Goal: Transaction & Acquisition: Book appointment/travel/reservation

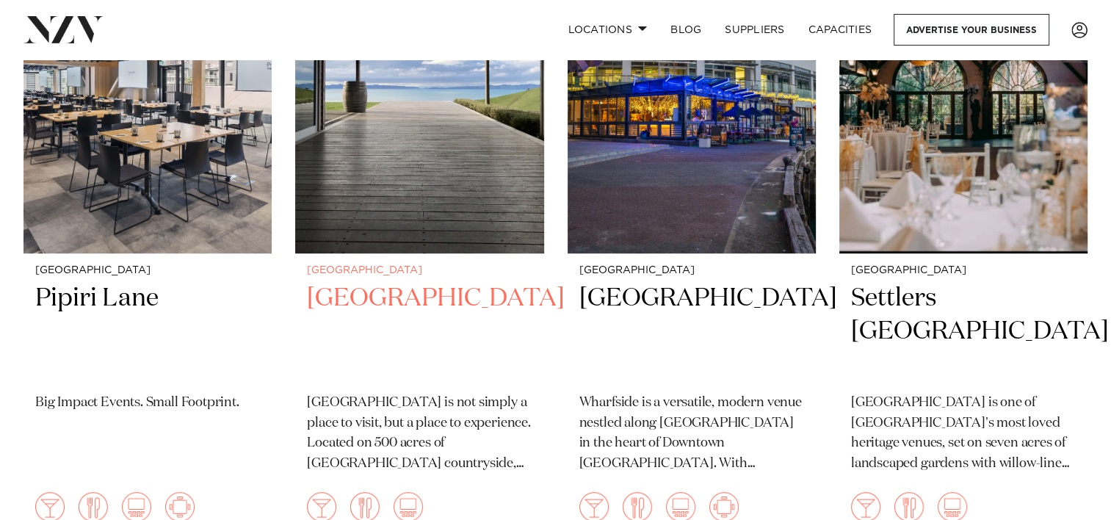
scroll to position [734, 0]
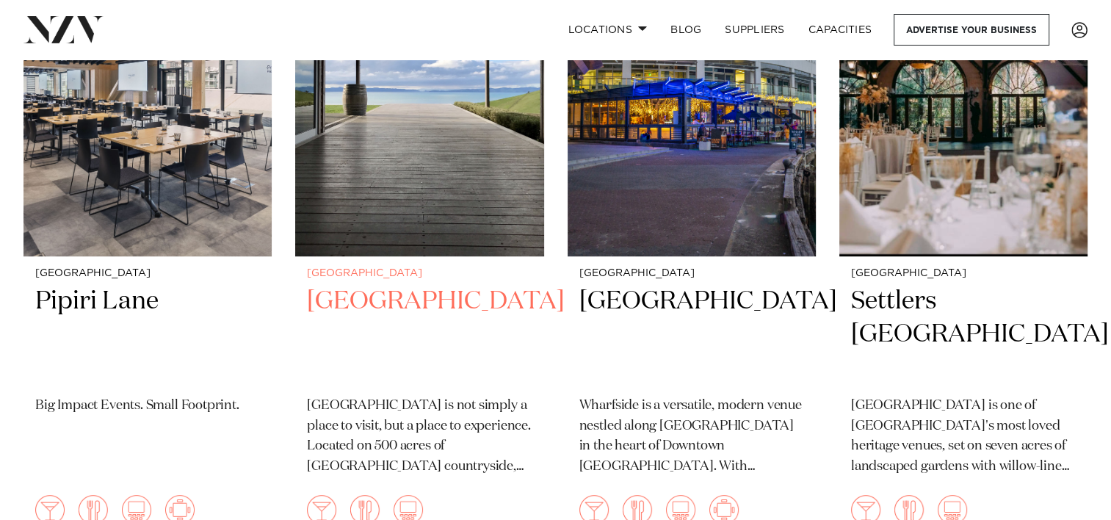
click at [373, 285] on h2 "Kauri Bay" at bounding box center [419, 334] width 225 height 99
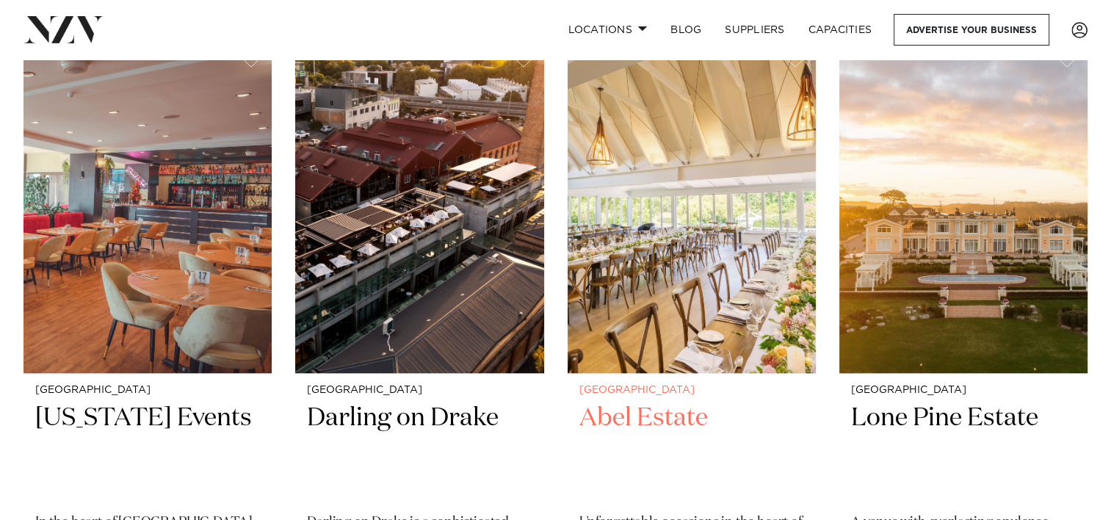
scroll to position [1248, 0]
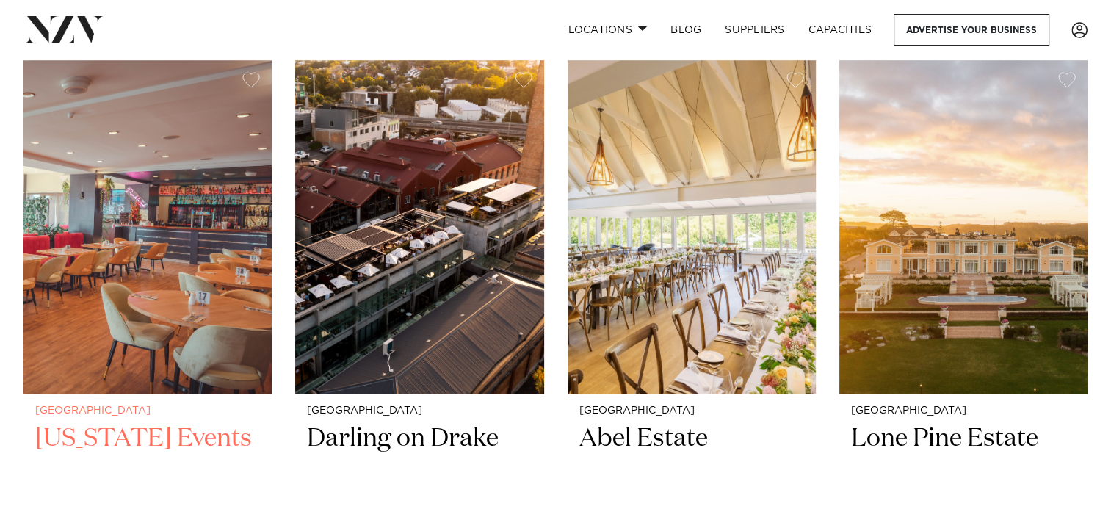
click at [95, 422] on h2 "Texas Events" at bounding box center [147, 471] width 225 height 99
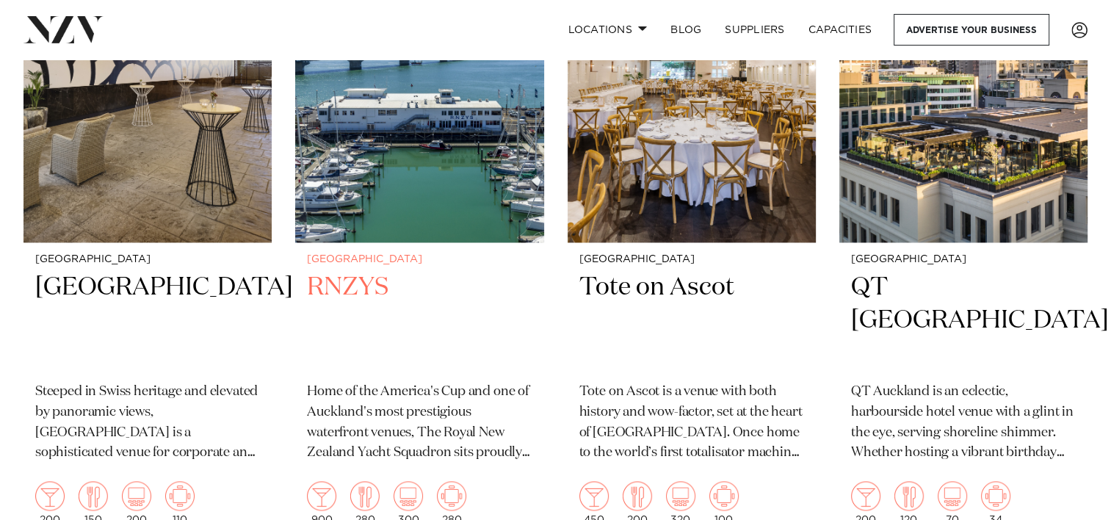
scroll to position [2055, 0]
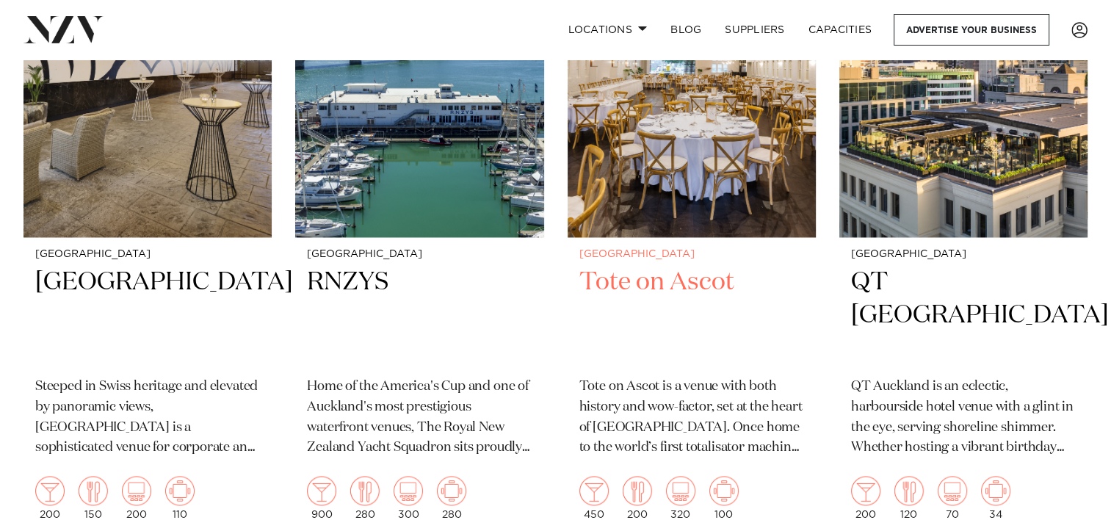
click at [633, 266] on h2 "Tote on Ascot" at bounding box center [691, 315] width 225 height 99
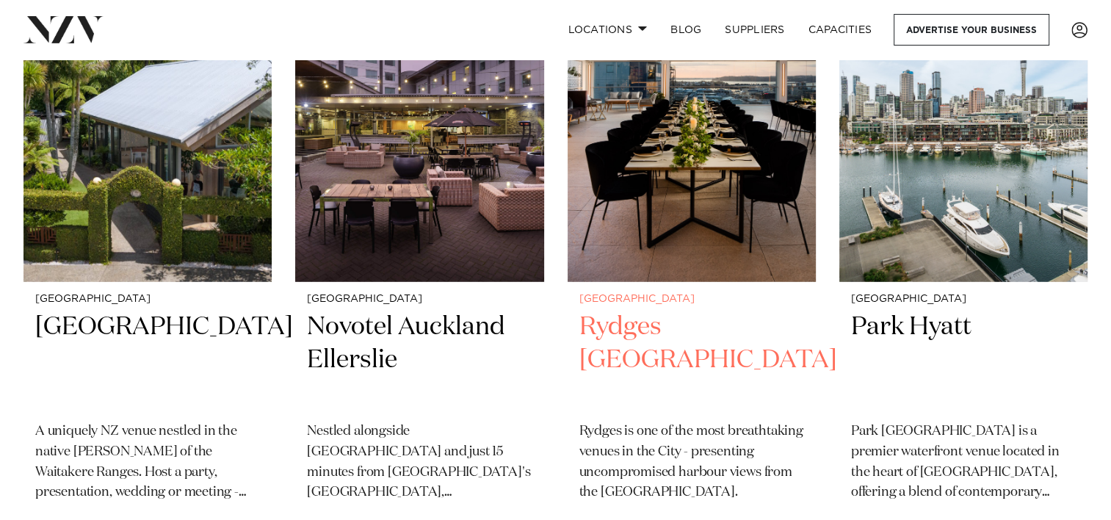
scroll to position [3890, 0]
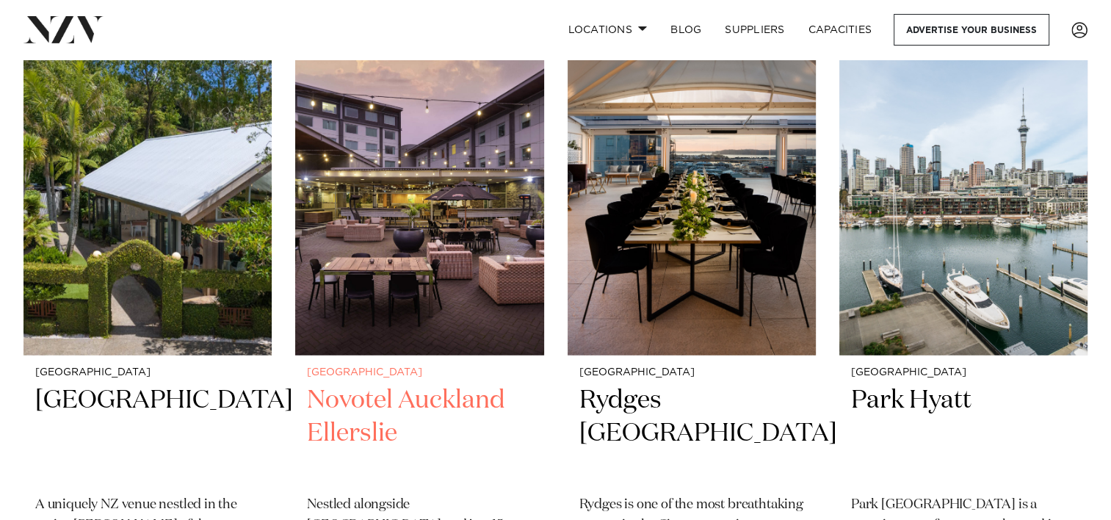
click at [387, 384] on h2 "Novotel Auckland Ellerslie" at bounding box center [419, 433] width 225 height 99
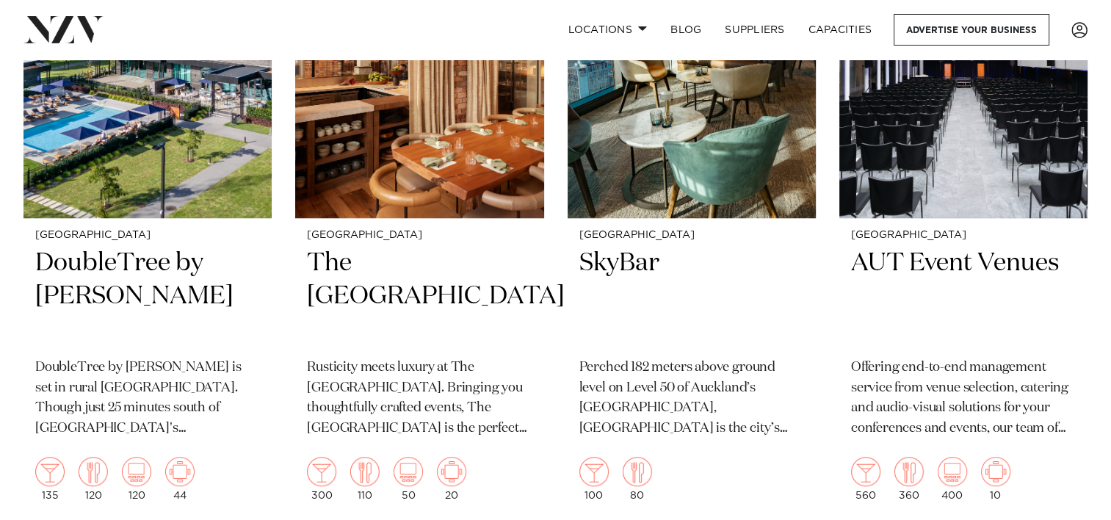
scroll to position [6679, 0]
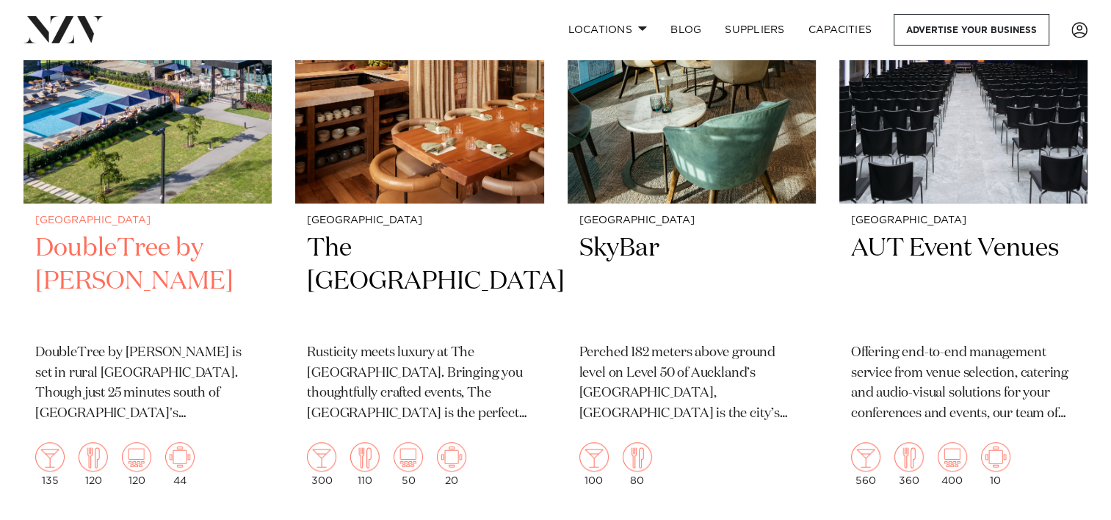
click at [98, 232] on h2 "DoubleTree by [PERSON_NAME]" at bounding box center [147, 281] width 225 height 99
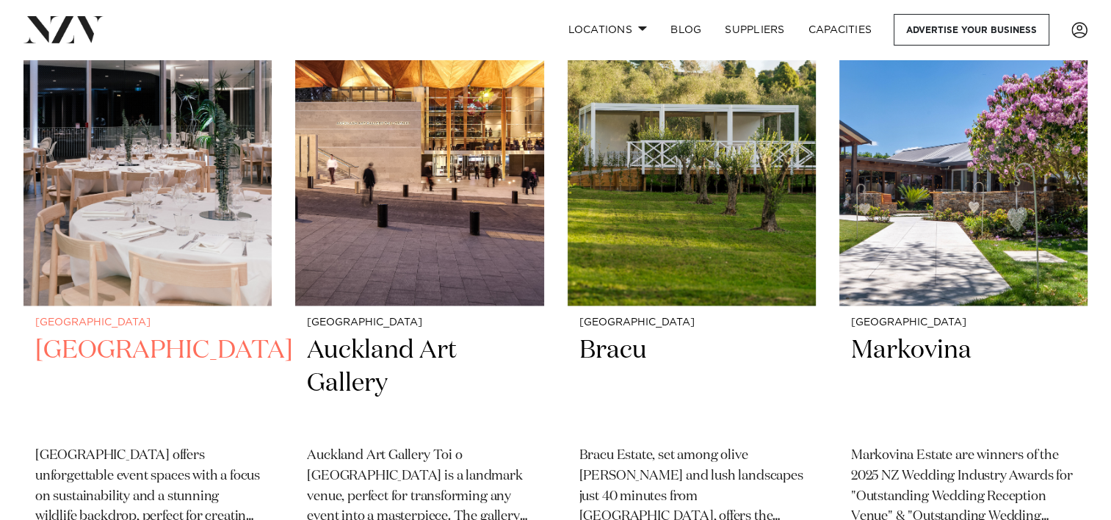
scroll to position [7780, 0]
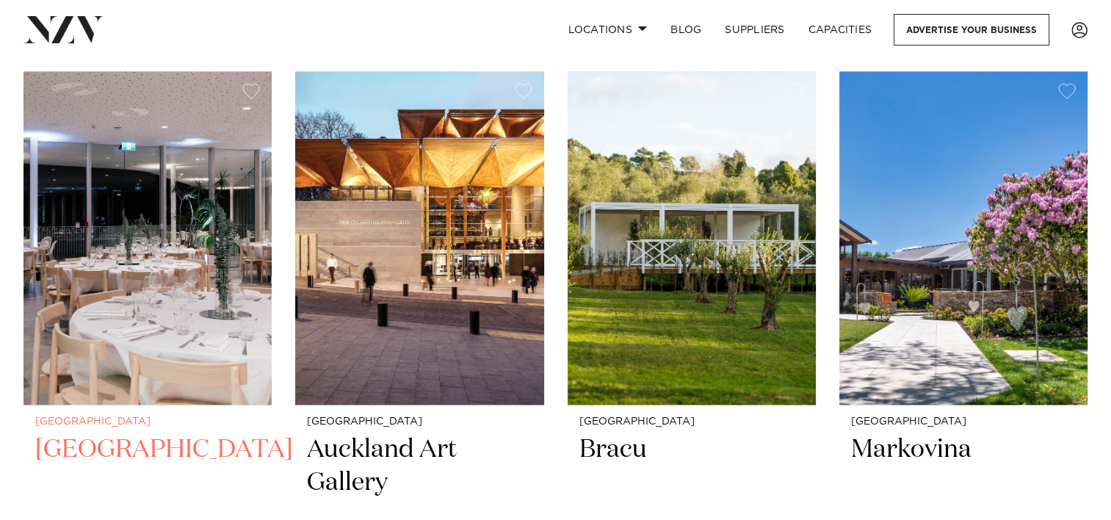
click at [126, 433] on h2 "Auckland Zoo" at bounding box center [147, 482] width 225 height 99
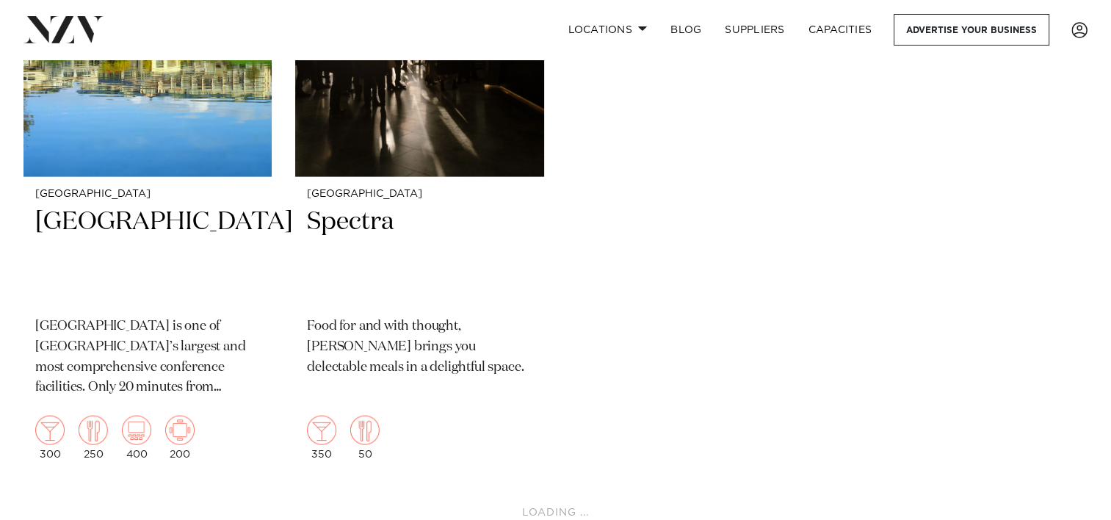
scroll to position [8734, 0]
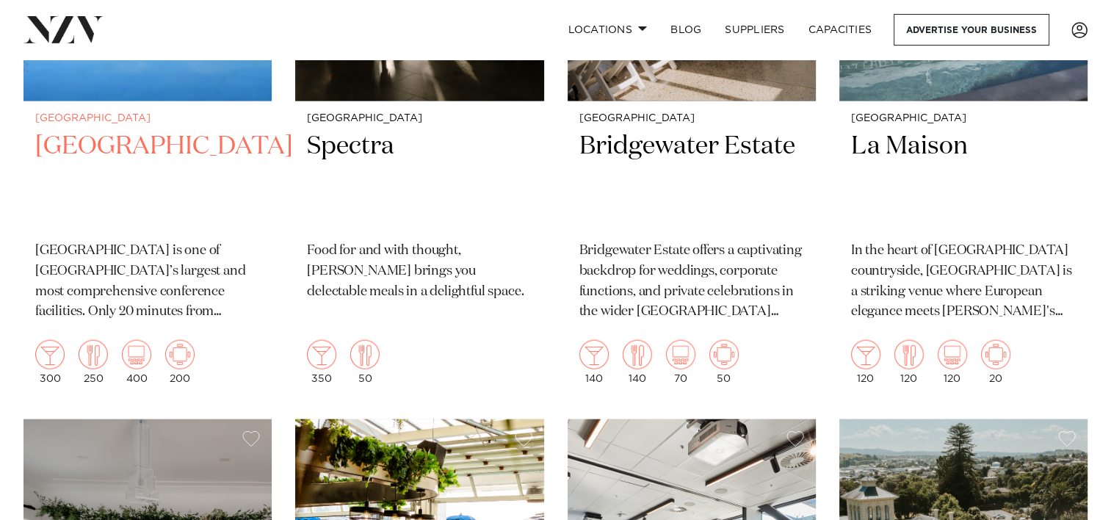
click at [115, 130] on h2 "Waipuna Hotel & Conference Centre" at bounding box center [147, 179] width 225 height 99
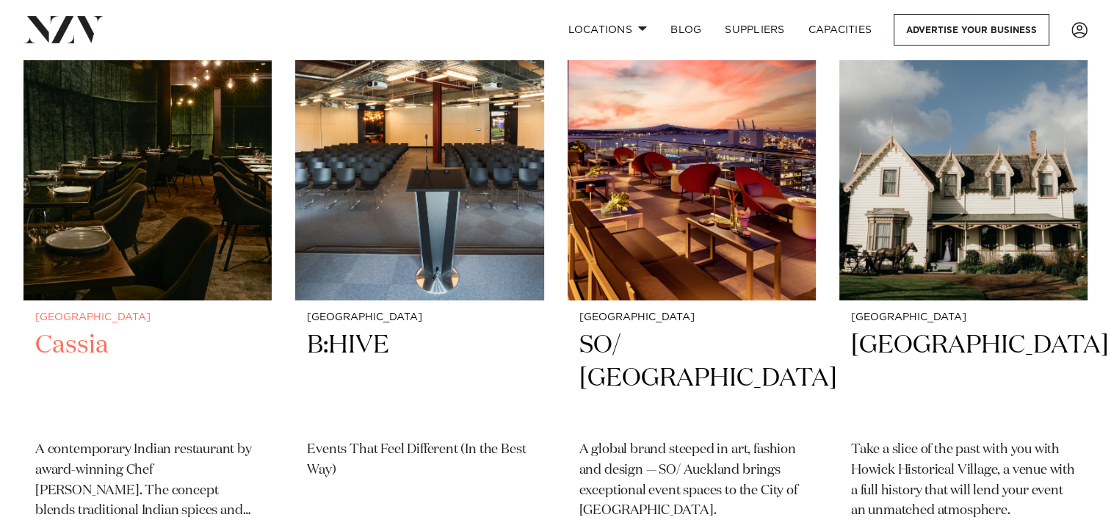
scroll to position [11083, 0]
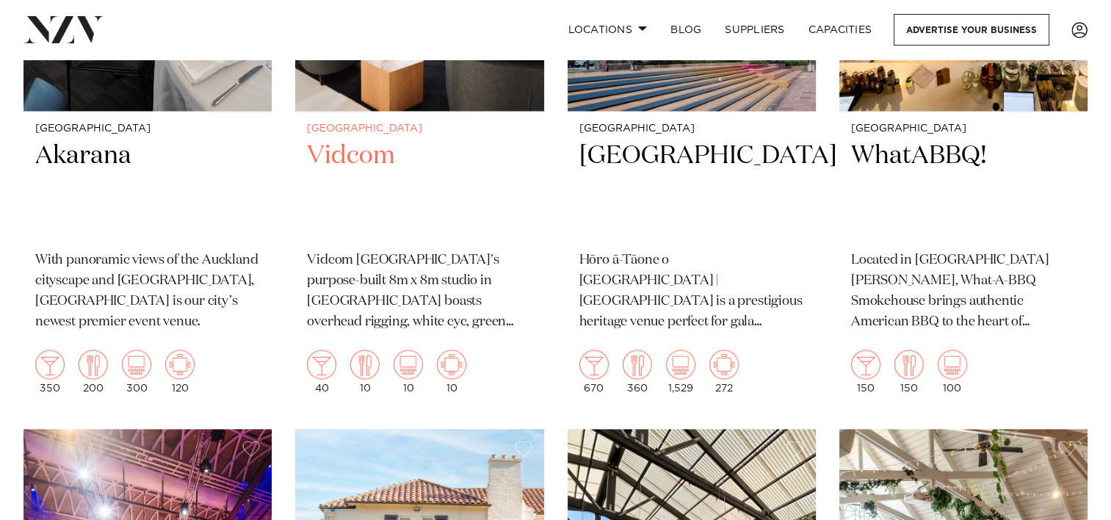
scroll to position [13285, 0]
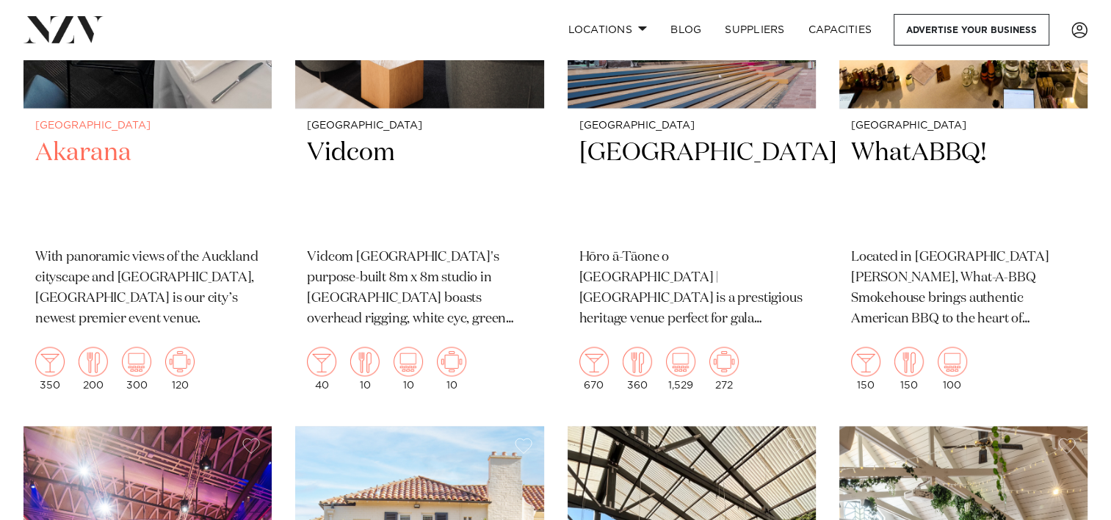
click at [124, 247] on p "With panoramic views of the Auckland cityscape and Waitematā Harbour, Akarana i…" at bounding box center [147, 288] width 225 height 82
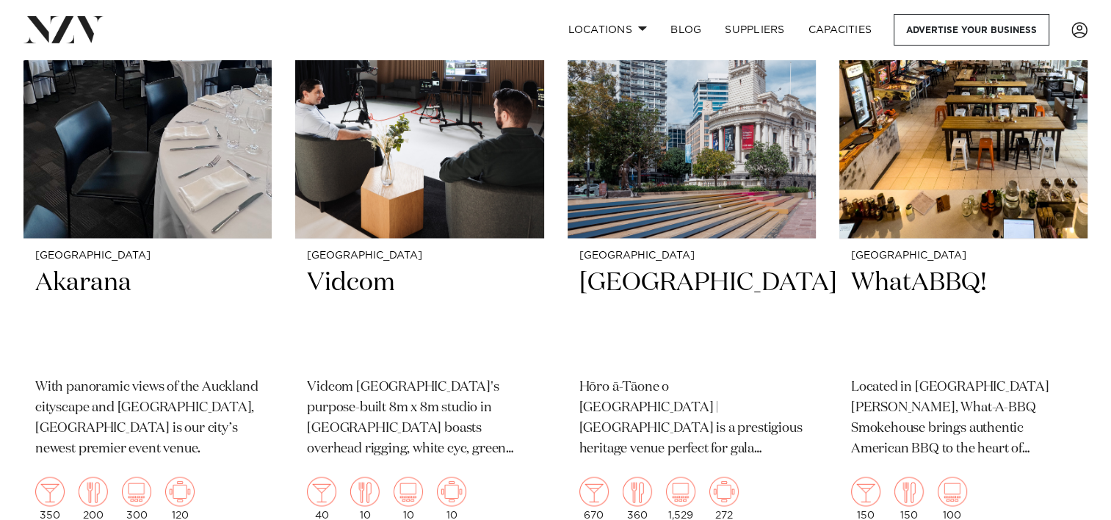
scroll to position [13065, 0]
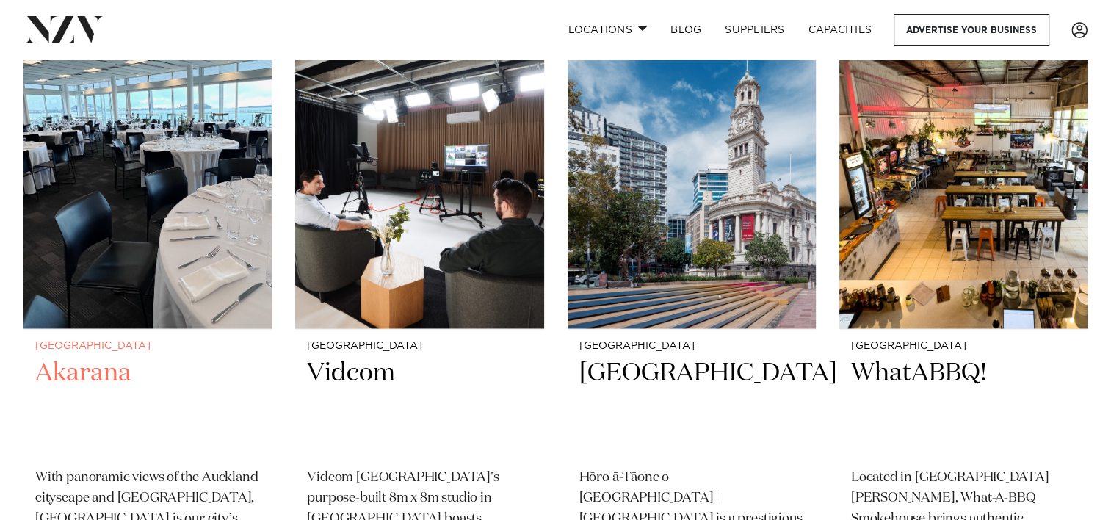
click at [81, 357] on h2 "Akarana" at bounding box center [147, 406] width 225 height 99
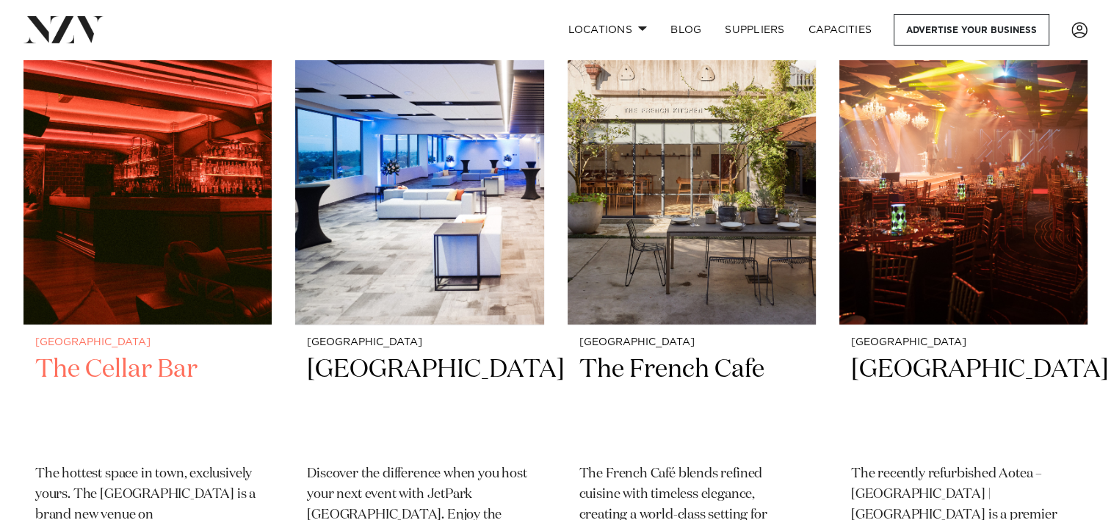
scroll to position [15047, 0]
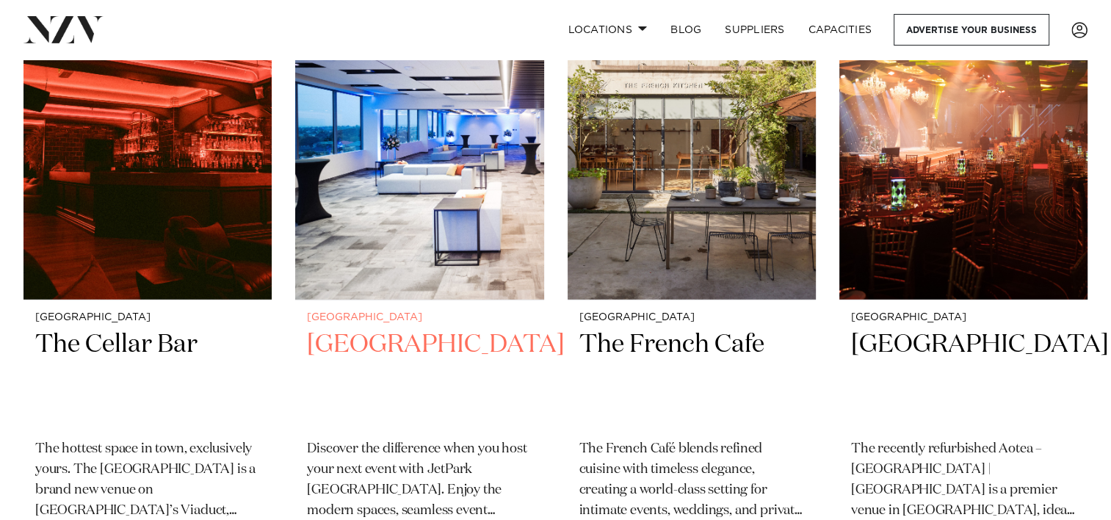
click at [389, 328] on h2 "Jet Park Hotel AKL" at bounding box center [419, 377] width 225 height 99
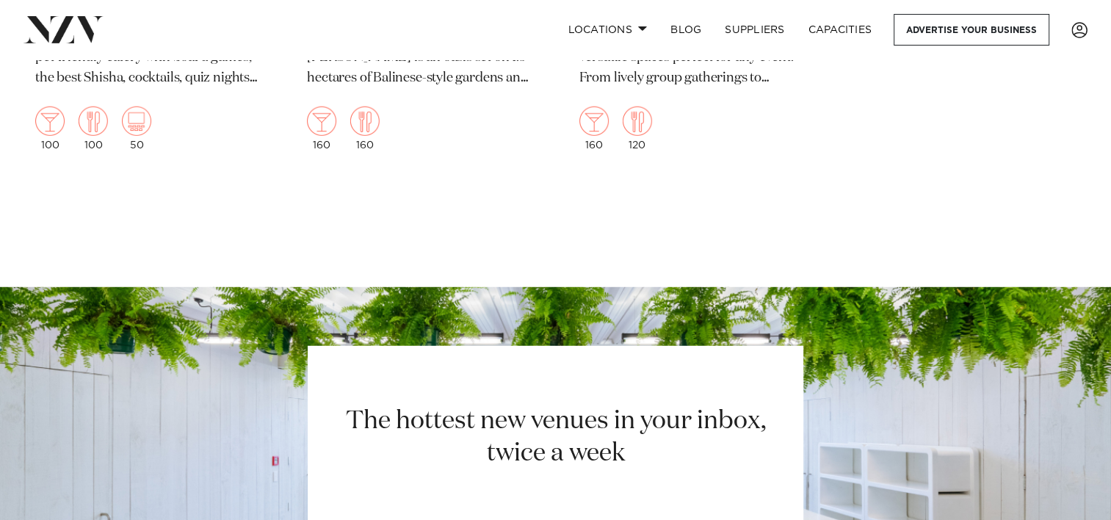
scroll to position [20699, 0]
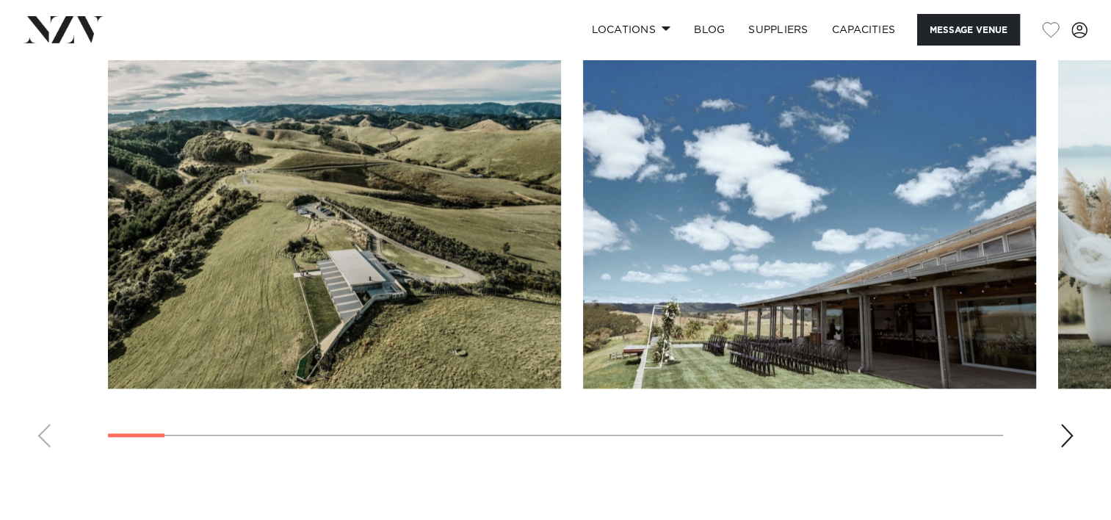
scroll to position [1395, 0]
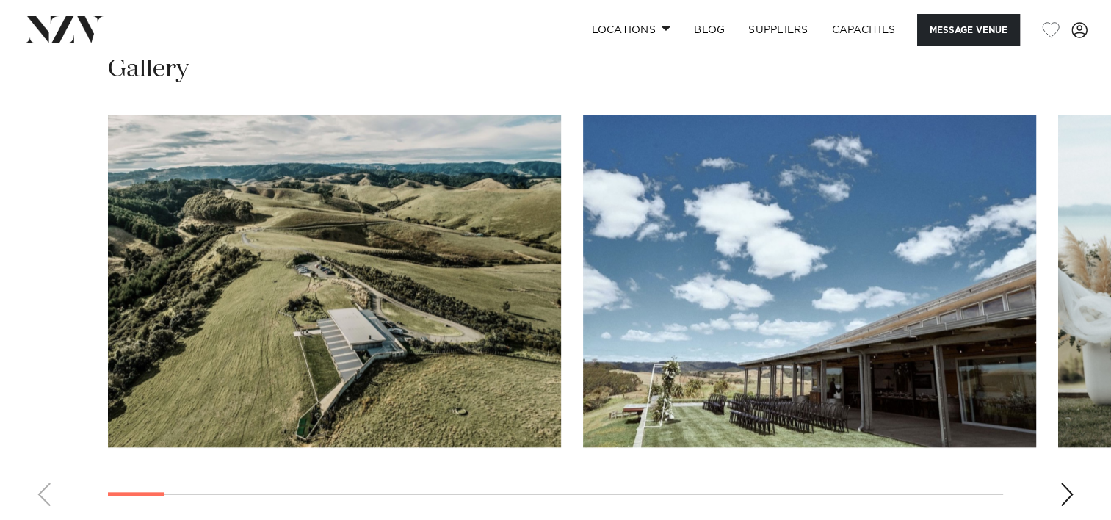
click at [1066, 493] on div "Next slide" at bounding box center [1066, 493] width 15 height 23
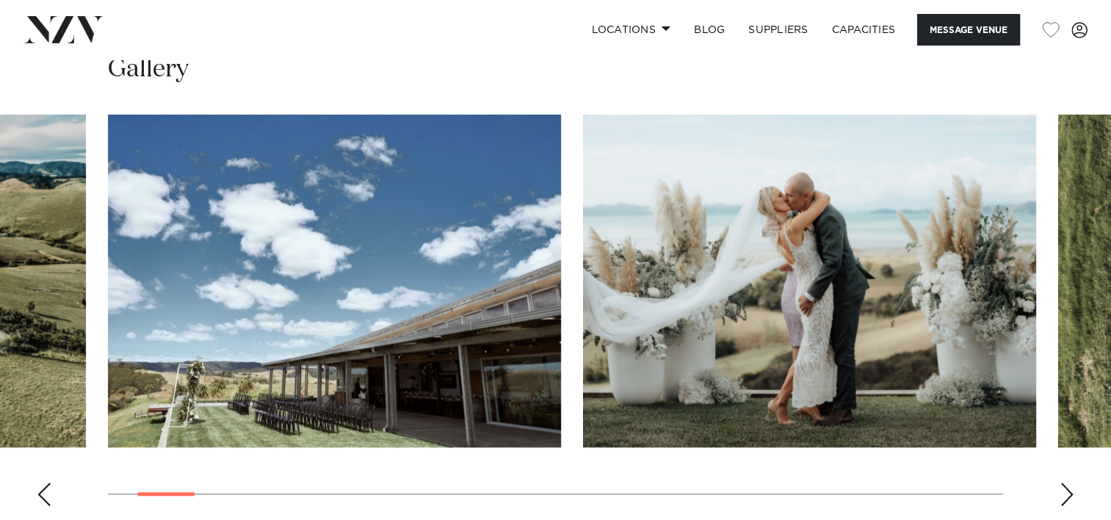
click at [1067, 493] on div "Next slide" at bounding box center [1066, 493] width 15 height 23
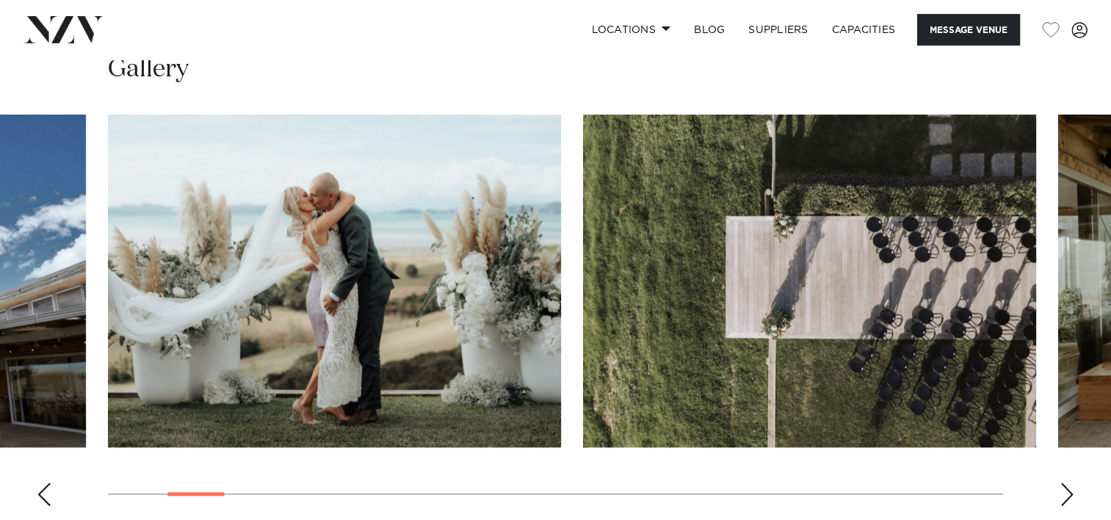
click at [1067, 493] on div "Next slide" at bounding box center [1066, 493] width 15 height 23
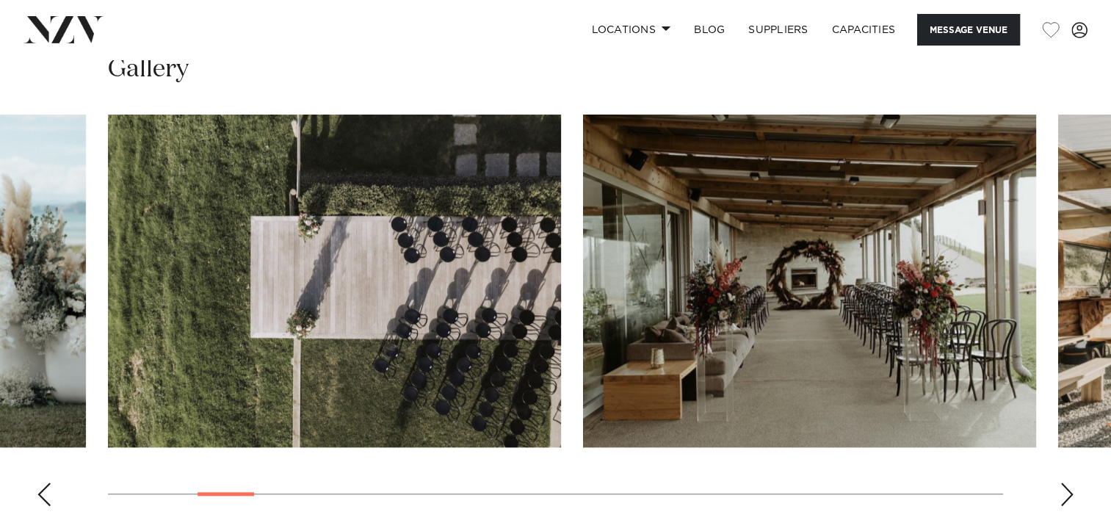
click at [1067, 493] on div "Next slide" at bounding box center [1066, 493] width 15 height 23
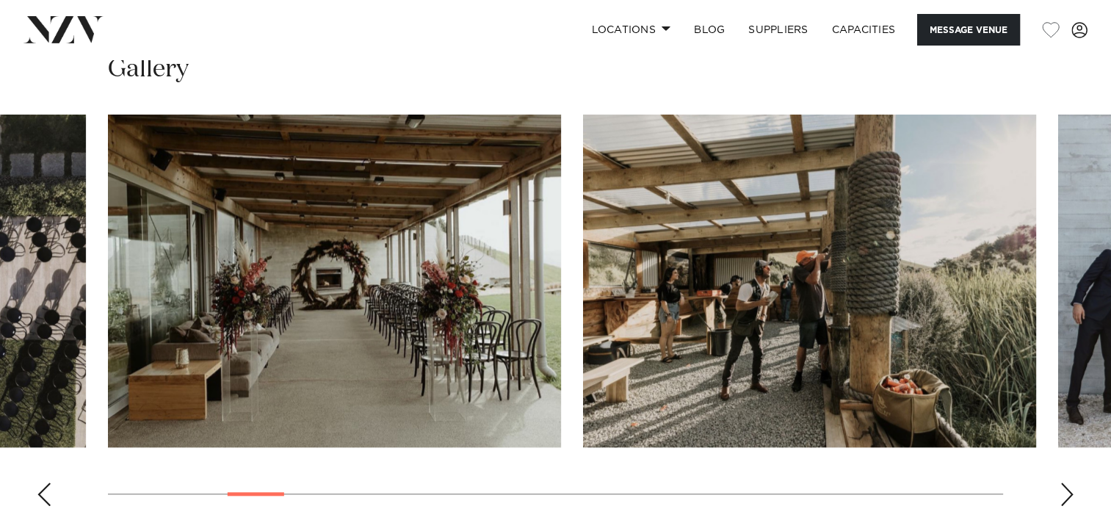
click at [1067, 493] on div "Next slide" at bounding box center [1066, 493] width 15 height 23
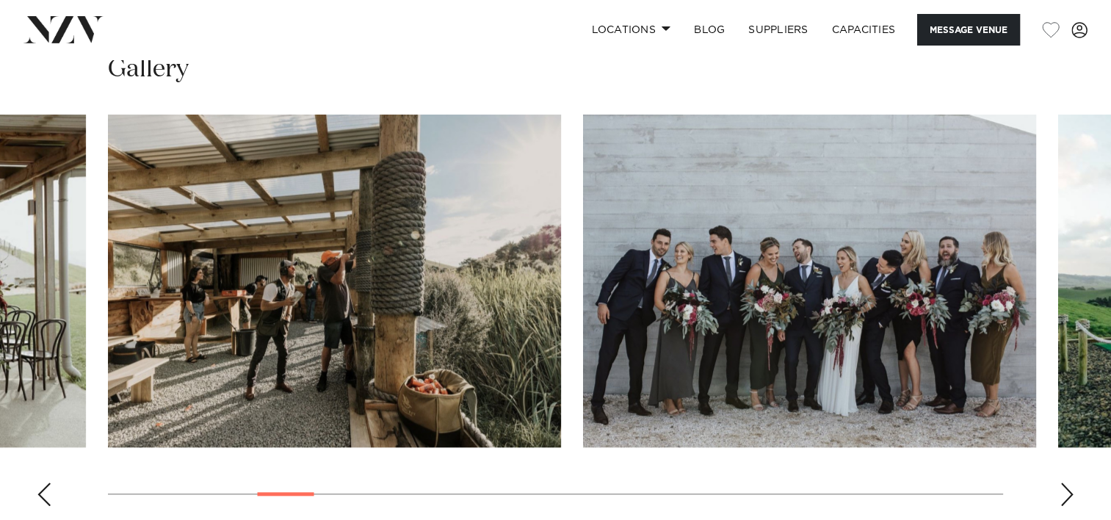
click at [1067, 493] on div "Next slide" at bounding box center [1066, 493] width 15 height 23
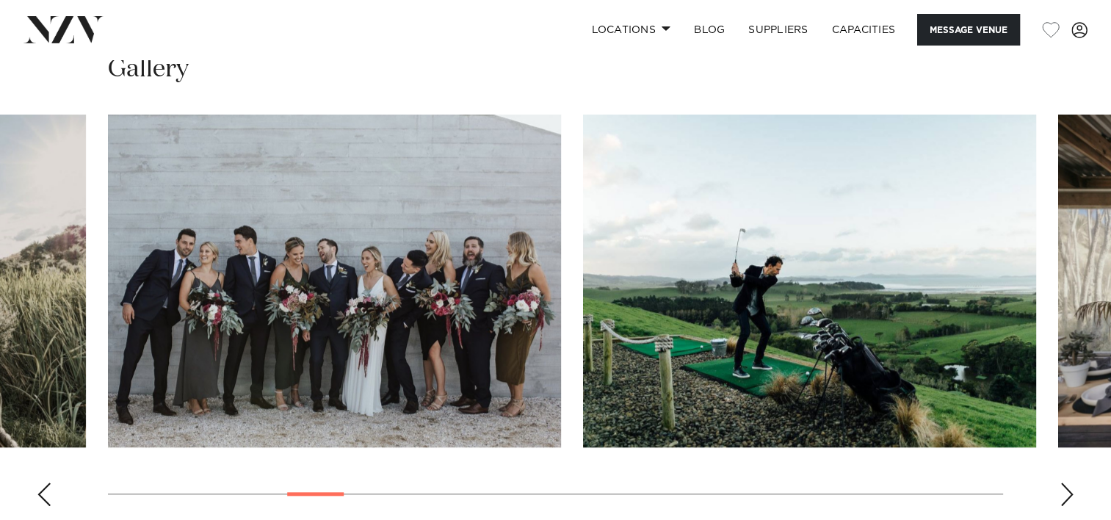
click at [1067, 493] on div "Next slide" at bounding box center [1066, 493] width 15 height 23
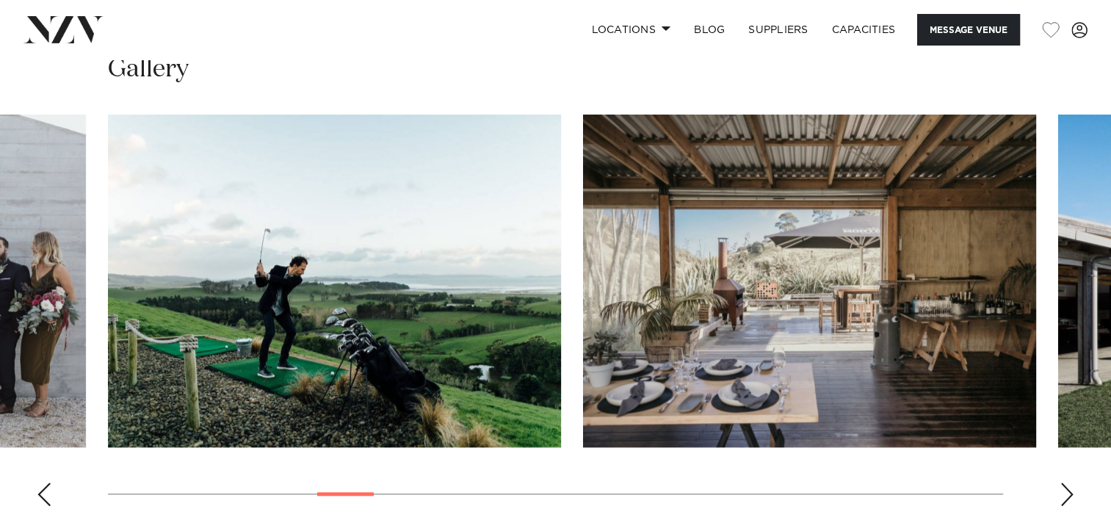
click at [1067, 493] on div "Next slide" at bounding box center [1066, 493] width 15 height 23
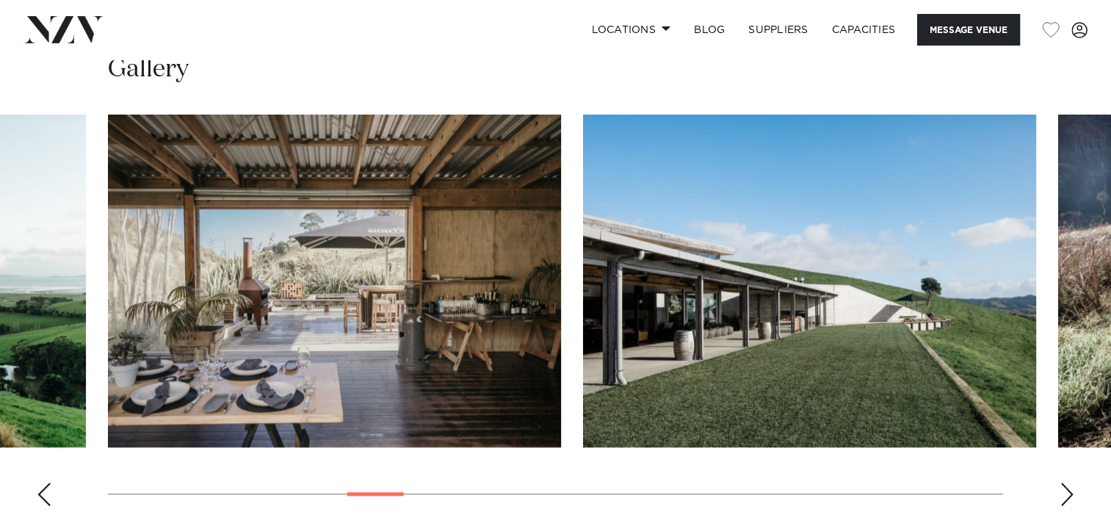
click at [1067, 493] on div "Next slide" at bounding box center [1066, 493] width 15 height 23
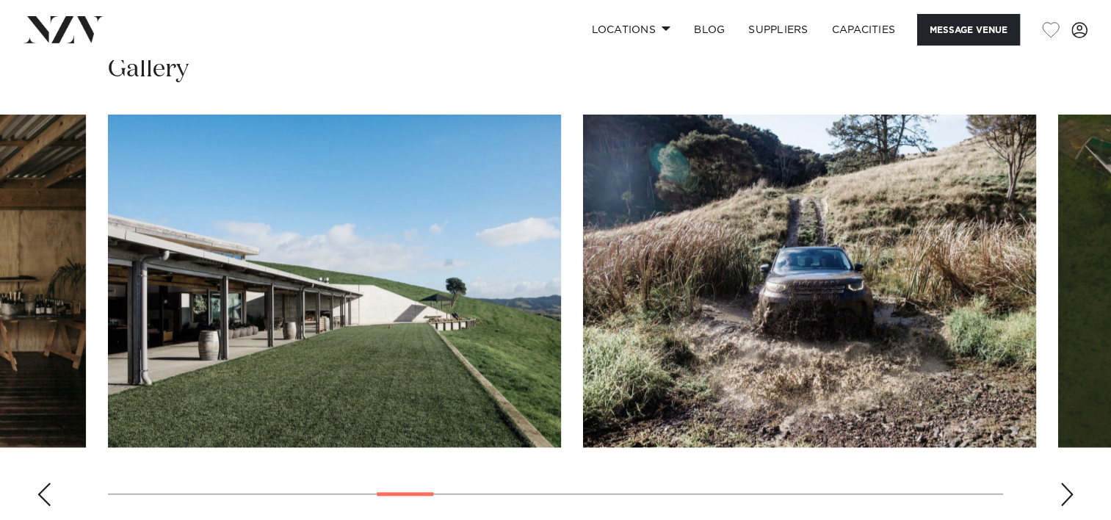
click at [1067, 493] on div "Next slide" at bounding box center [1066, 493] width 15 height 23
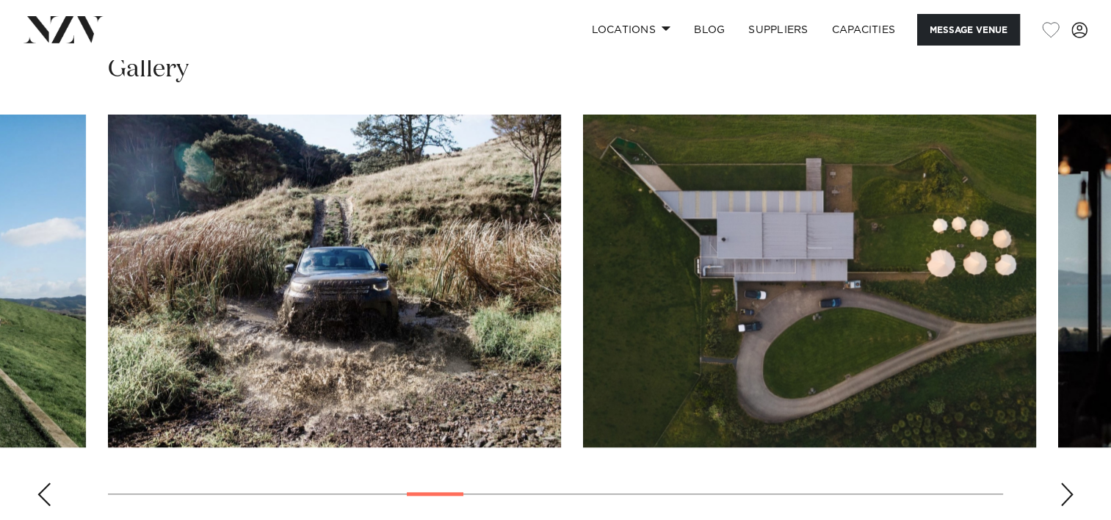
click at [1067, 493] on div "Next slide" at bounding box center [1066, 493] width 15 height 23
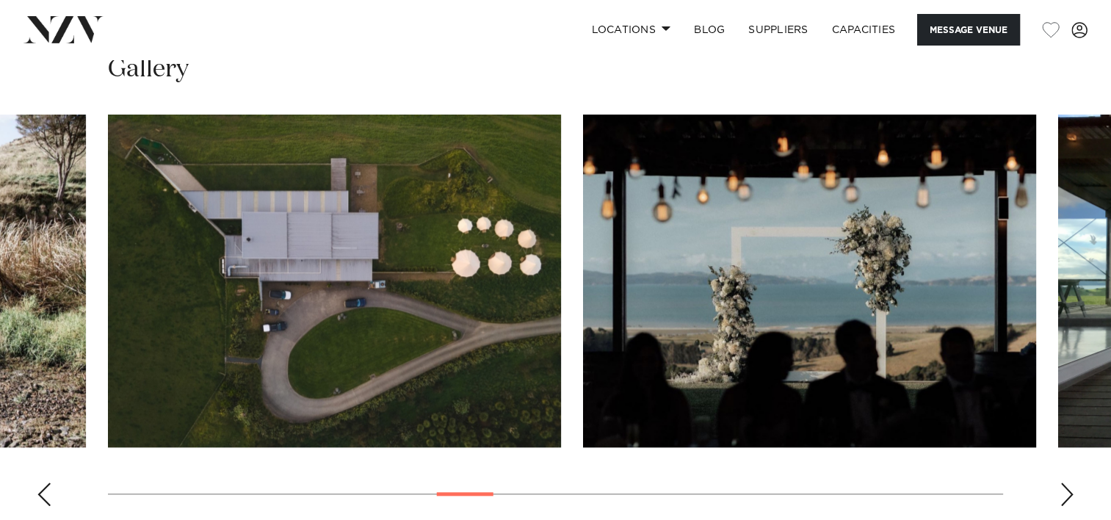
click at [1067, 493] on div "Next slide" at bounding box center [1066, 493] width 15 height 23
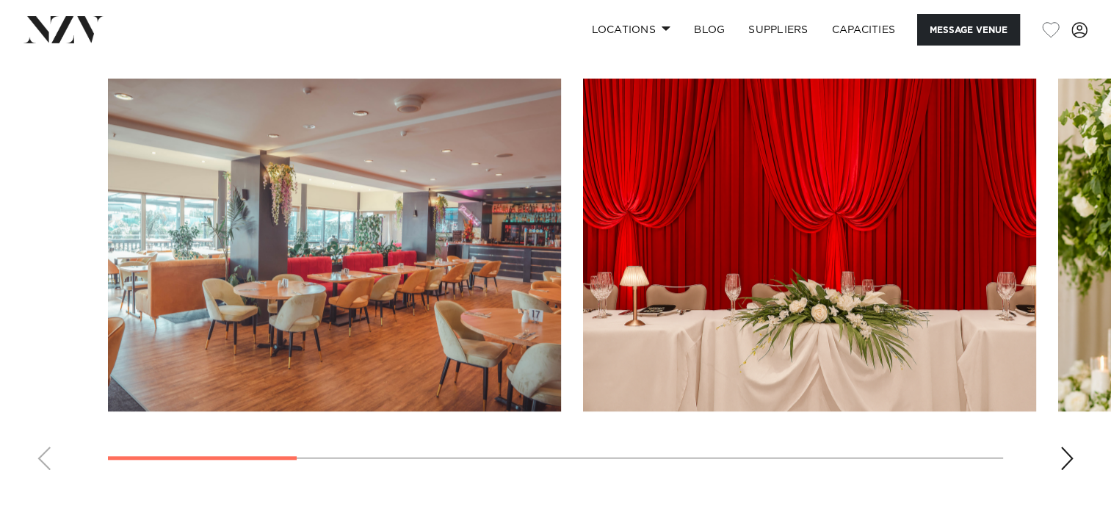
scroll to position [1395, 0]
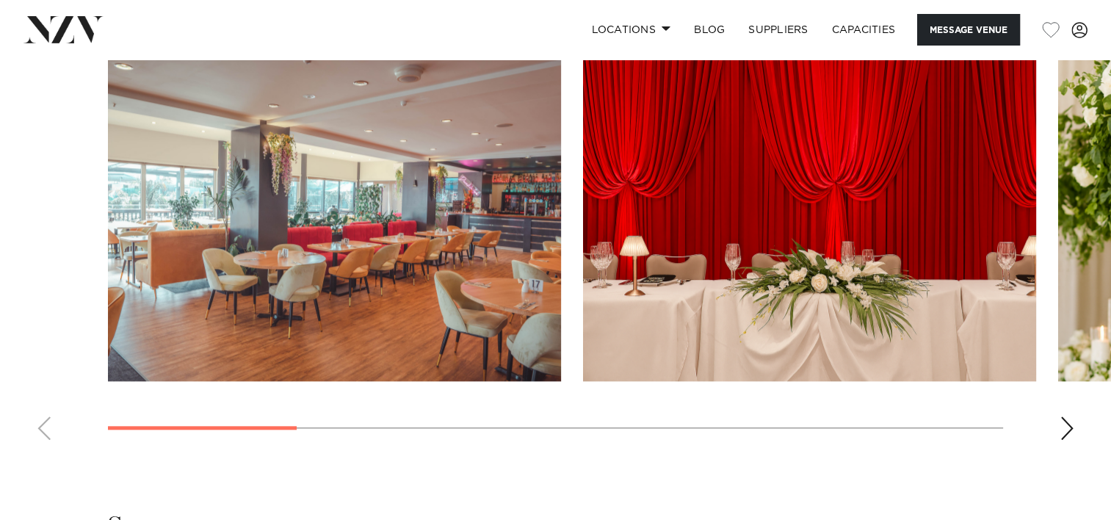
click at [1069, 419] on div "Next slide" at bounding box center [1066, 427] width 15 height 23
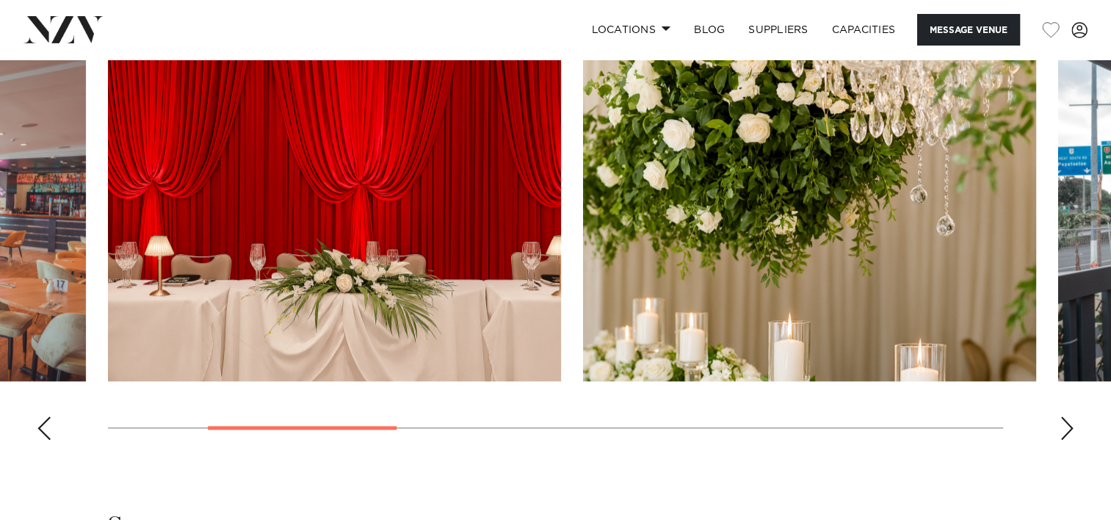
click at [1068, 421] on div "Next slide" at bounding box center [1066, 427] width 15 height 23
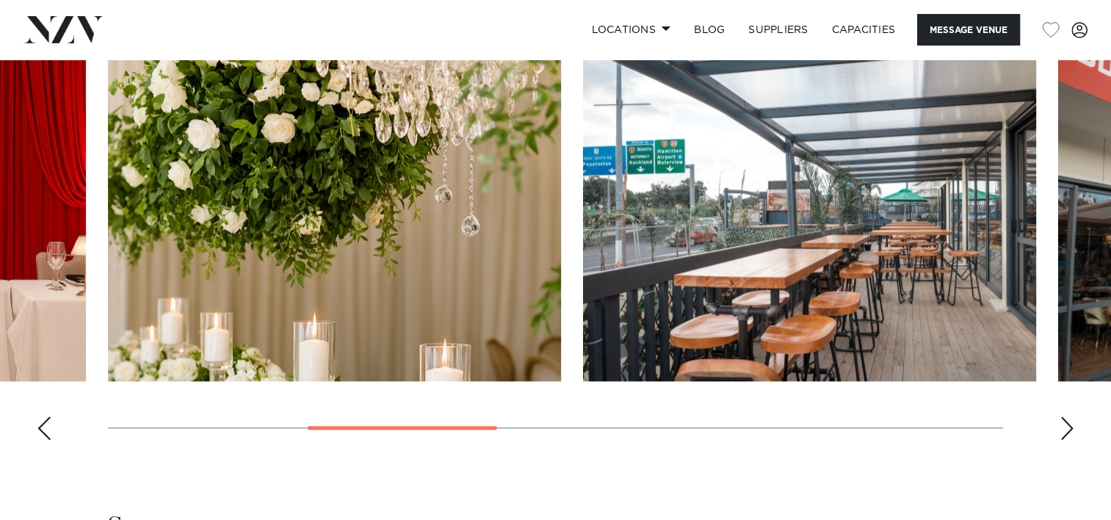
click at [1069, 416] on div "Next slide" at bounding box center [1066, 427] width 15 height 23
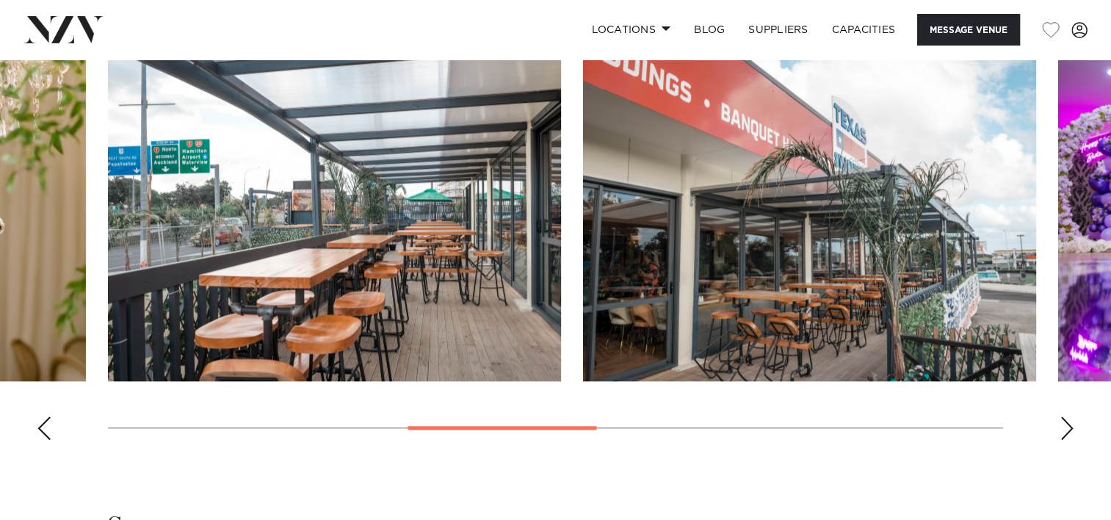
click at [1069, 416] on div "Next slide" at bounding box center [1066, 427] width 15 height 23
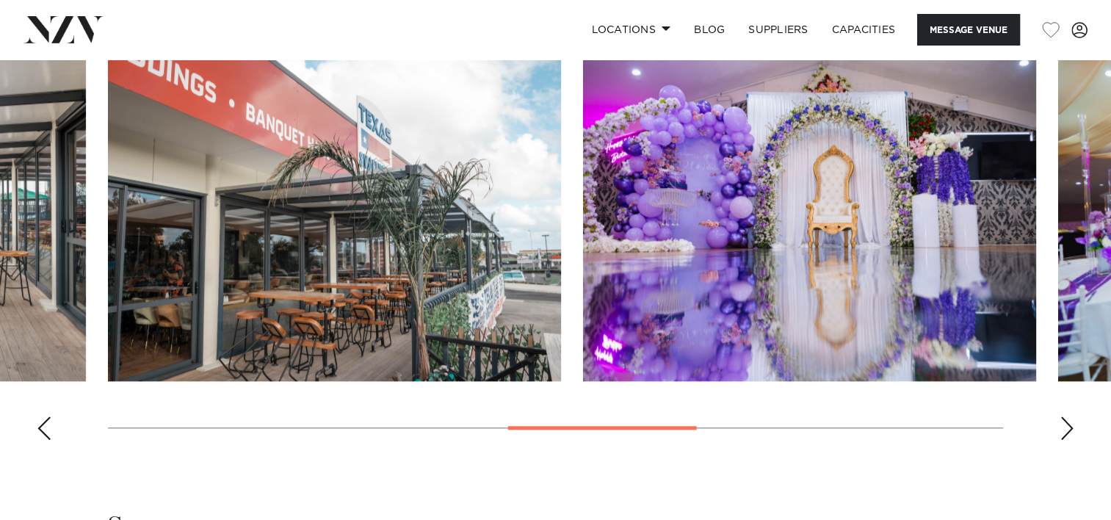
click at [1069, 416] on div "Next slide" at bounding box center [1066, 427] width 15 height 23
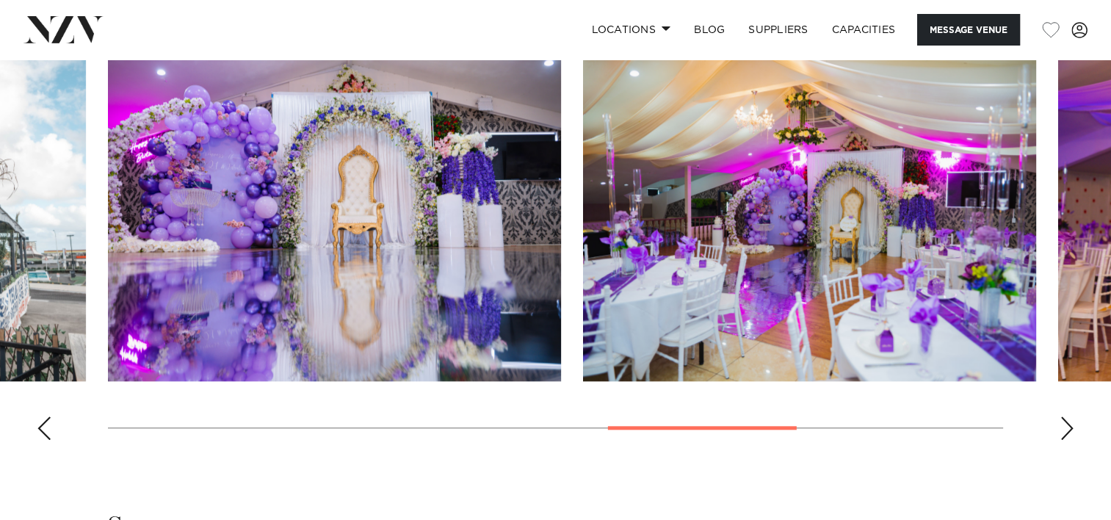
click at [1069, 416] on div "Next slide" at bounding box center [1066, 427] width 15 height 23
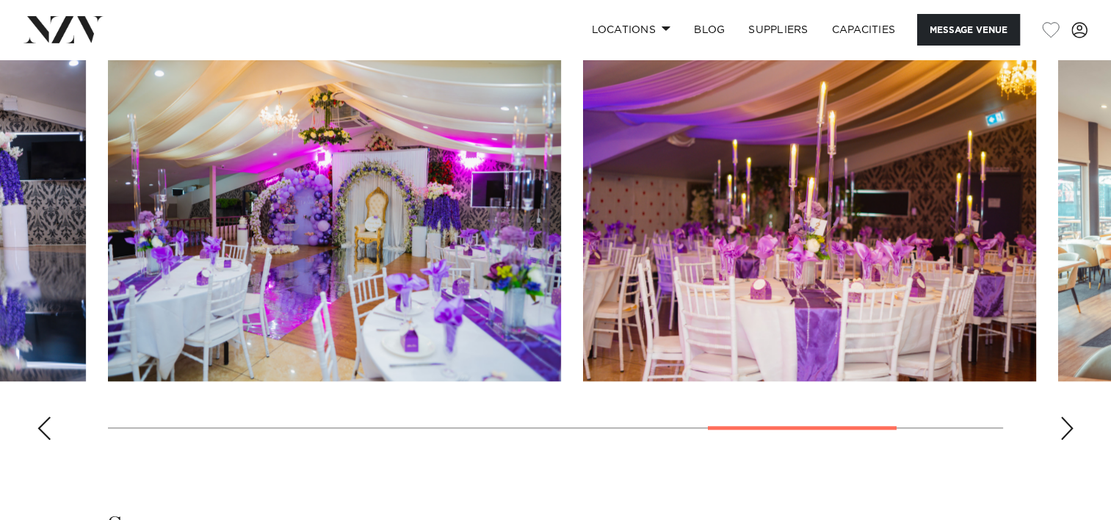
click at [1069, 416] on div "Next slide" at bounding box center [1066, 427] width 15 height 23
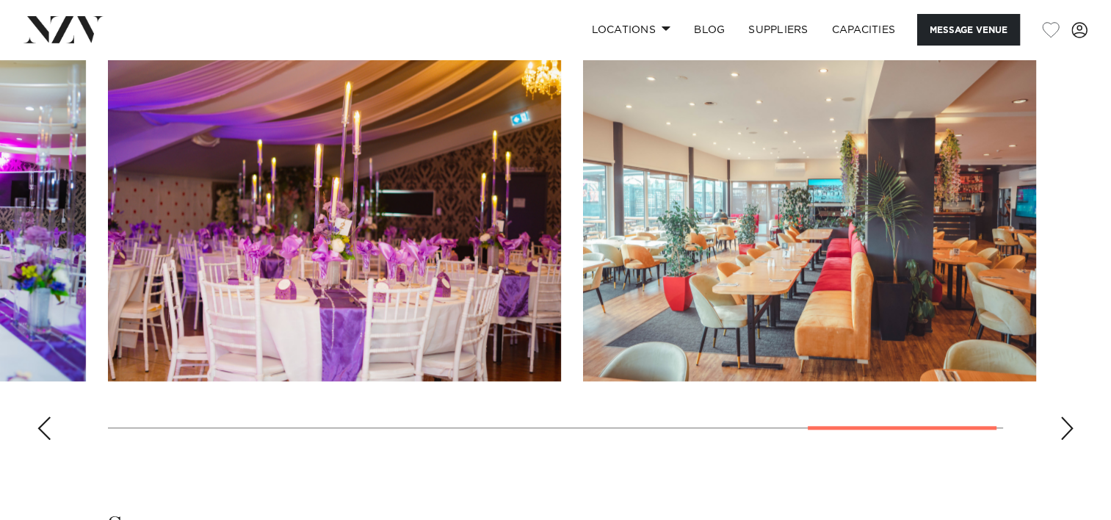
click at [1069, 416] on div "Next slide" at bounding box center [1066, 427] width 15 height 23
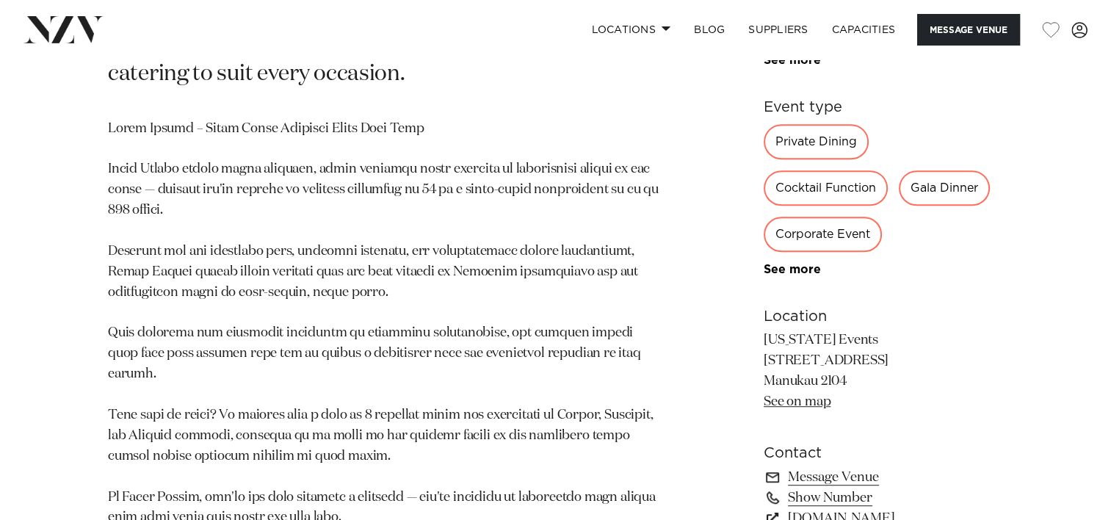
scroll to position [807, 0]
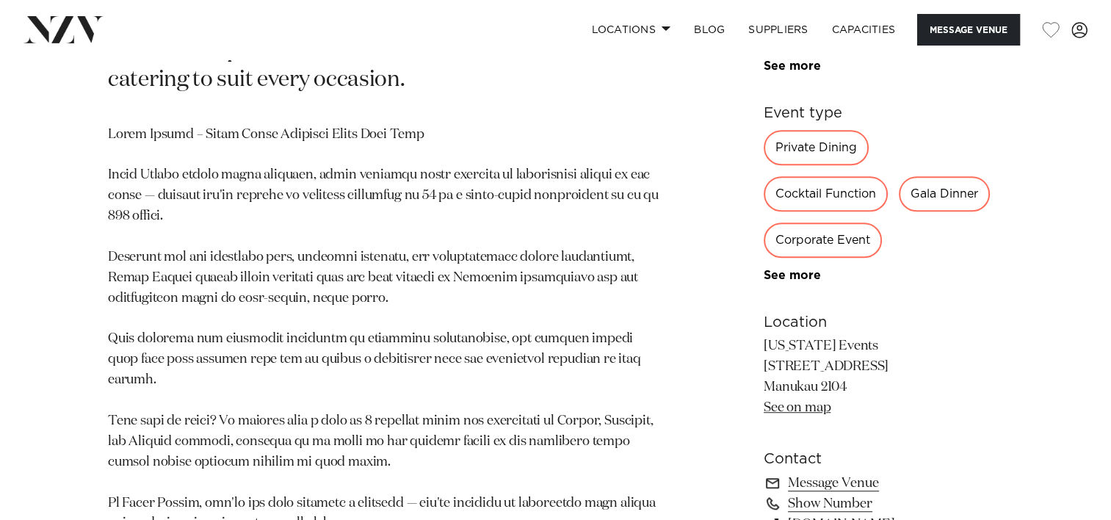
click at [781, 400] on link "See on map" at bounding box center [796, 406] width 67 height 13
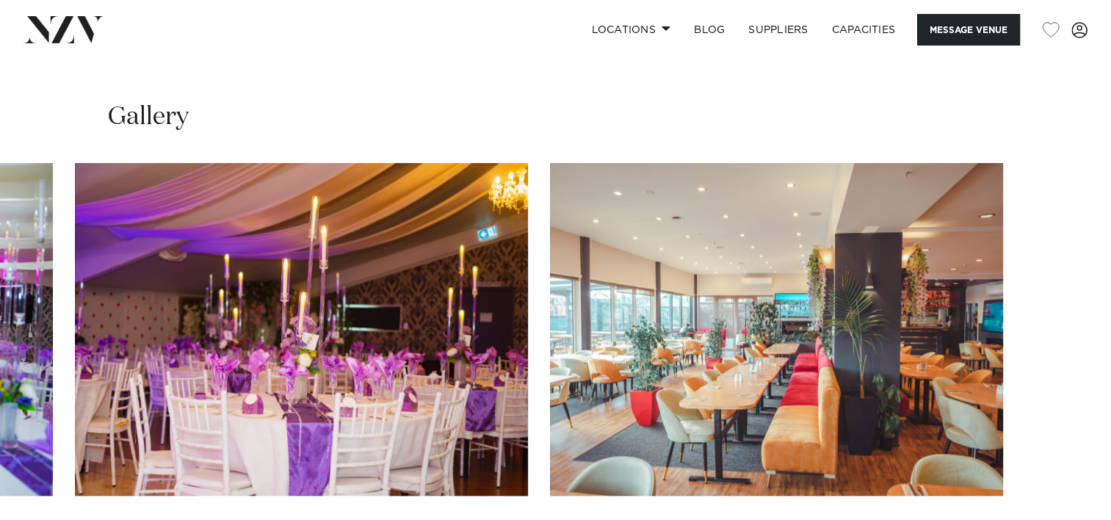
scroll to position [1321, 0]
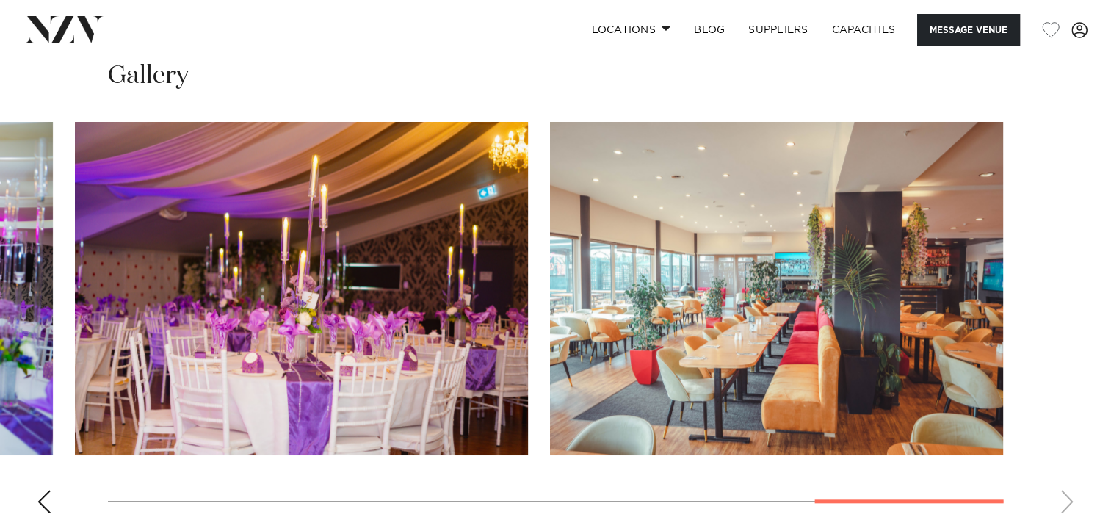
click at [796, 307] on img "9 / 9" at bounding box center [776, 288] width 453 height 332
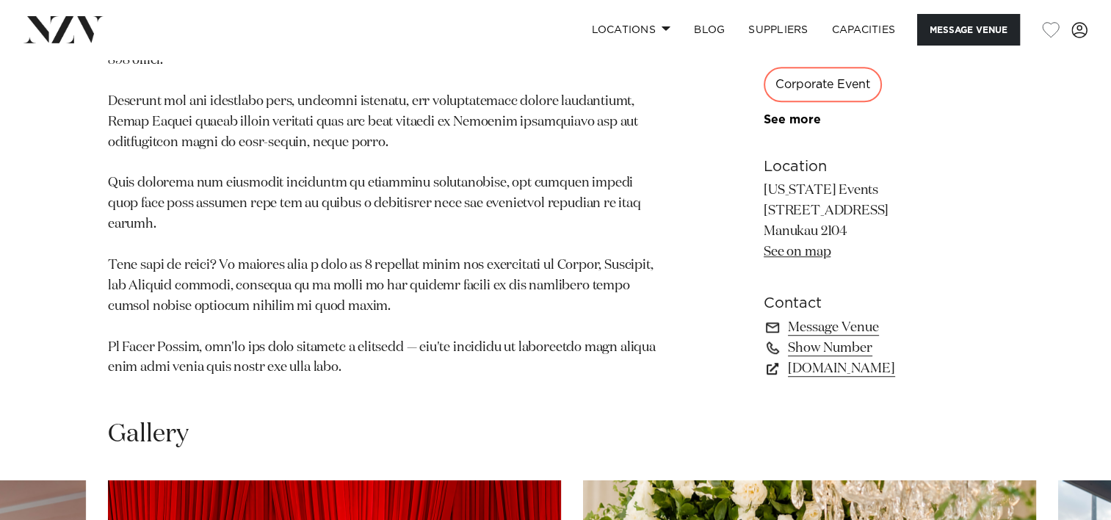
scroll to position [954, 0]
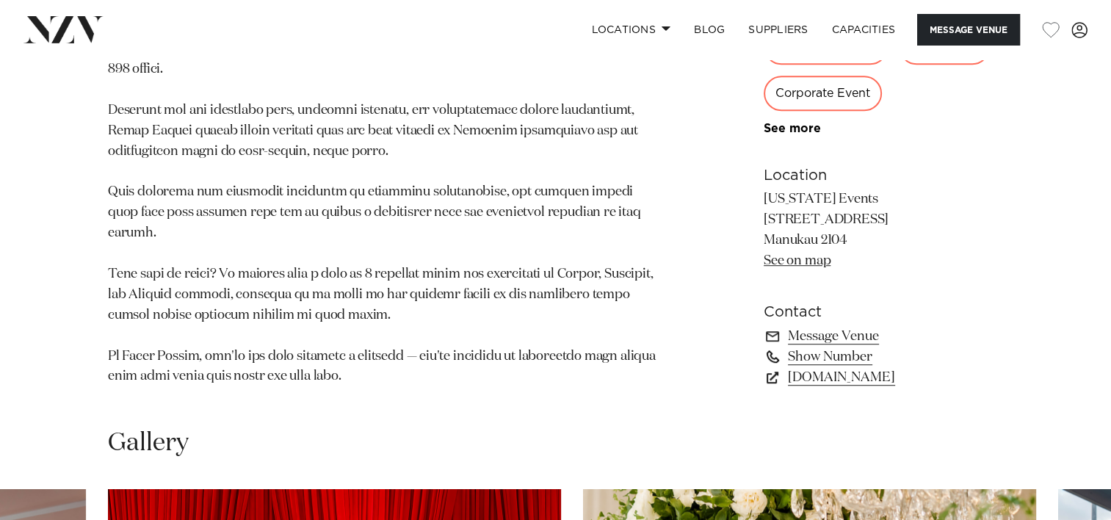
click at [820, 346] on link "Show Number" at bounding box center [882, 356] width 239 height 21
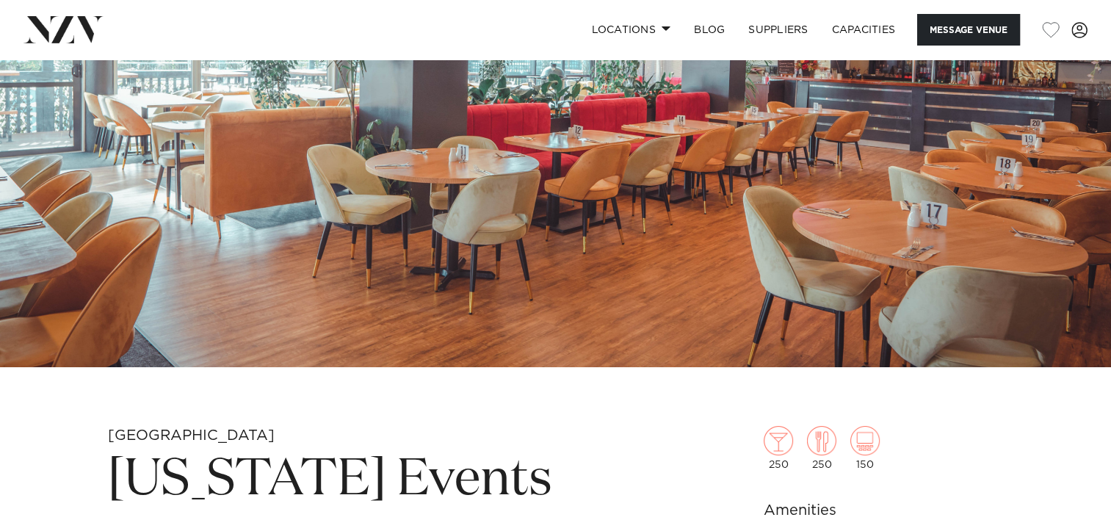
scroll to position [73, 0]
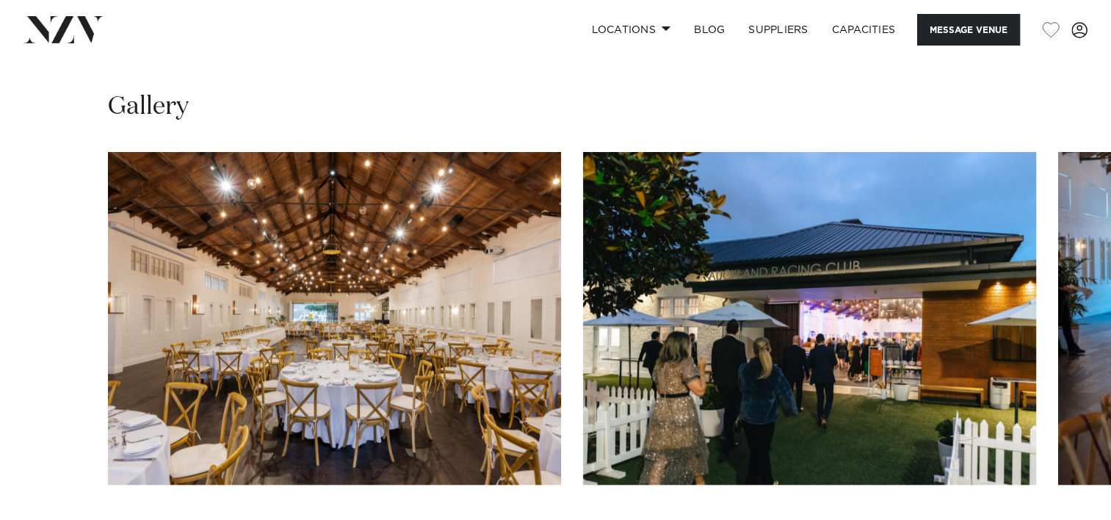
scroll to position [1468, 0]
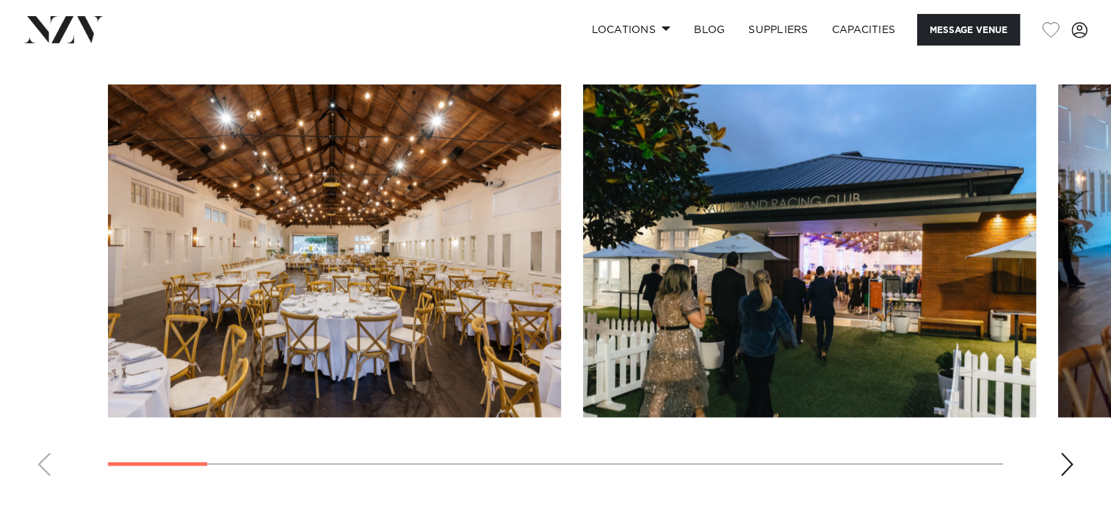
click at [1066, 462] on div "Next slide" at bounding box center [1066, 463] width 15 height 23
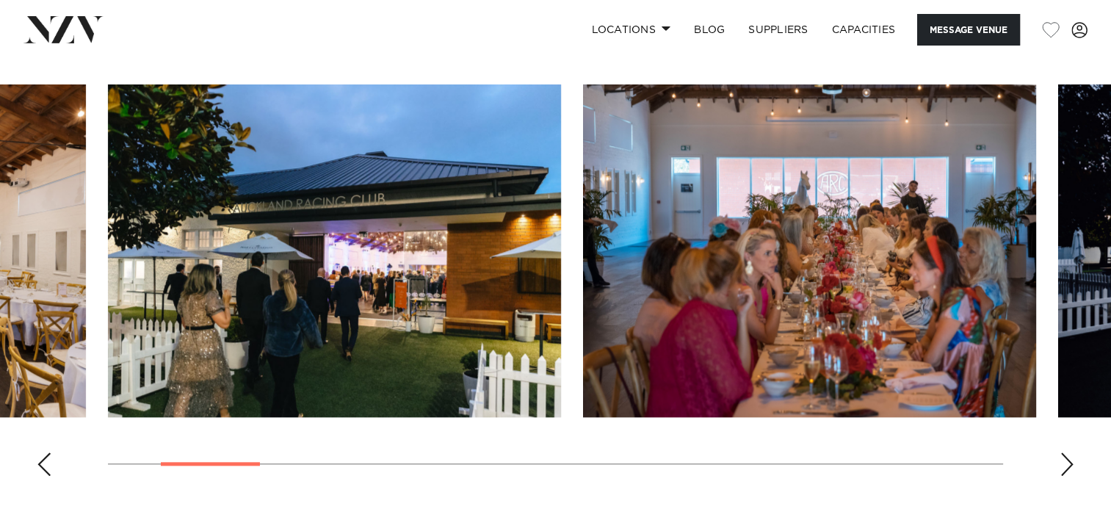
click at [1066, 463] on div "Next slide" at bounding box center [1066, 463] width 15 height 23
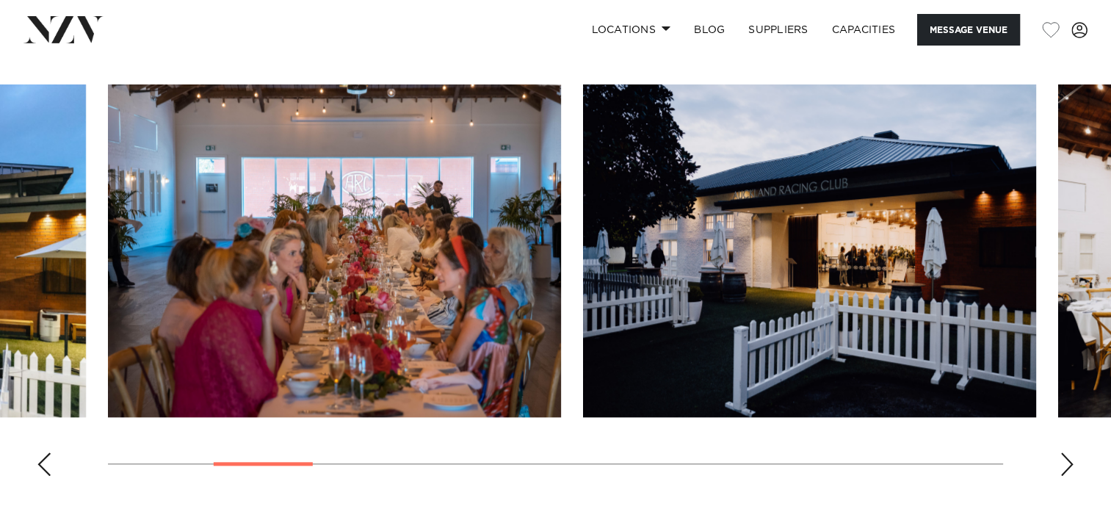
click at [1066, 464] on div "Next slide" at bounding box center [1066, 463] width 15 height 23
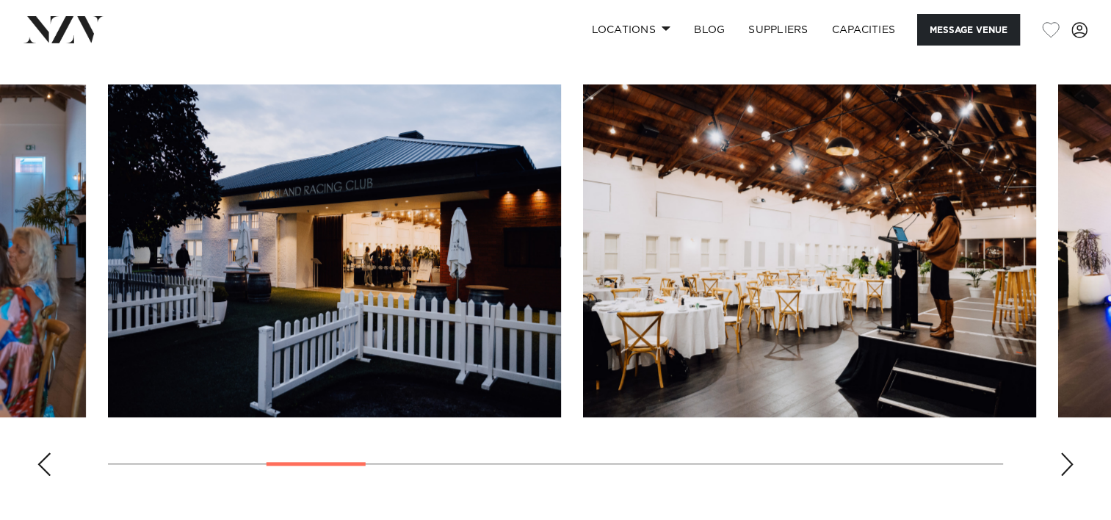
click at [1066, 464] on div "Next slide" at bounding box center [1066, 463] width 15 height 23
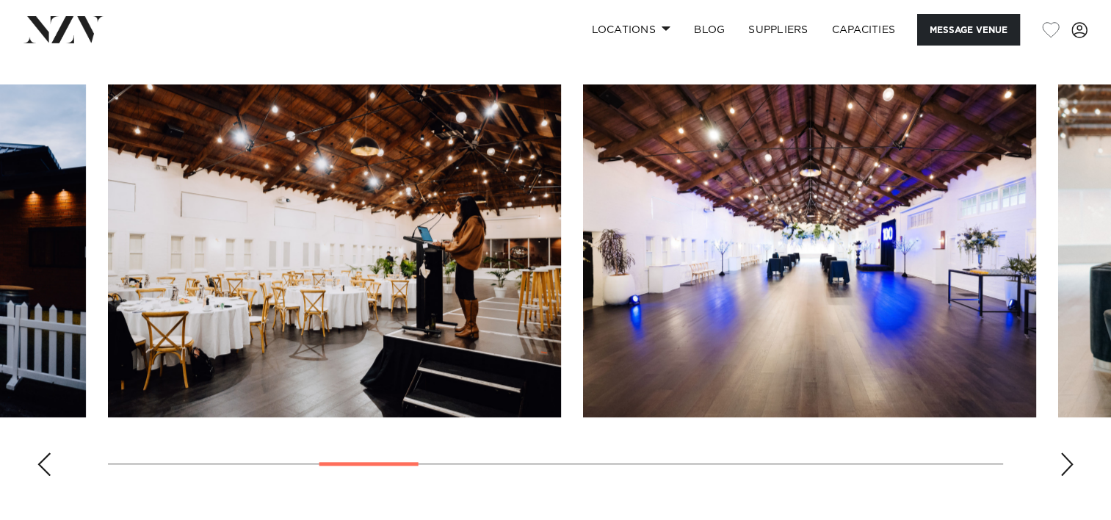
click at [1066, 464] on div "Next slide" at bounding box center [1066, 463] width 15 height 23
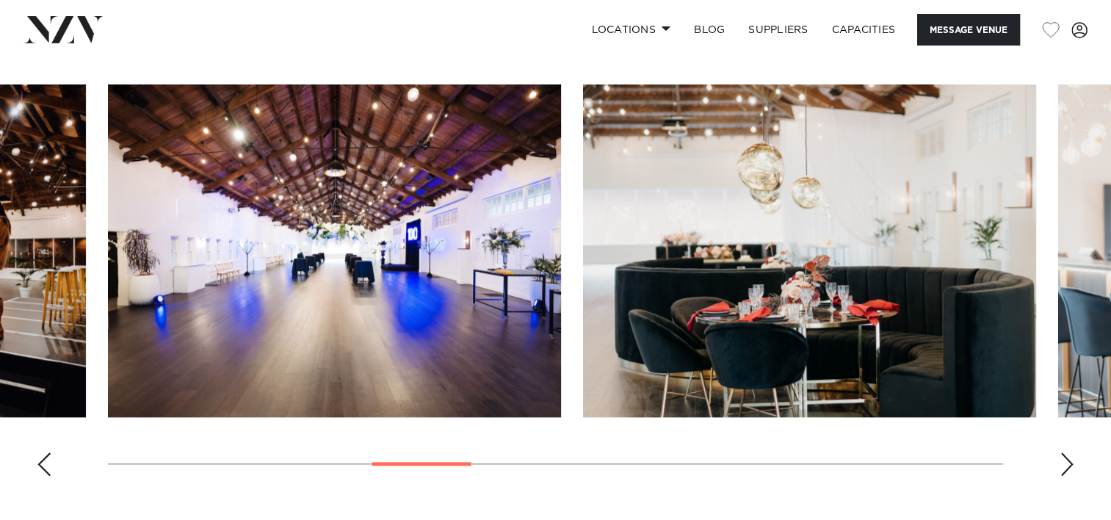
click at [1066, 464] on div "Next slide" at bounding box center [1066, 463] width 15 height 23
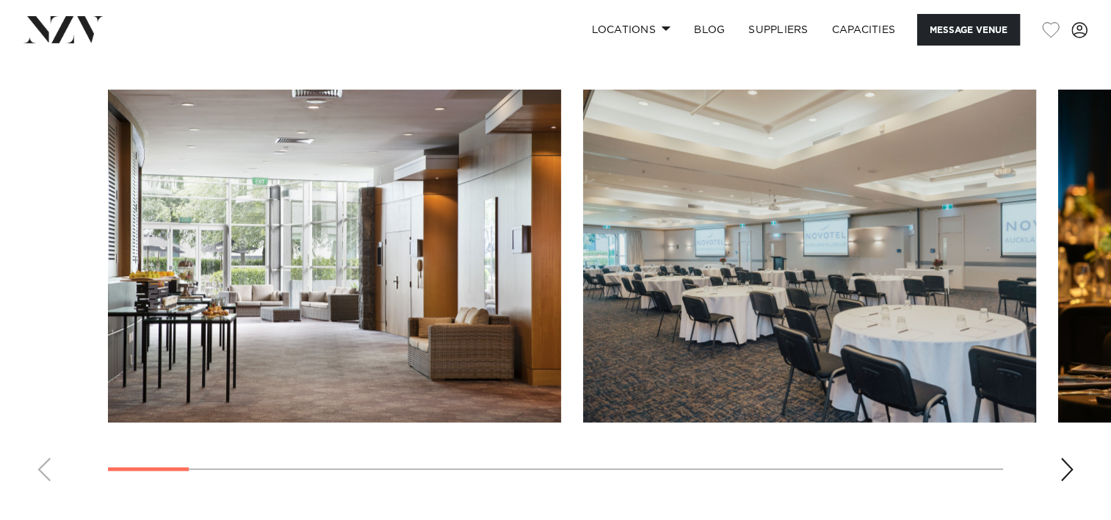
scroll to position [1541, 0]
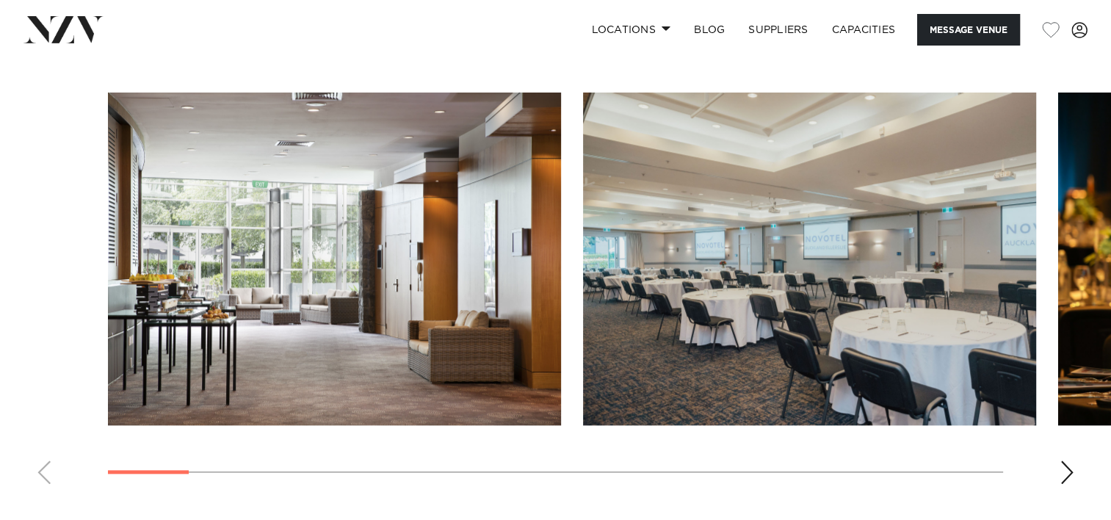
click at [1066, 468] on div "Next slide" at bounding box center [1066, 471] width 15 height 23
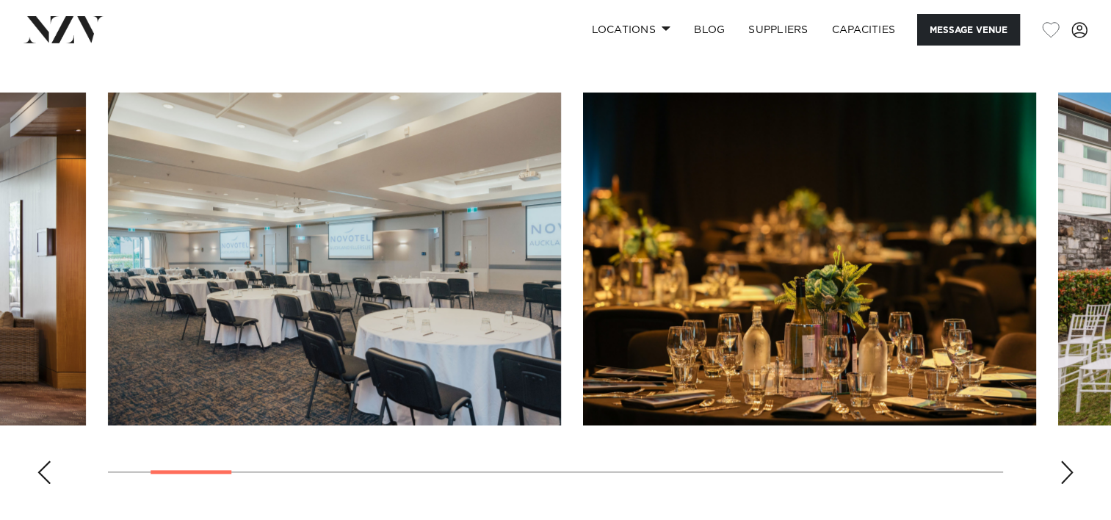
click at [1064, 470] on div "Next slide" at bounding box center [1066, 471] width 15 height 23
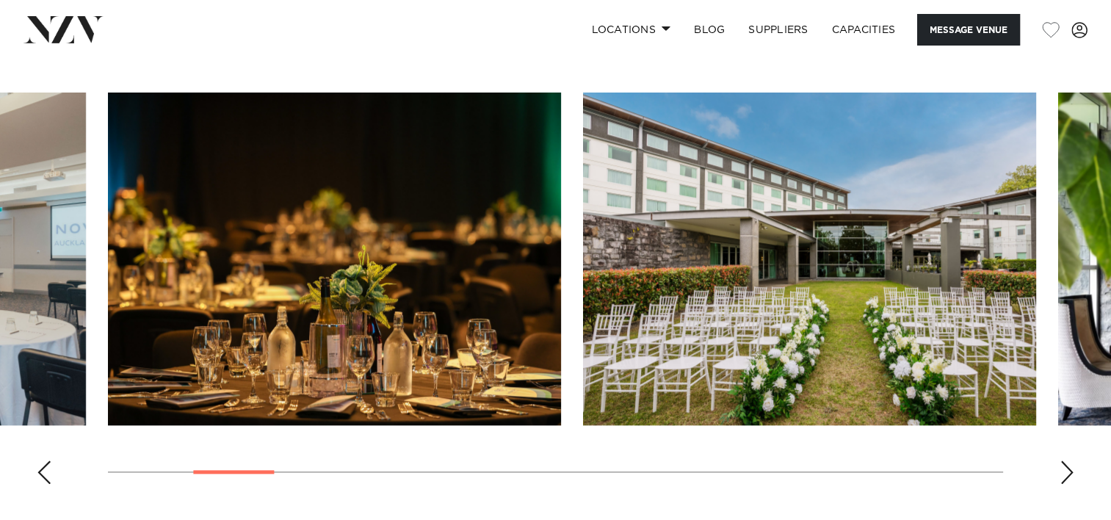
click at [1068, 470] on div "Next slide" at bounding box center [1066, 471] width 15 height 23
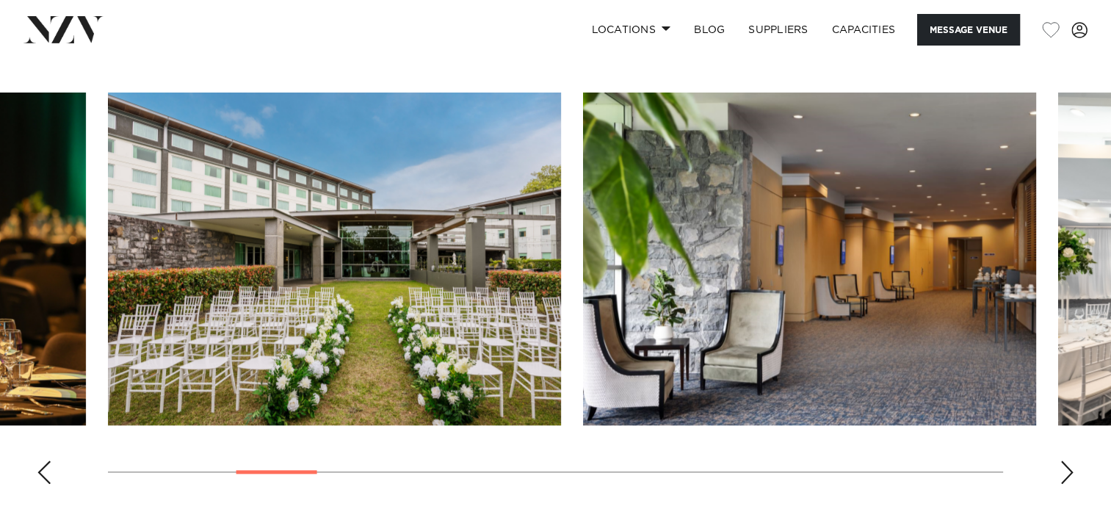
click at [1066, 471] on div "Next slide" at bounding box center [1066, 471] width 15 height 23
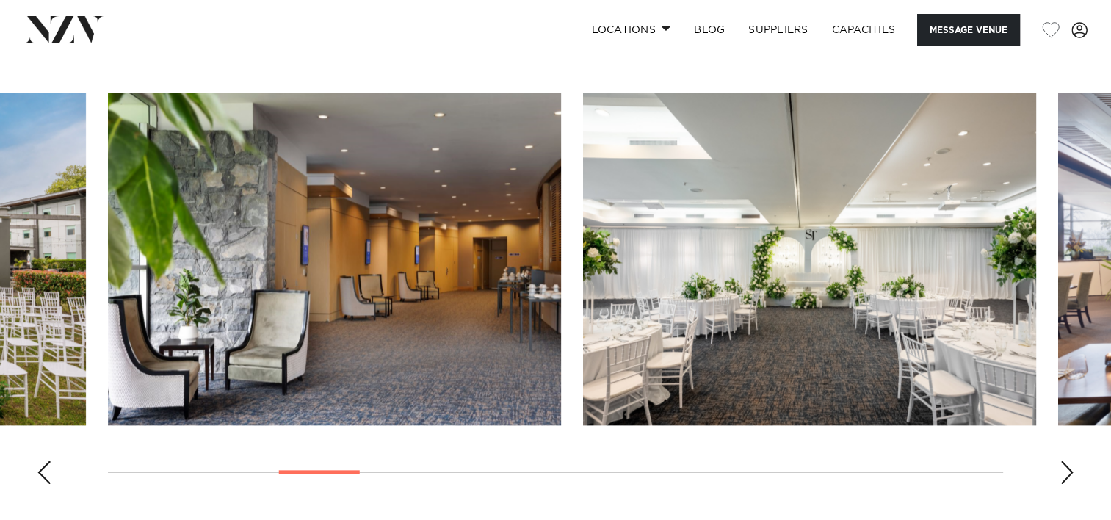
click at [1066, 472] on div "Next slide" at bounding box center [1066, 471] width 15 height 23
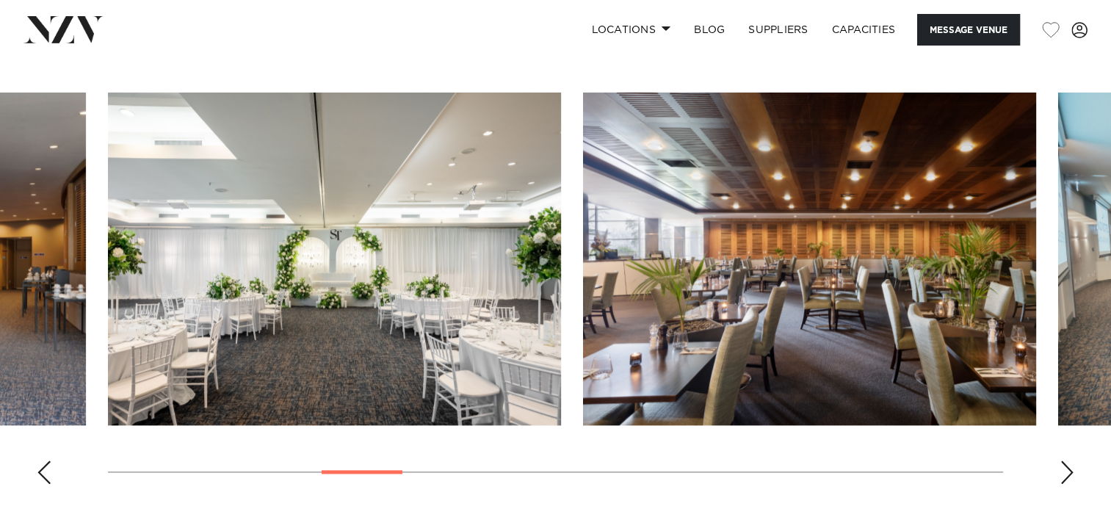
click at [1066, 473] on div "Next slide" at bounding box center [1066, 471] width 15 height 23
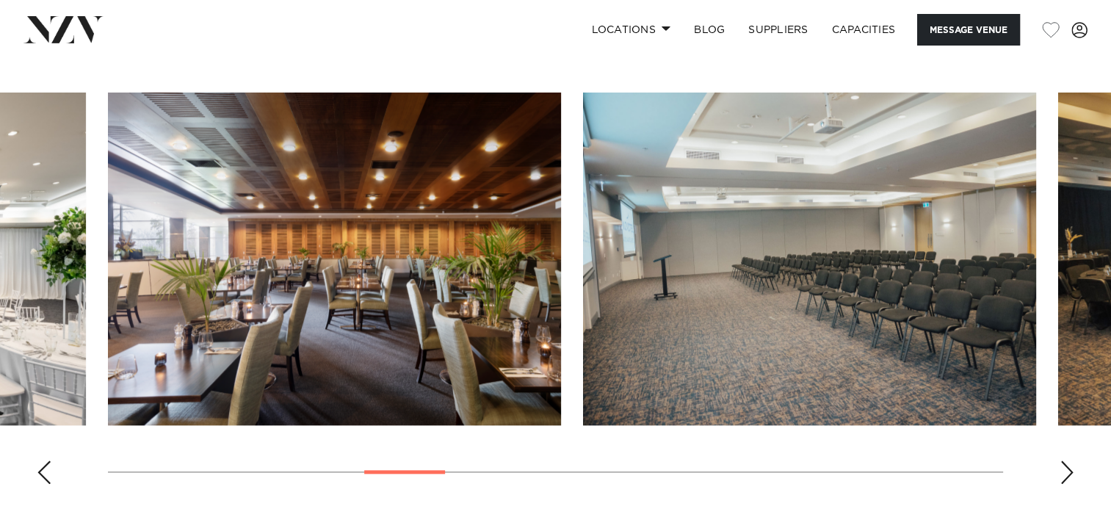
click at [1066, 473] on div "Next slide" at bounding box center [1066, 471] width 15 height 23
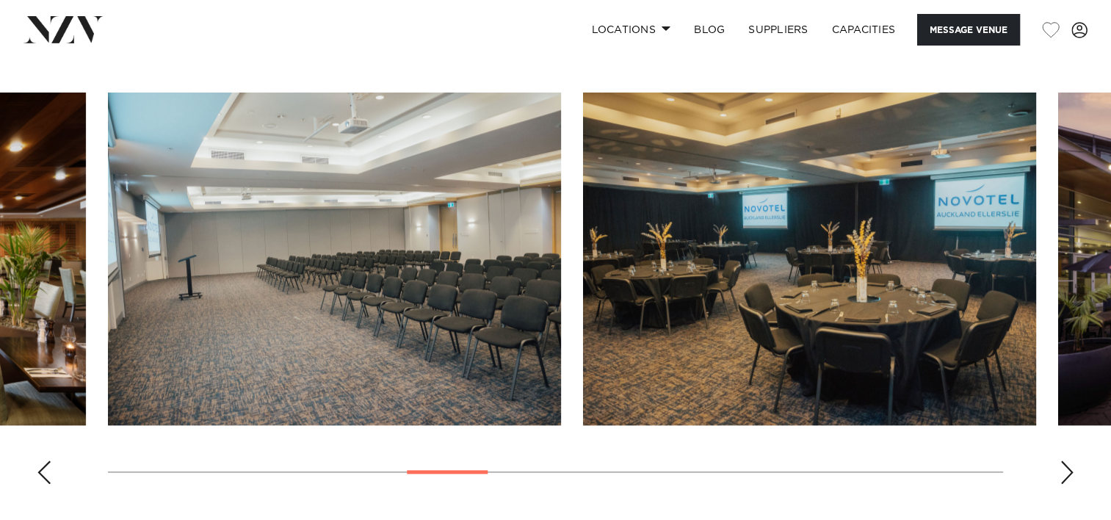
click at [1065, 476] on div "Next slide" at bounding box center [1066, 471] width 15 height 23
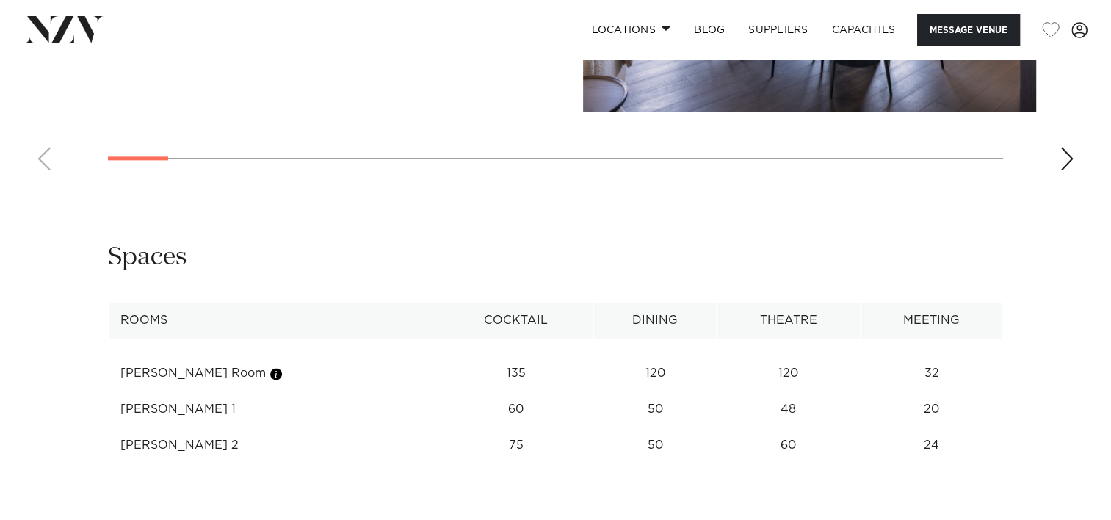
scroll to position [1835, 0]
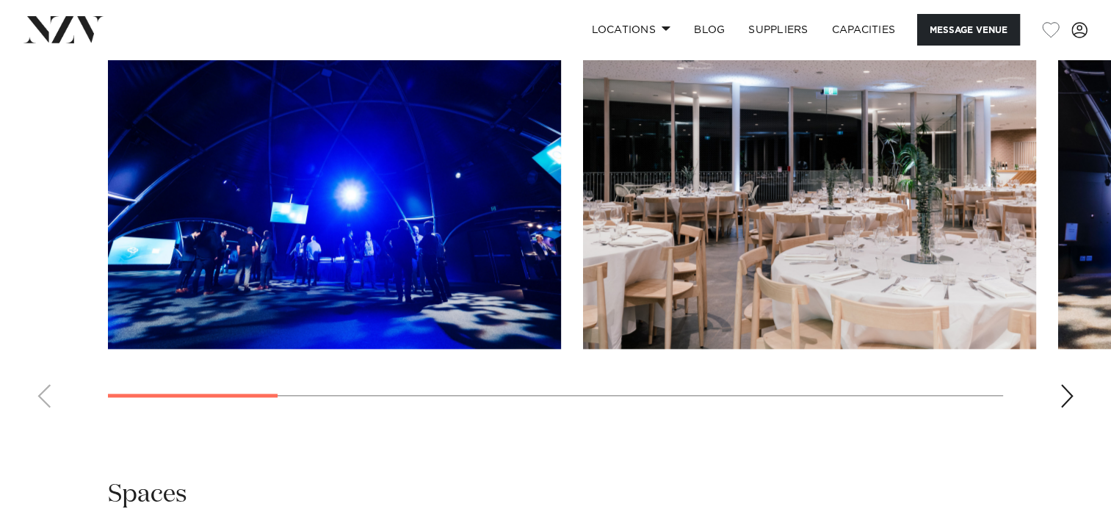
scroll to position [1541, 0]
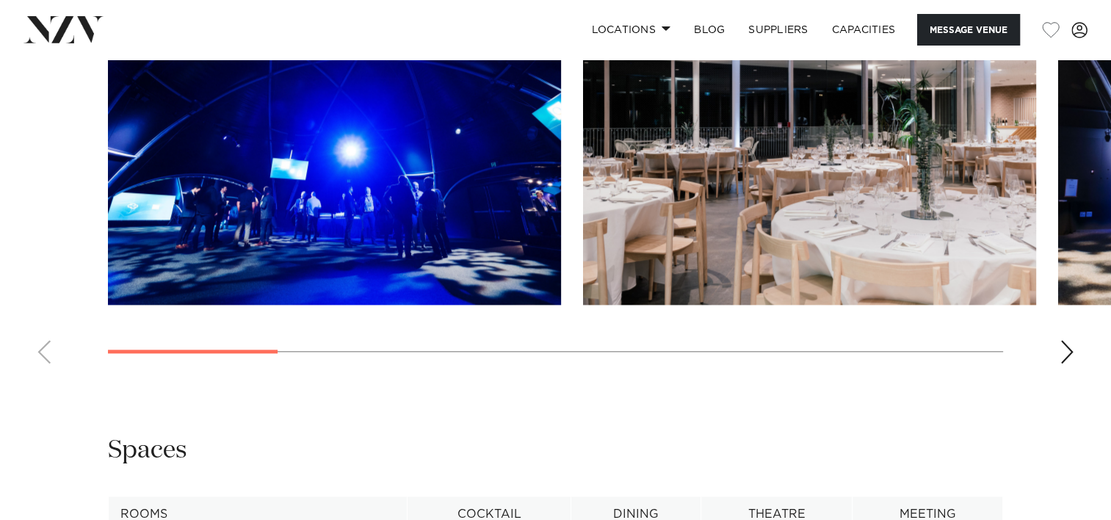
click at [1066, 350] on div "Next slide" at bounding box center [1066, 351] width 15 height 23
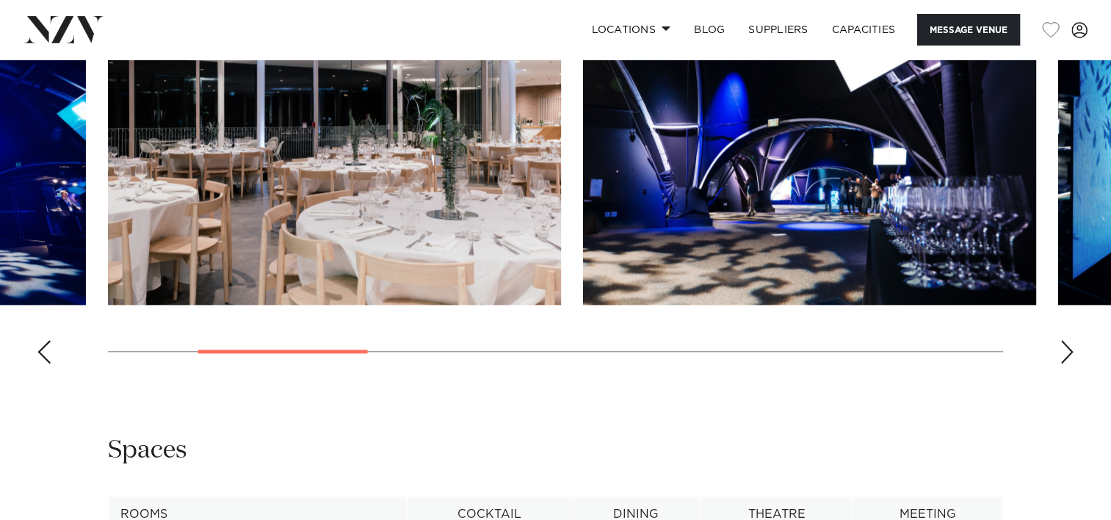
click at [1066, 344] on div "Next slide" at bounding box center [1066, 351] width 15 height 23
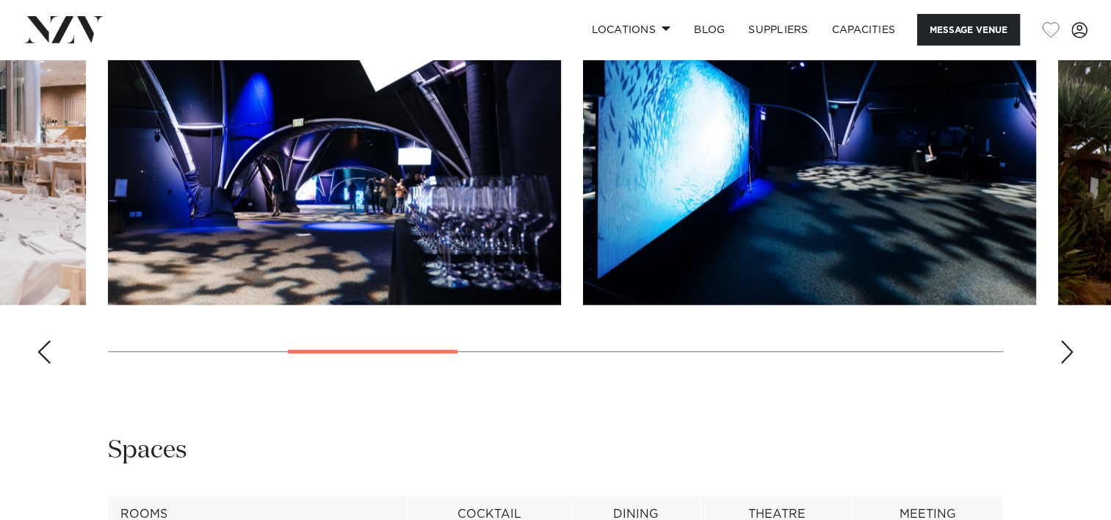
click at [1066, 344] on div "Next slide" at bounding box center [1066, 351] width 15 height 23
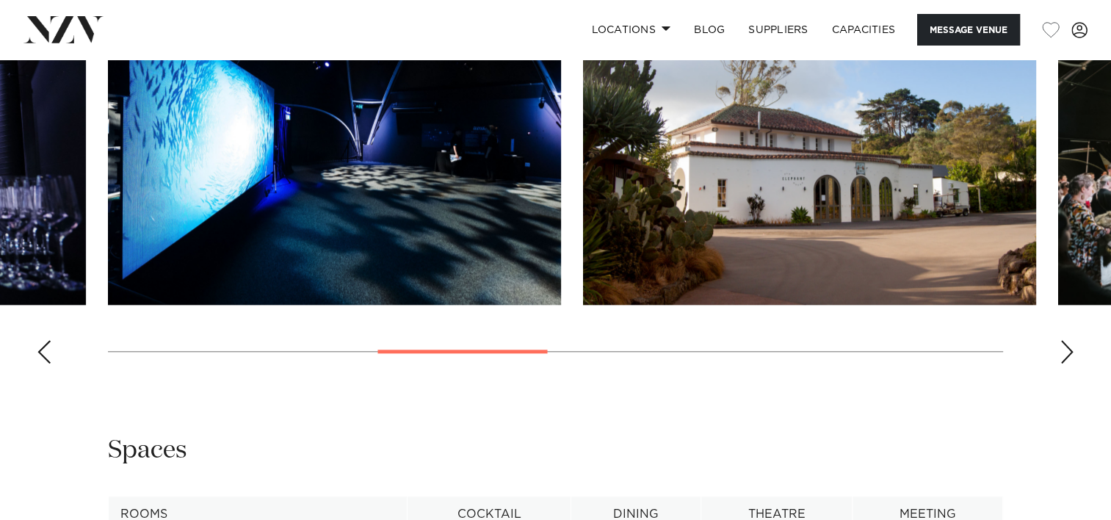
click at [1066, 344] on div "Next slide" at bounding box center [1066, 351] width 15 height 23
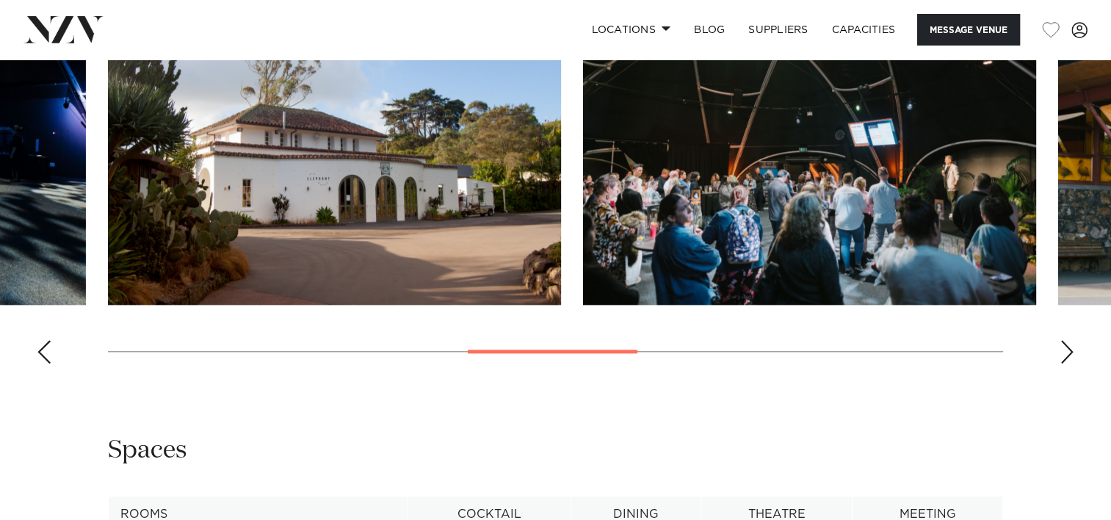
click at [1066, 344] on div "Next slide" at bounding box center [1066, 351] width 15 height 23
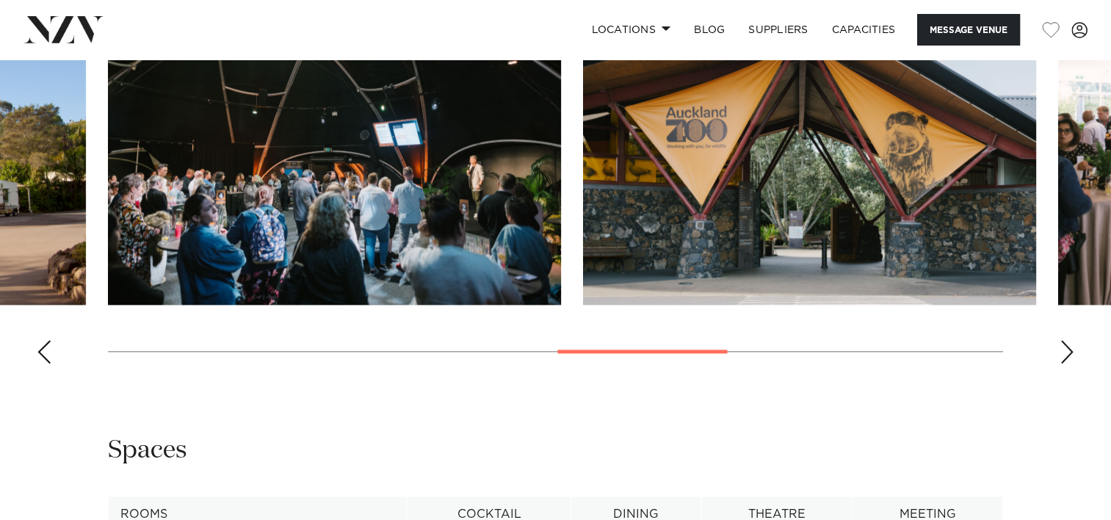
click at [1066, 344] on div "Next slide" at bounding box center [1066, 351] width 15 height 23
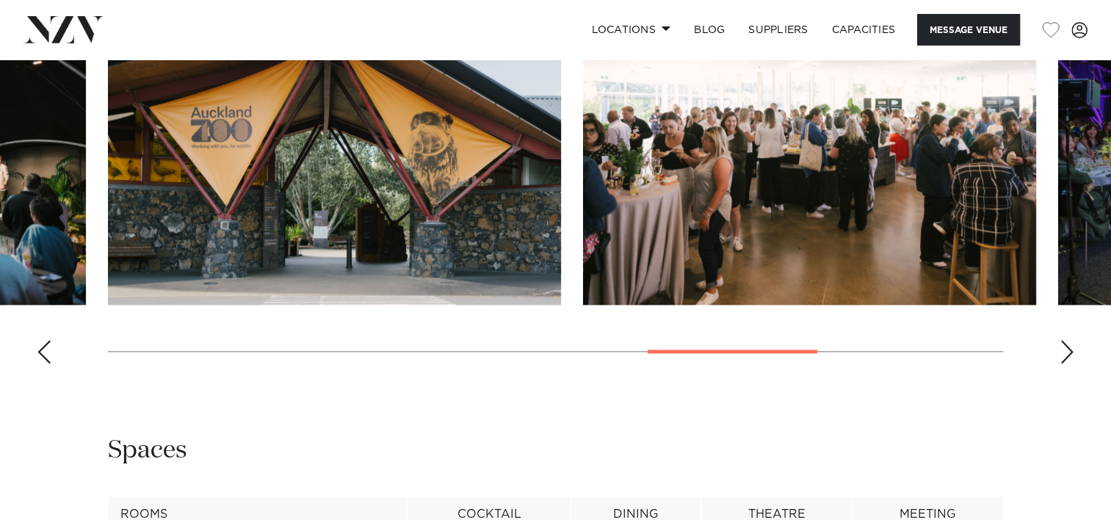
click at [1066, 344] on div "Next slide" at bounding box center [1066, 351] width 15 height 23
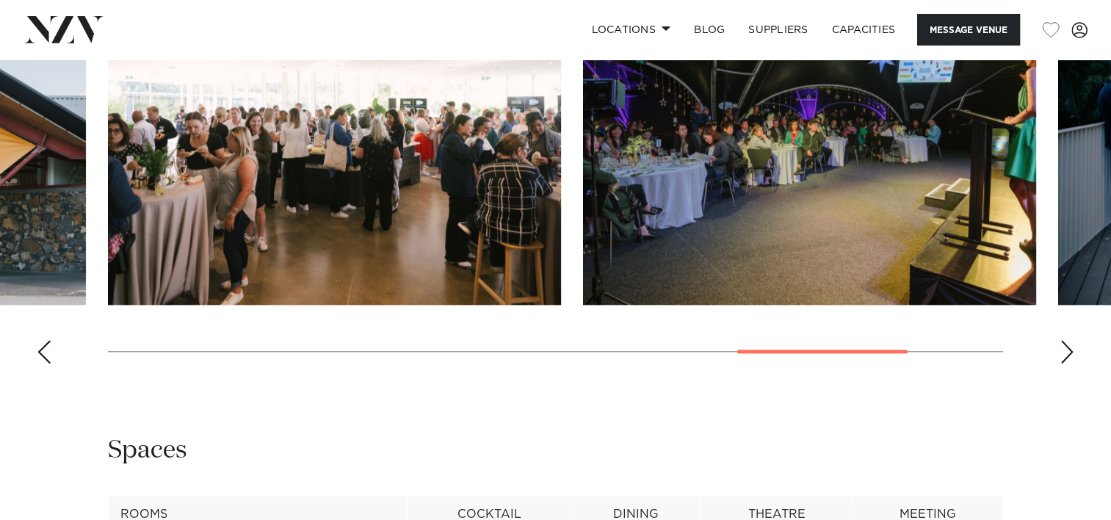
click at [1066, 344] on div "Next slide" at bounding box center [1066, 351] width 15 height 23
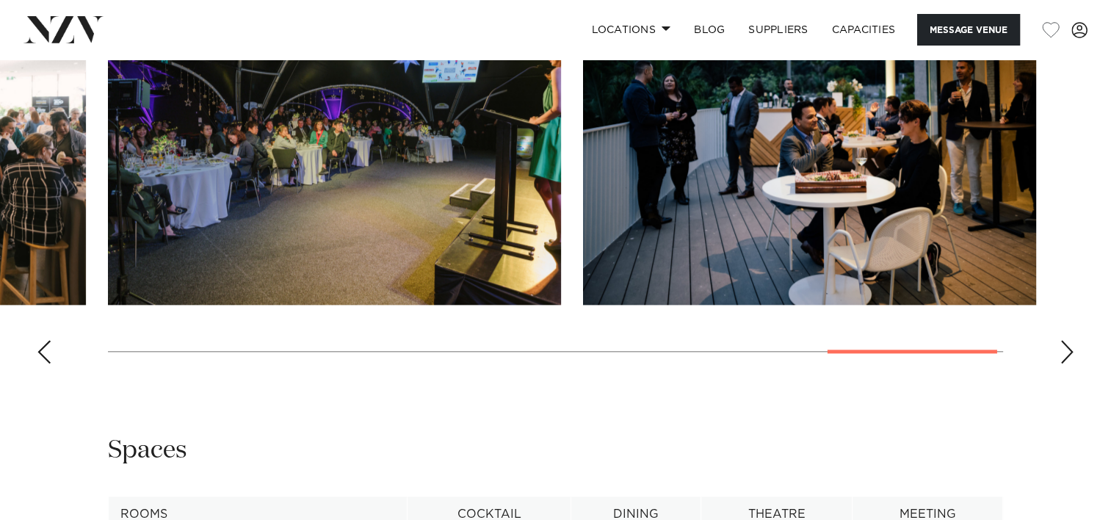
click at [1066, 344] on div "Next slide" at bounding box center [1066, 351] width 15 height 23
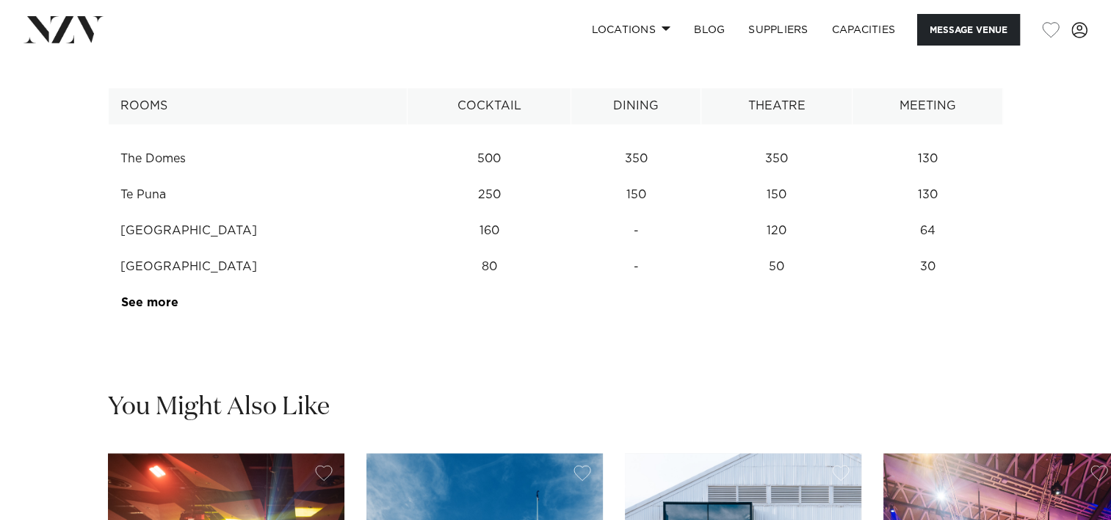
scroll to position [1982, 0]
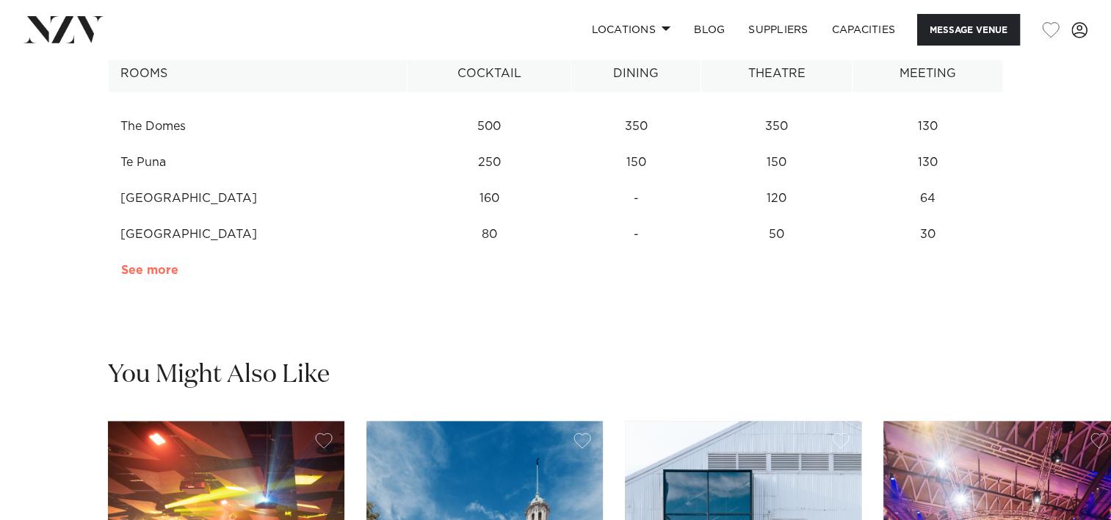
click at [147, 265] on link "See more" at bounding box center [178, 270] width 115 height 12
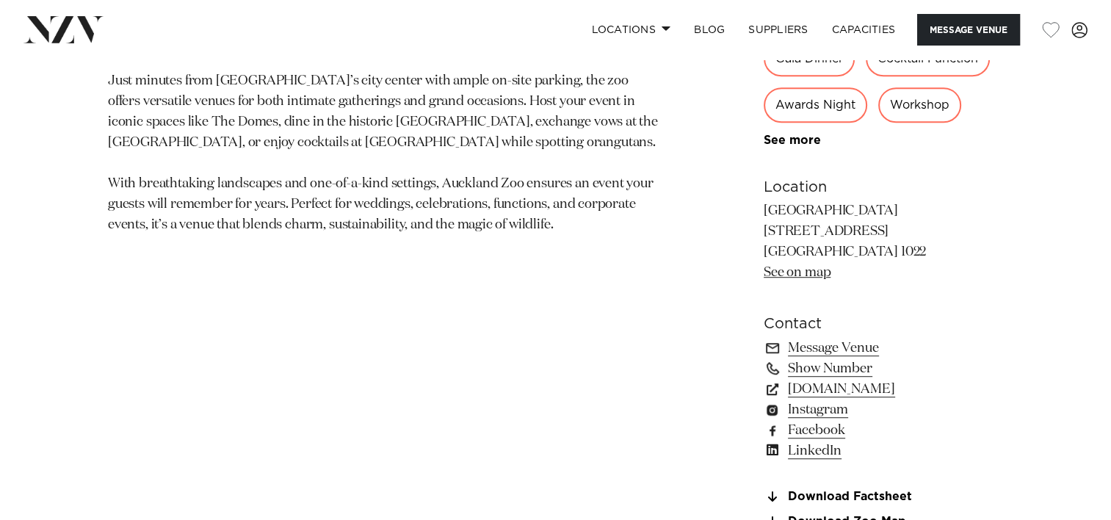
scroll to position [661, 0]
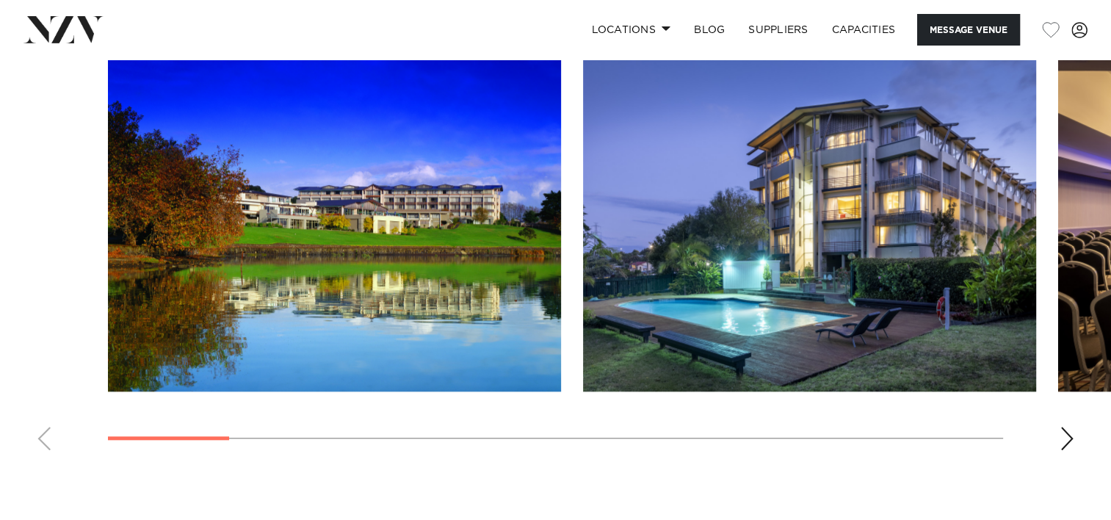
scroll to position [1468, 0]
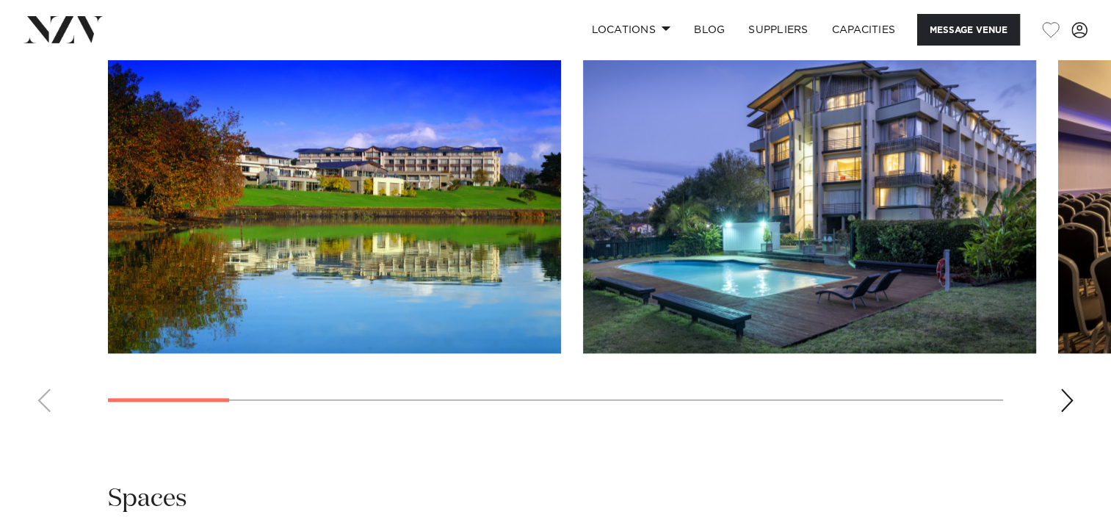
click at [1071, 412] on div "Next slide" at bounding box center [1066, 399] width 15 height 23
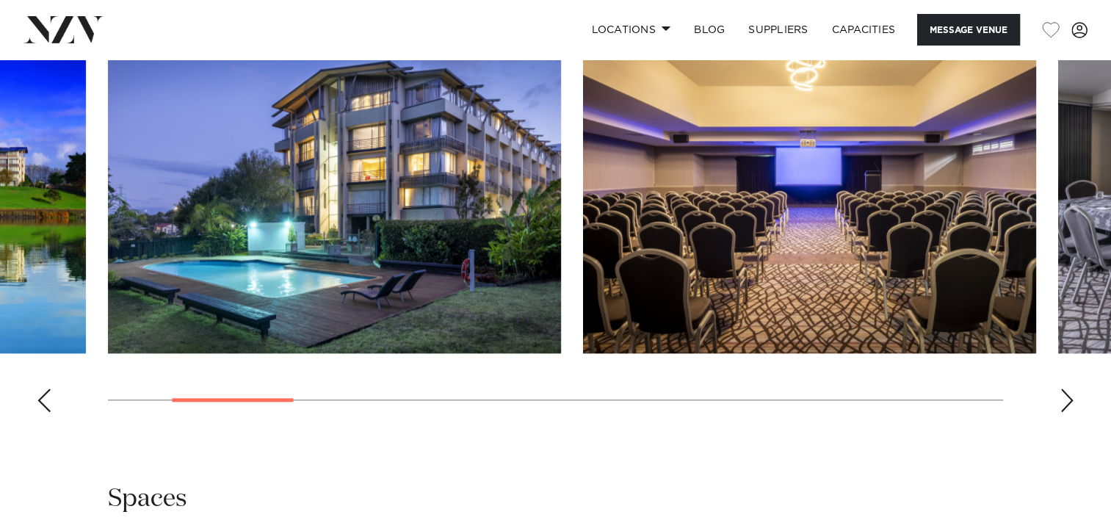
click at [1069, 412] on div "Next slide" at bounding box center [1066, 399] width 15 height 23
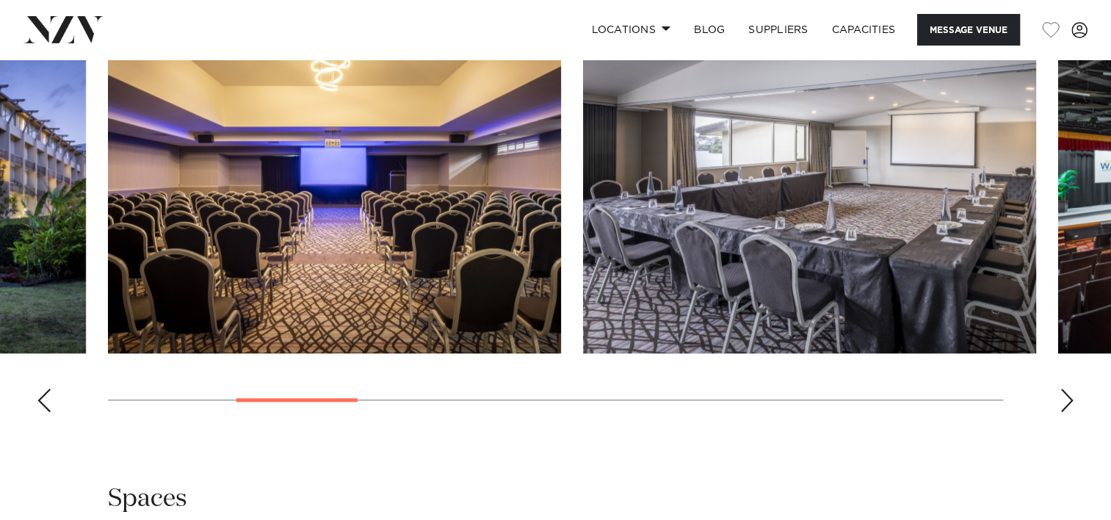
click at [1069, 412] on div "Next slide" at bounding box center [1066, 399] width 15 height 23
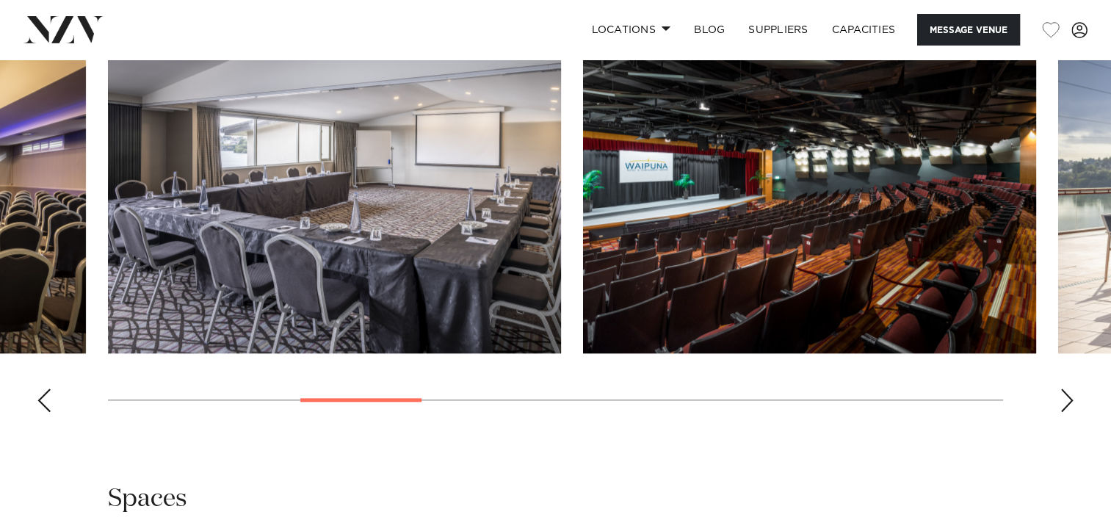
click at [1069, 412] on div "Next slide" at bounding box center [1066, 399] width 15 height 23
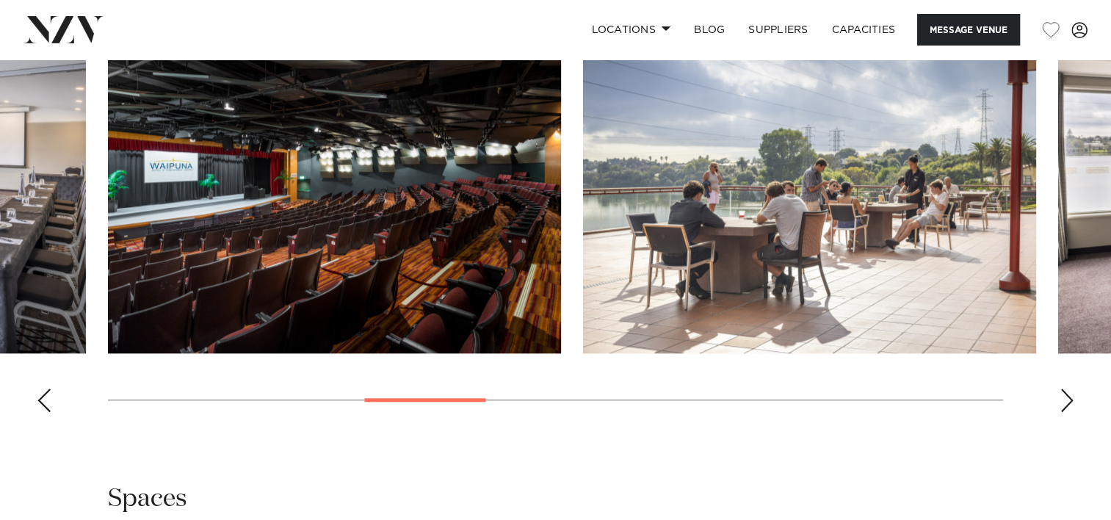
click at [1066, 412] on div "Next slide" at bounding box center [1066, 399] width 15 height 23
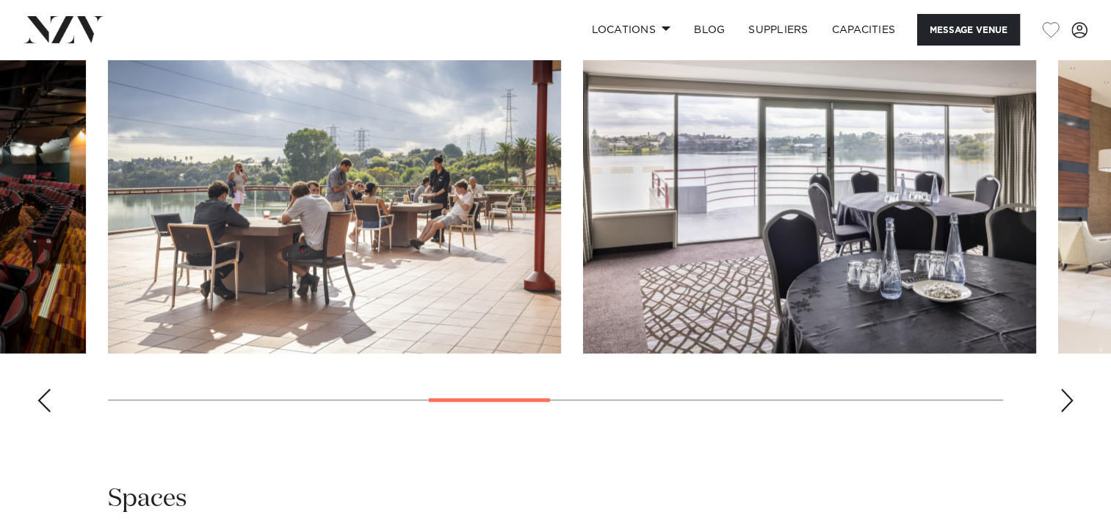
click at [1066, 412] on div "Next slide" at bounding box center [1066, 399] width 15 height 23
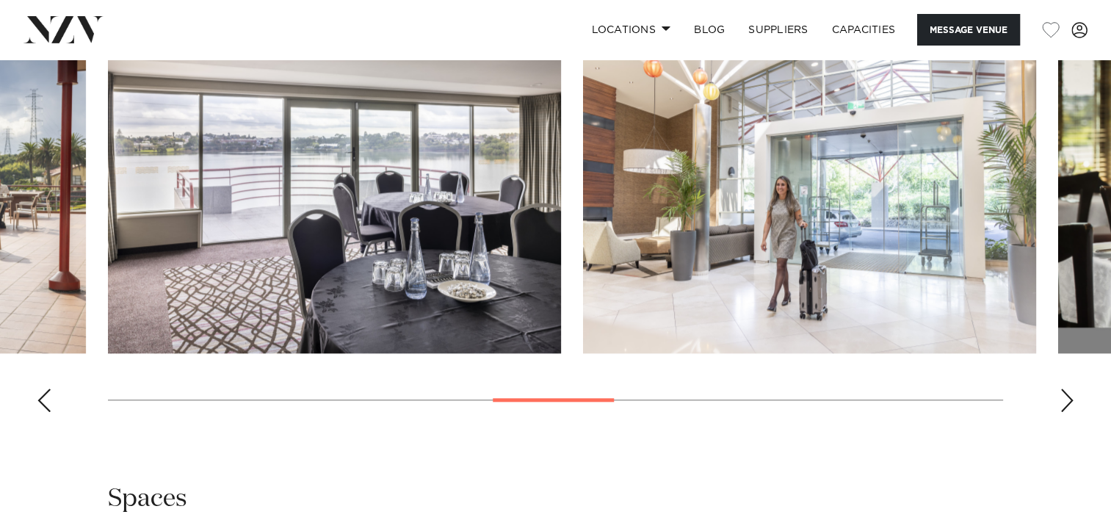
click at [1066, 412] on div "Next slide" at bounding box center [1066, 399] width 15 height 23
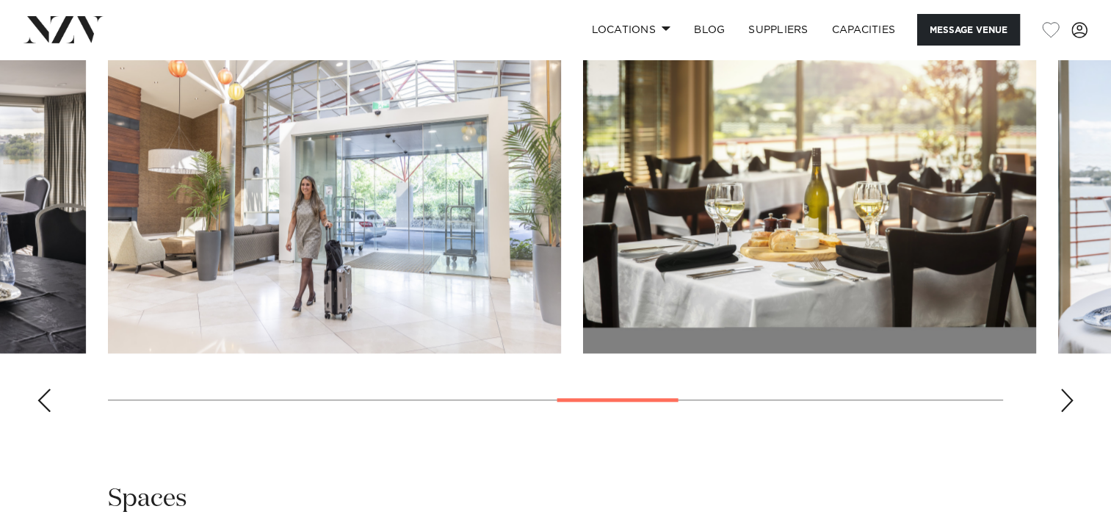
click at [1066, 412] on div "Next slide" at bounding box center [1066, 399] width 15 height 23
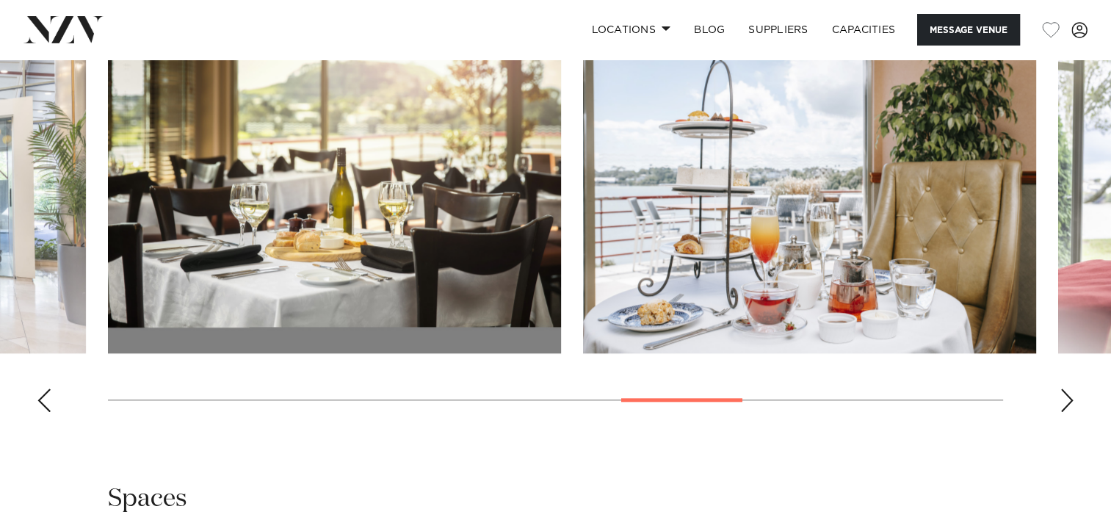
click at [1066, 412] on div "Next slide" at bounding box center [1066, 399] width 15 height 23
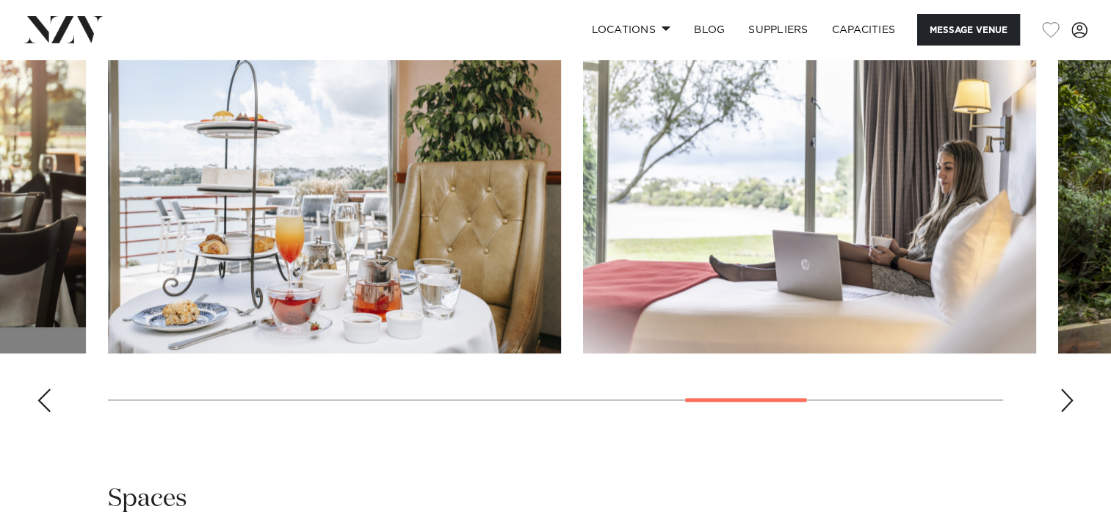
click at [1066, 412] on div "Next slide" at bounding box center [1066, 399] width 15 height 23
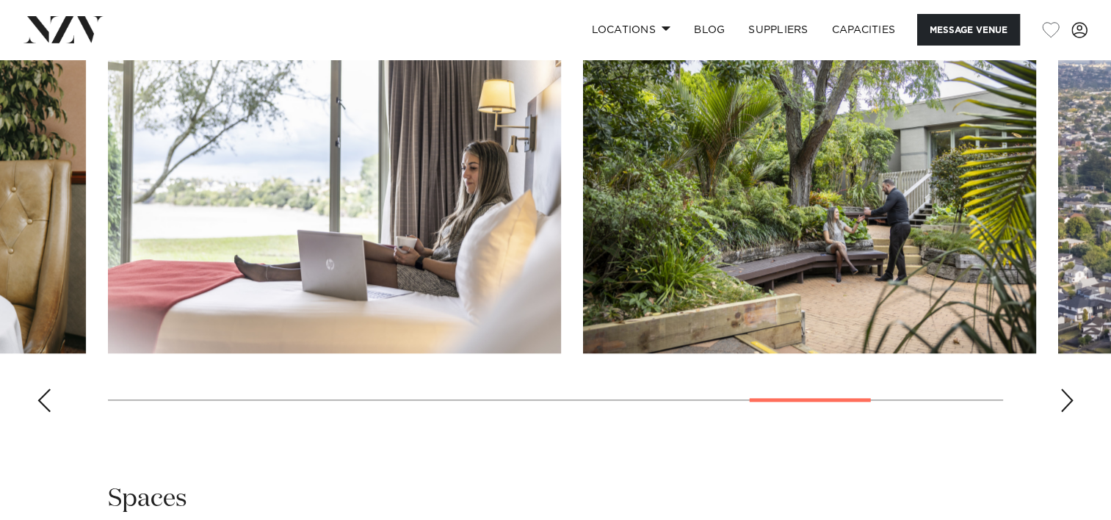
click at [1066, 412] on div "Next slide" at bounding box center [1066, 399] width 15 height 23
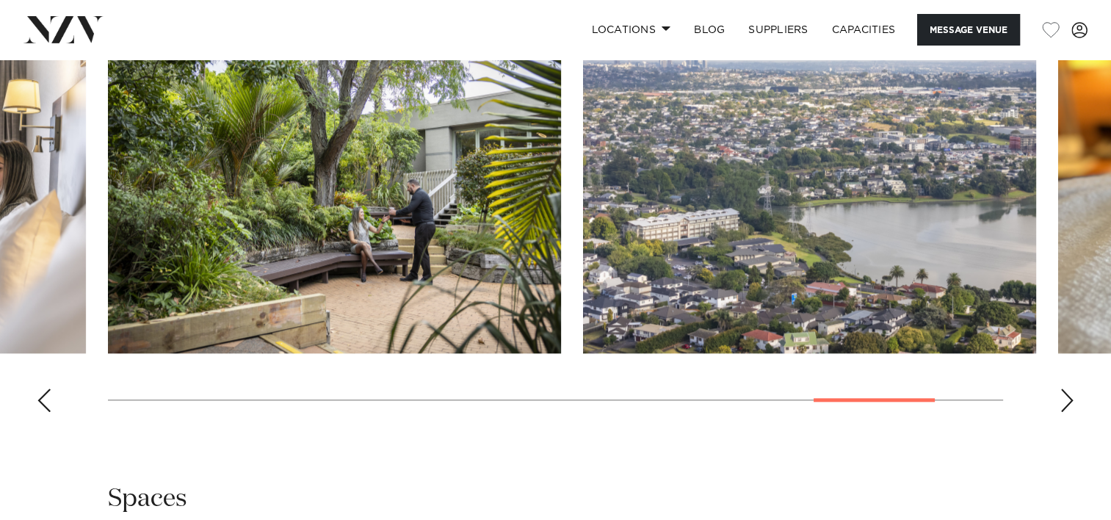
click at [1066, 412] on div "Next slide" at bounding box center [1066, 399] width 15 height 23
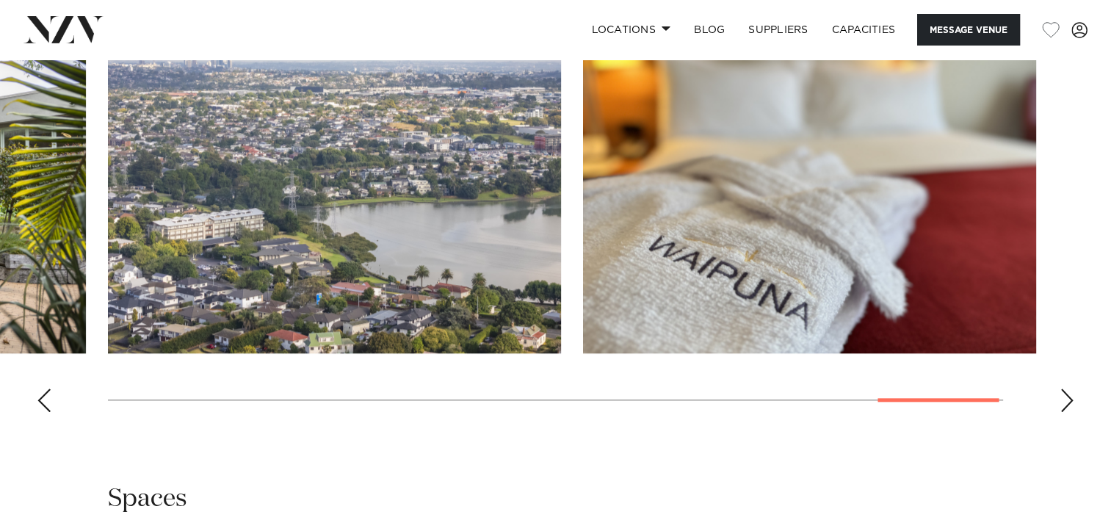
click at [1066, 412] on div "Next slide" at bounding box center [1066, 399] width 15 height 23
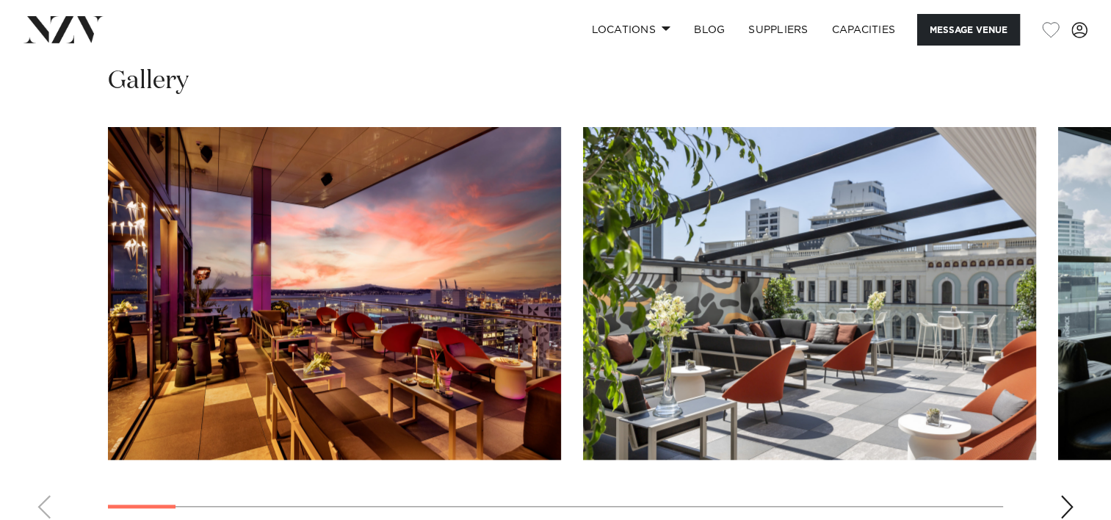
scroll to position [1615, 0]
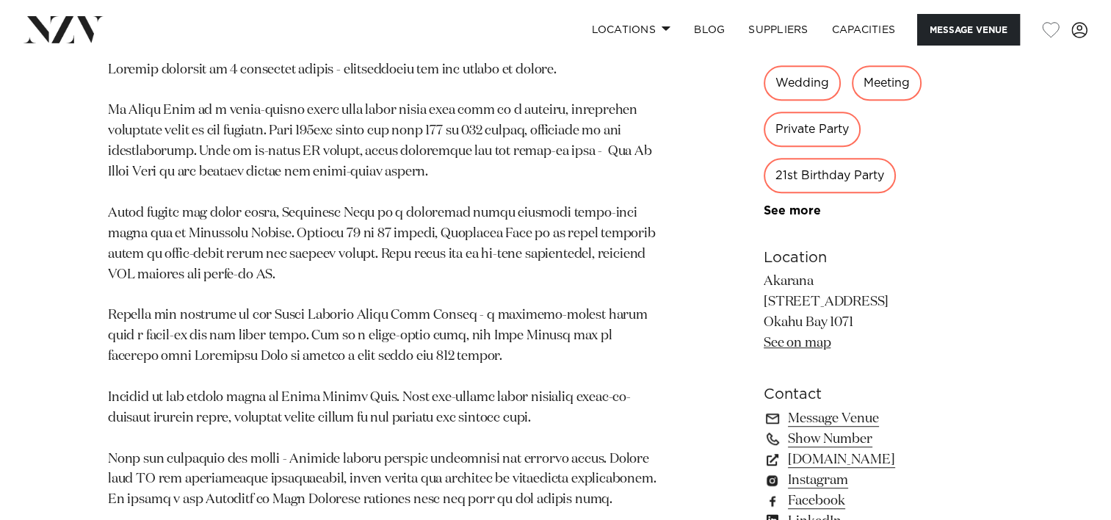
scroll to position [807, 0]
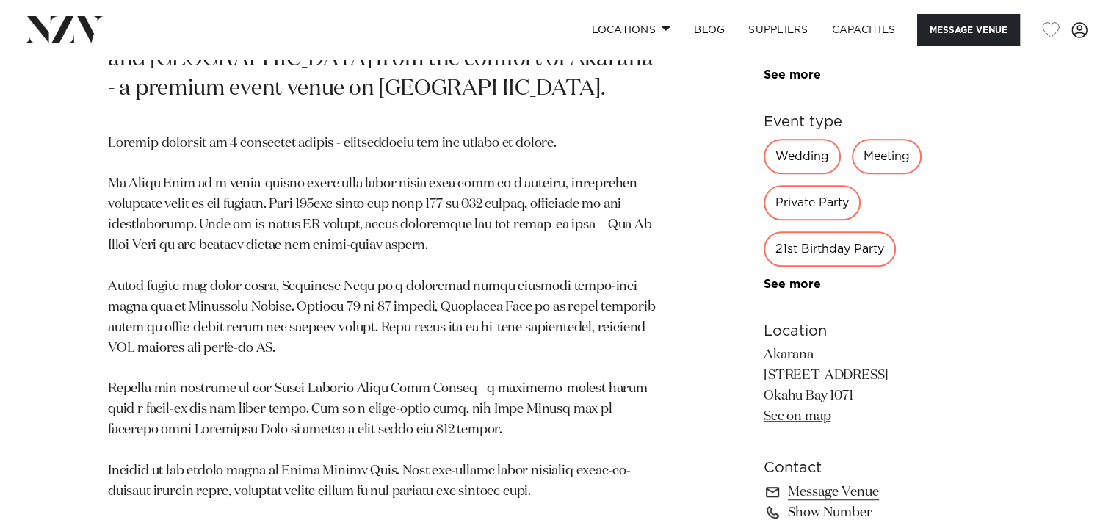
click at [795, 172] on div "Wedding" at bounding box center [801, 156] width 77 height 35
click at [850, 25] on link "Capacities" at bounding box center [863, 30] width 87 height 32
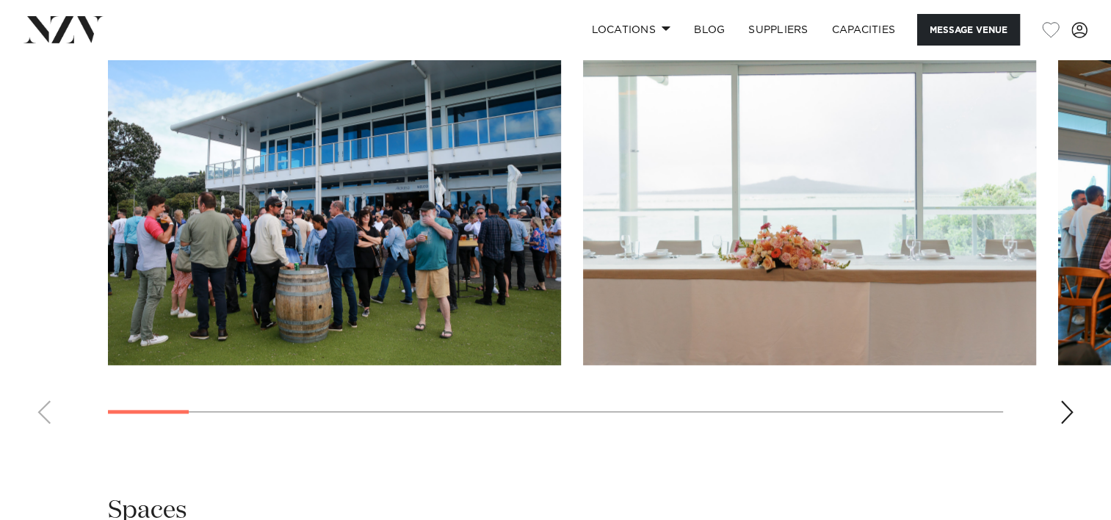
scroll to position [1615, 0]
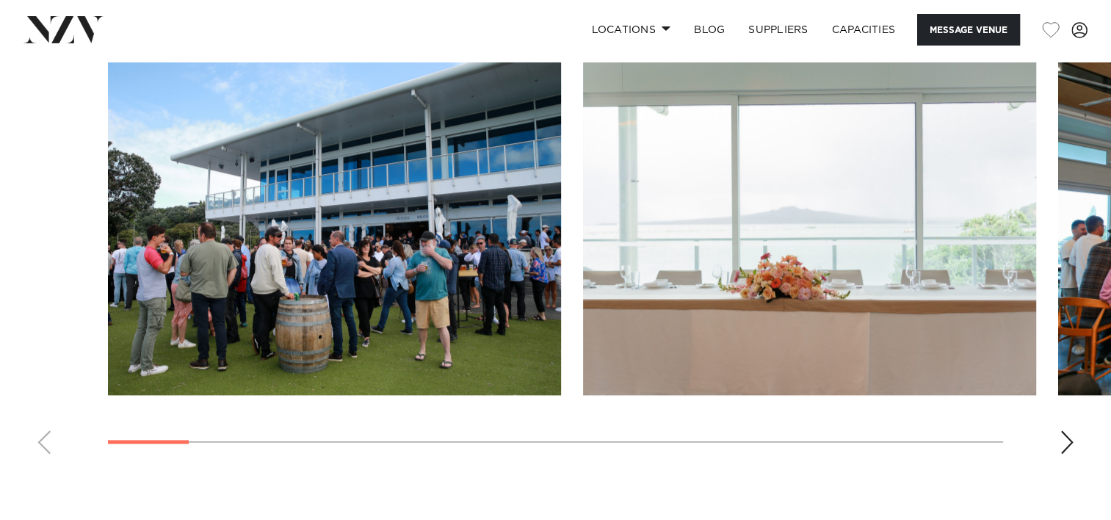
click at [1069, 446] on div "Next slide" at bounding box center [1066, 441] width 15 height 23
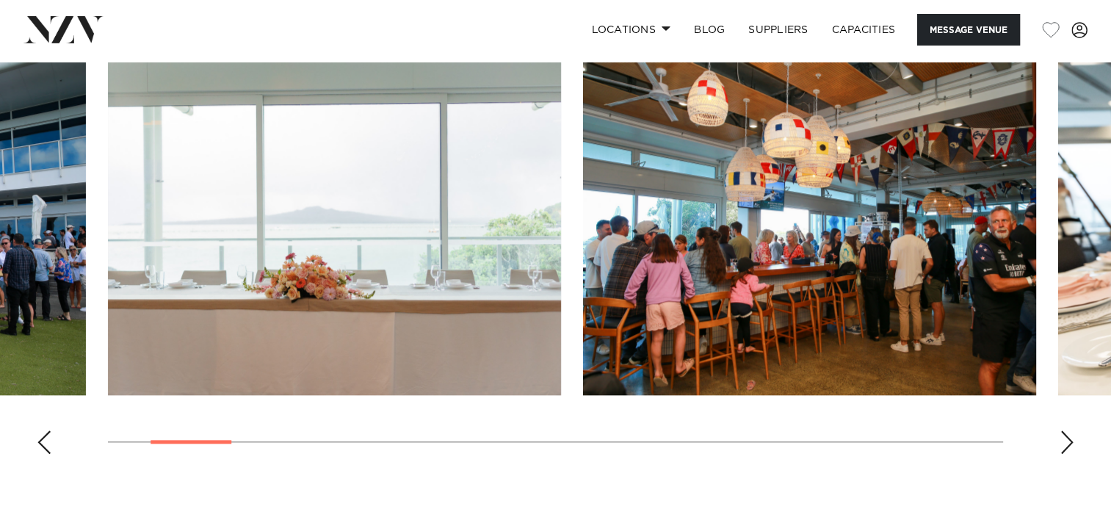
click at [1069, 446] on div "Next slide" at bounding box center [1066, 441] width 15 height 23
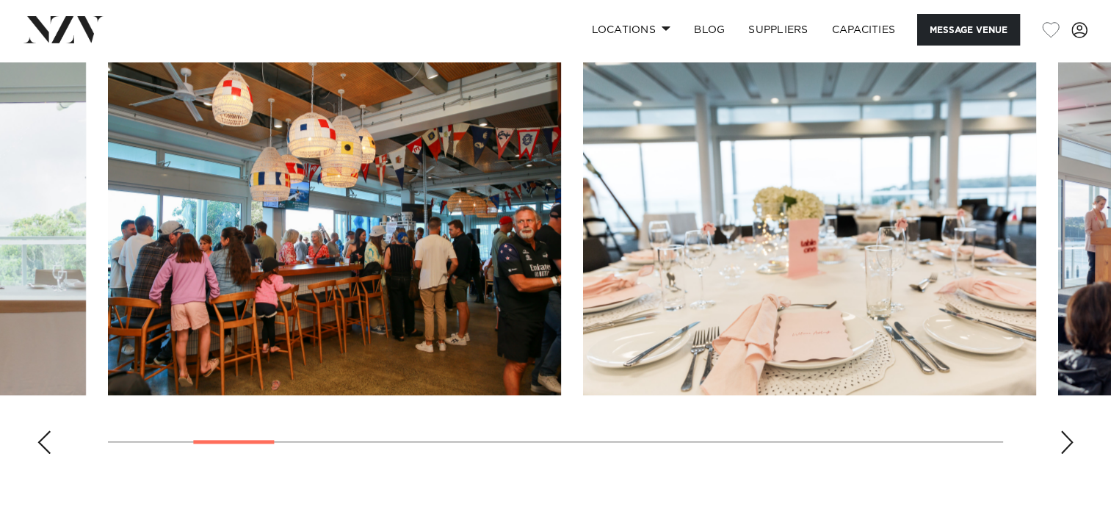
click at [1069, 446] on div "Next slide" at bounding box center [1066, 441] width 15 height 23
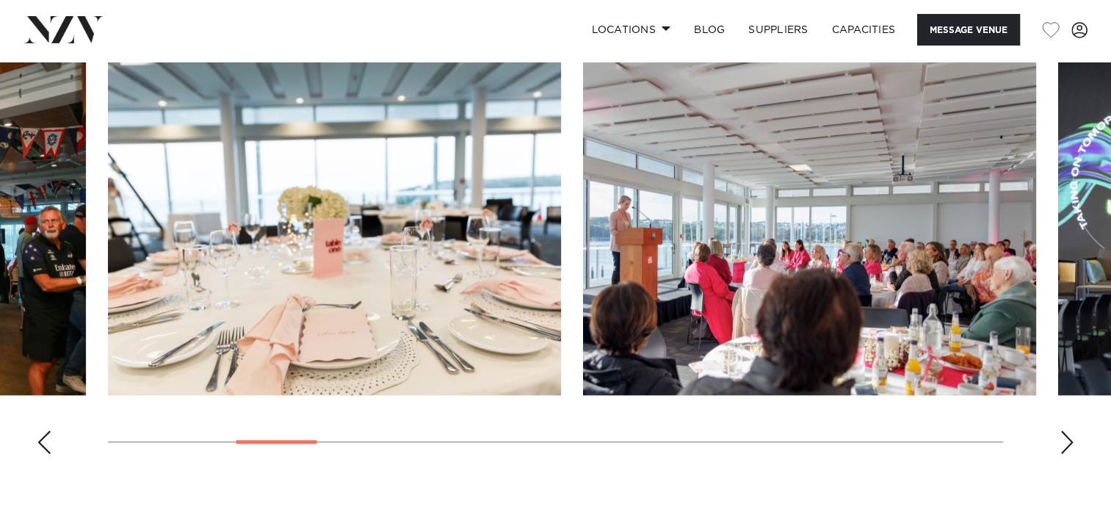
click at [1069, 446] on div "Next slide" at bounding box center [1066, 441] width 15 height 23
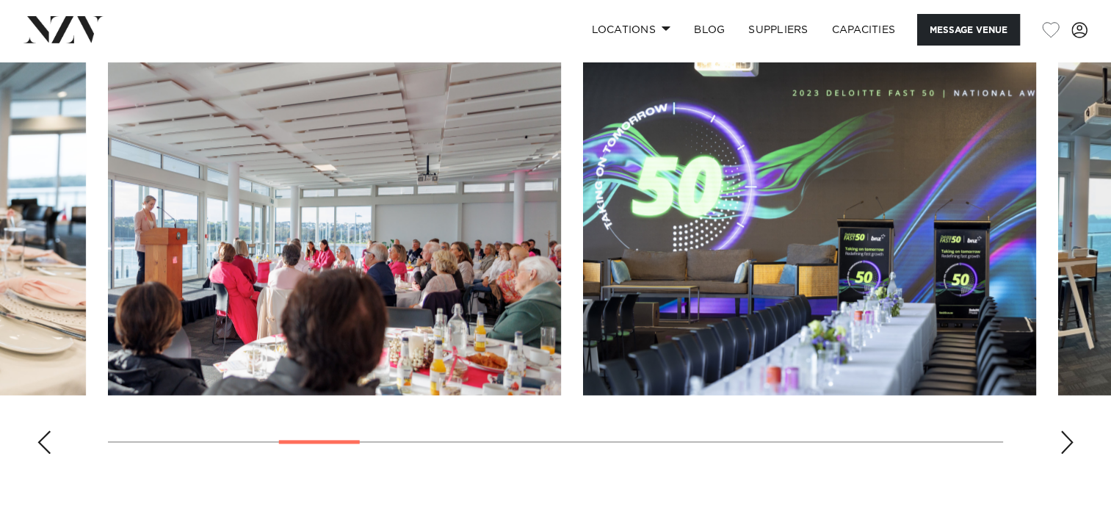
click at [1069, 446] on div "Next slide" at bounding box center [1066, 441] width 15 height 23
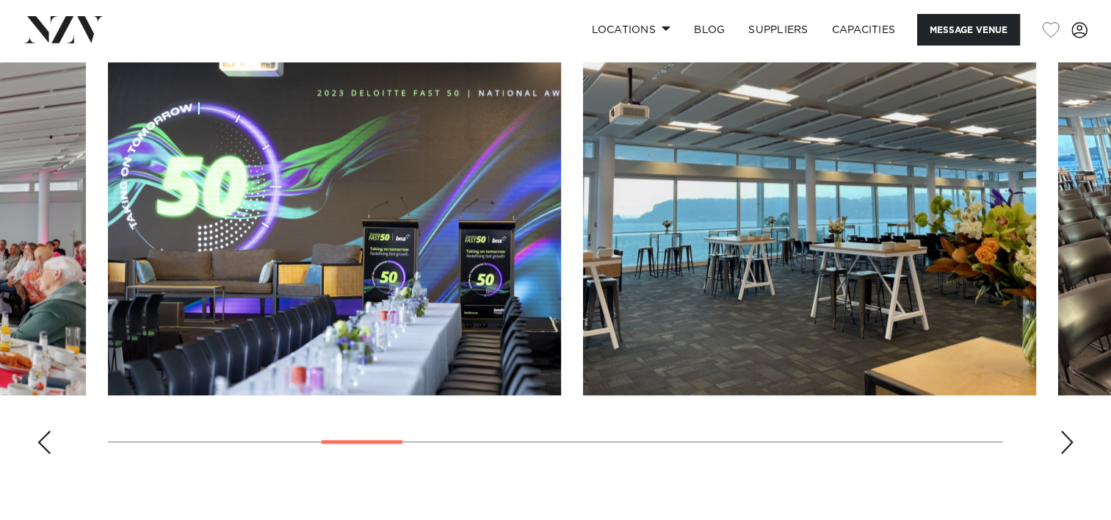
click at [1069, 446] on div "Next slide" at bounding box center [1066, 441] width 15 height 23
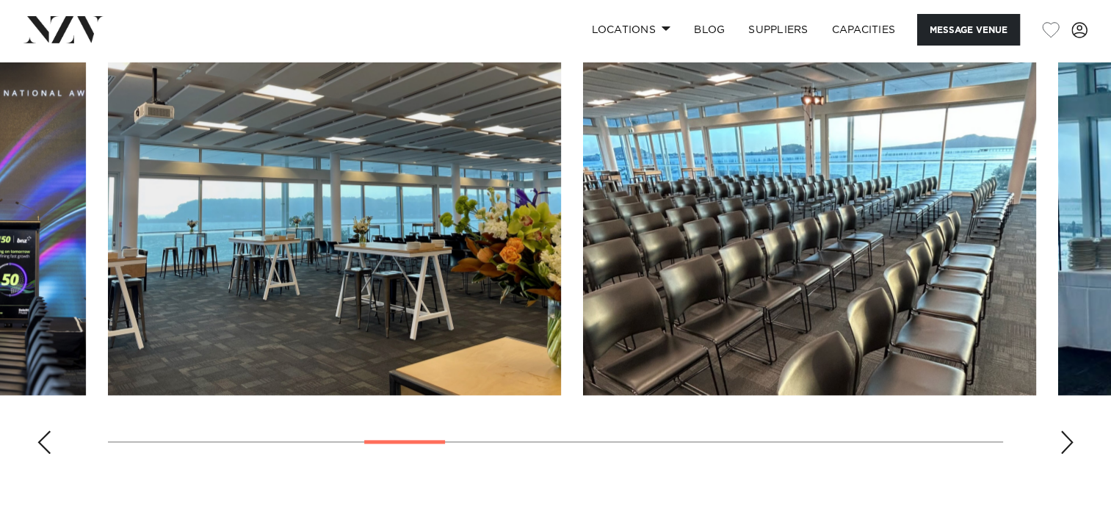
click at [1069, 446] on div "Next slide" at bounding box center [1066, 441] width 15 height 23
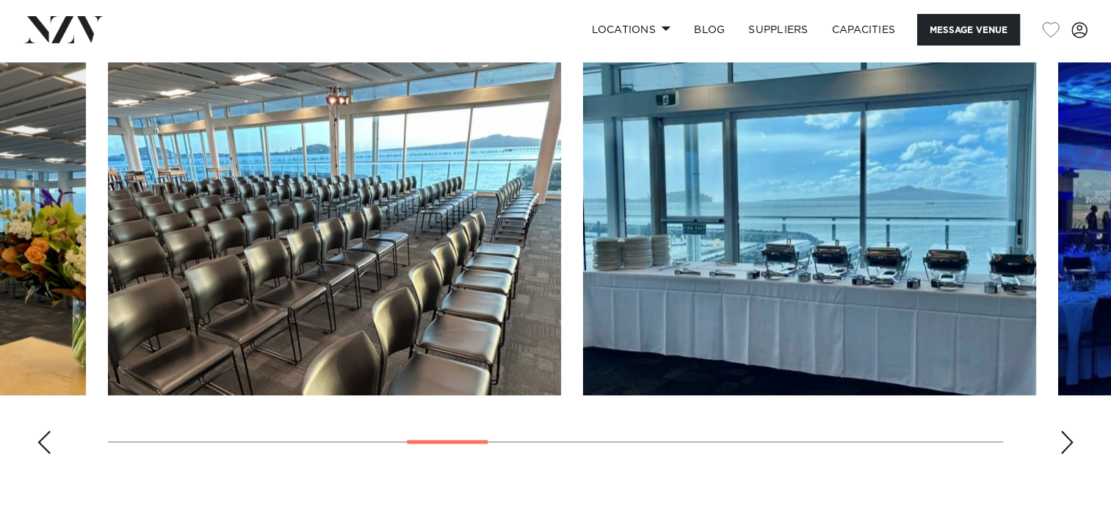
click at [1069, 446] on div "Next slide" at bounding box center [1066, 441] width 15 height 23
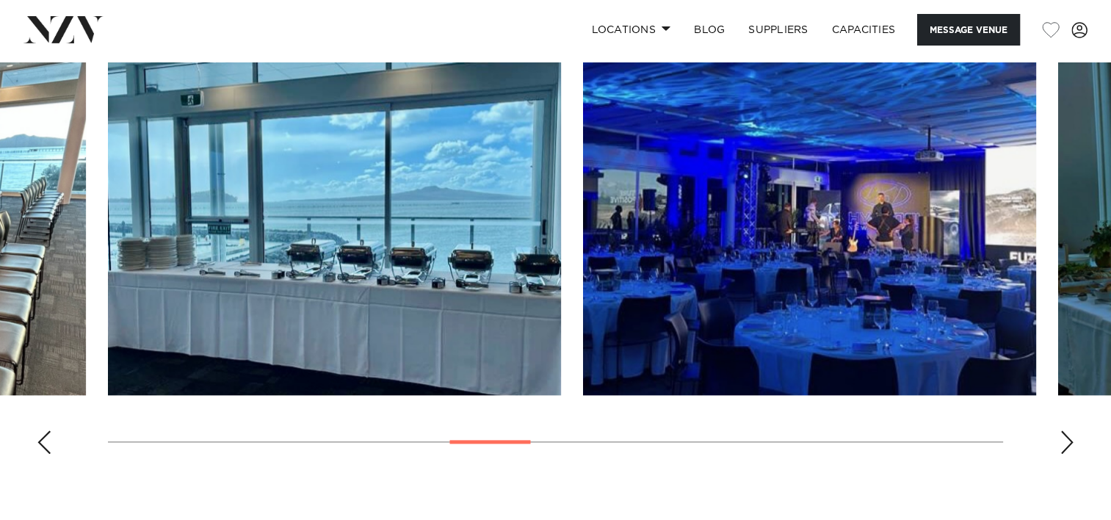
click at [1069, 446] on div "Next slide" at bounding box center [1066, 441] width 15 height 23
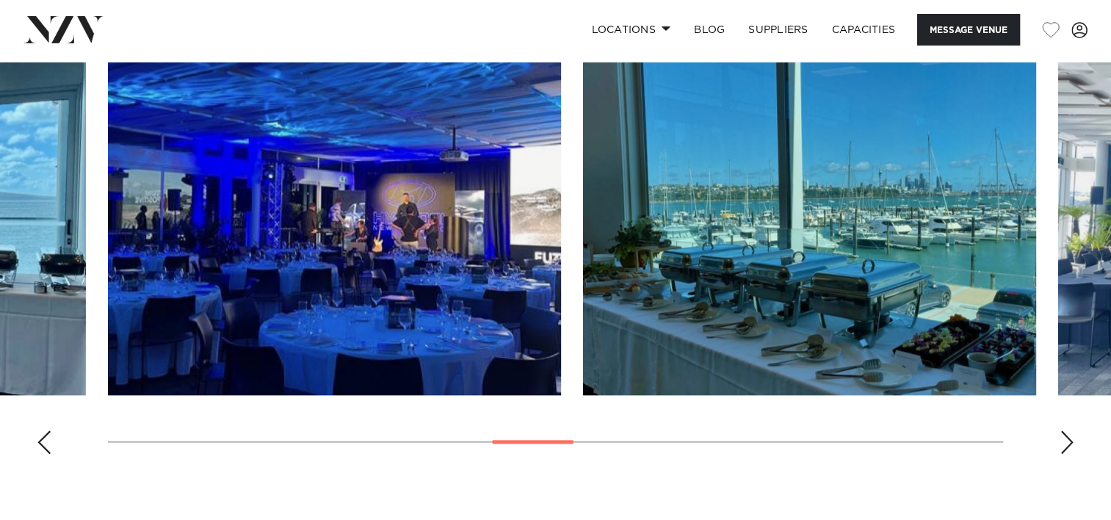
click at [1069, 446] on div "Next slide" at bounding box center [1066, 441] width 15 height 23
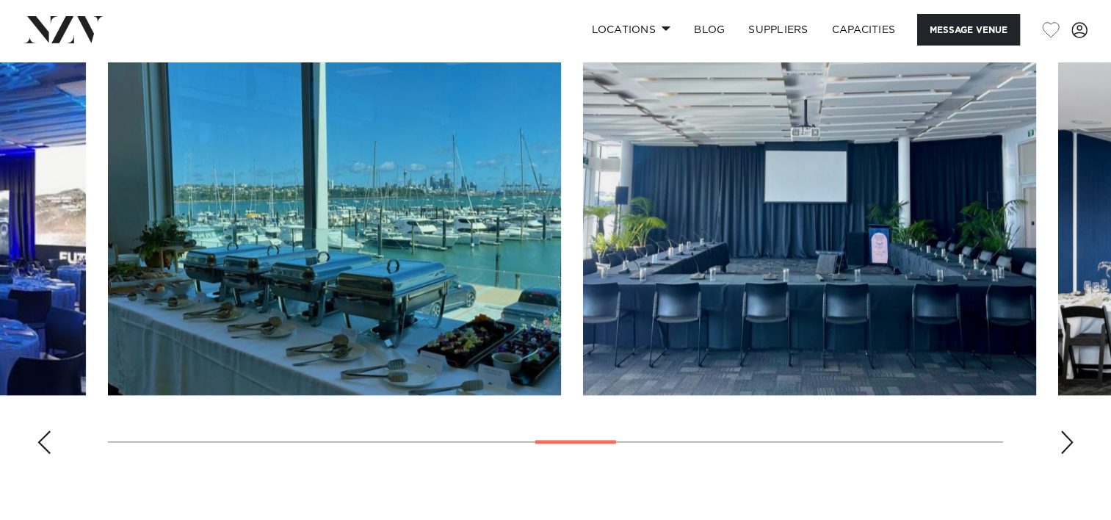
click at [1069, 446] on div "Next slide" at bounding box center [1066, 441] width 15 height 23
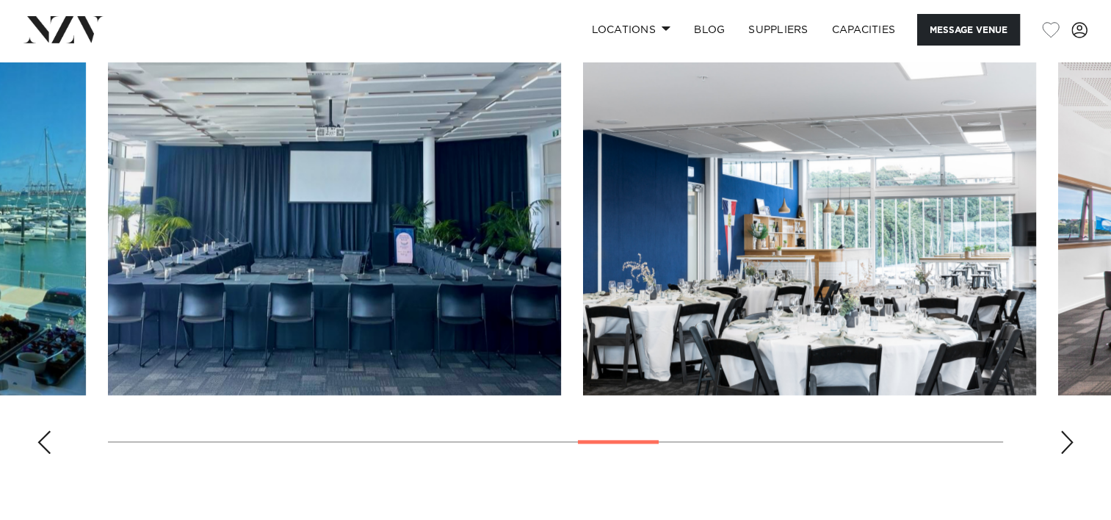
click at [1069, 446] on div "Next slide" at bounding box center [1066, 441] width 15 height 23
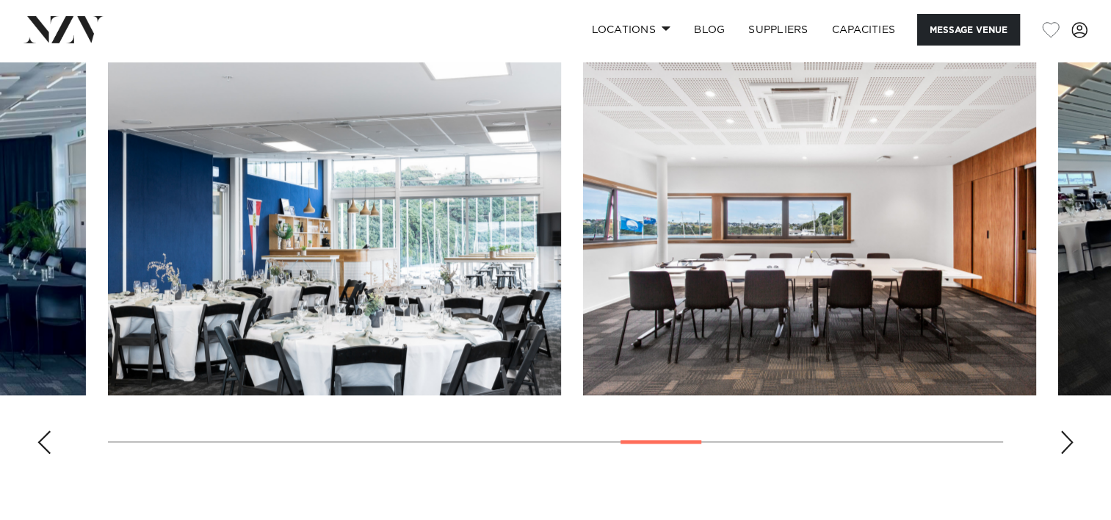
click at [1069, 446] on div "Next slide" at bounding box center [1066, 441] width 15 height 23
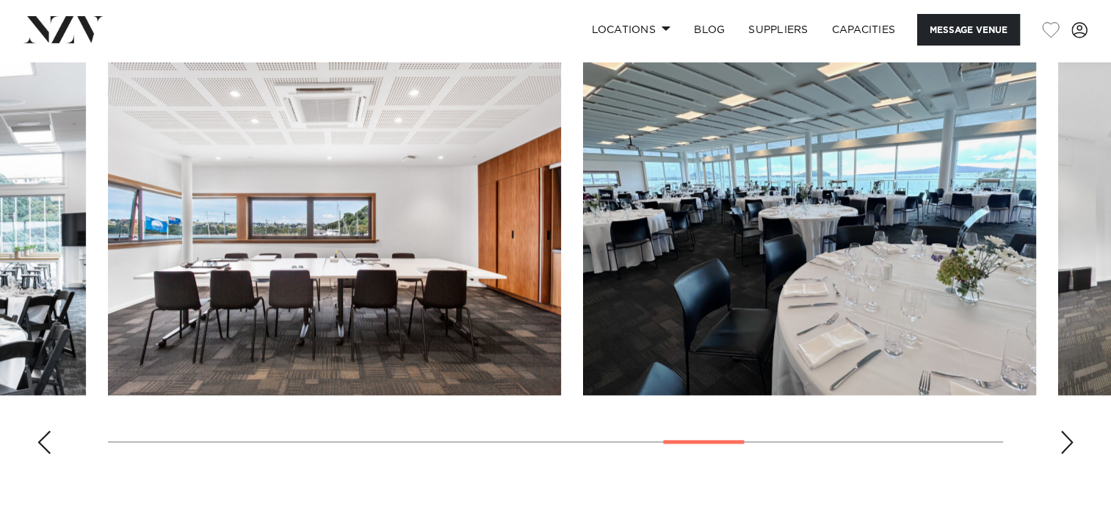
click at [1069, 446] on div "Next slide" at bounding box center [1066, 441] width 15 height 23
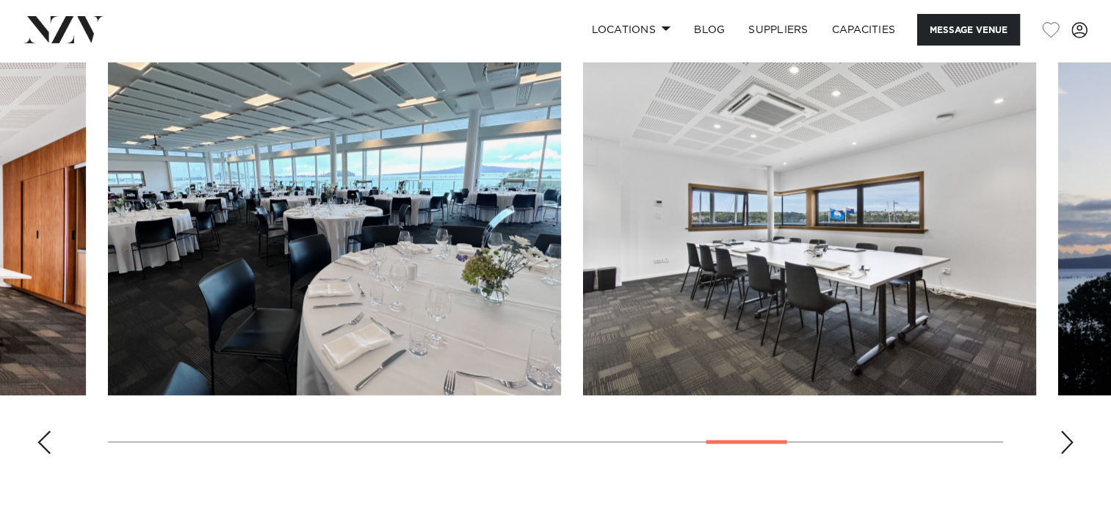
click at [1069, 446] on div "Next slide" at bounding box center [1066, 441] width 15 height 23
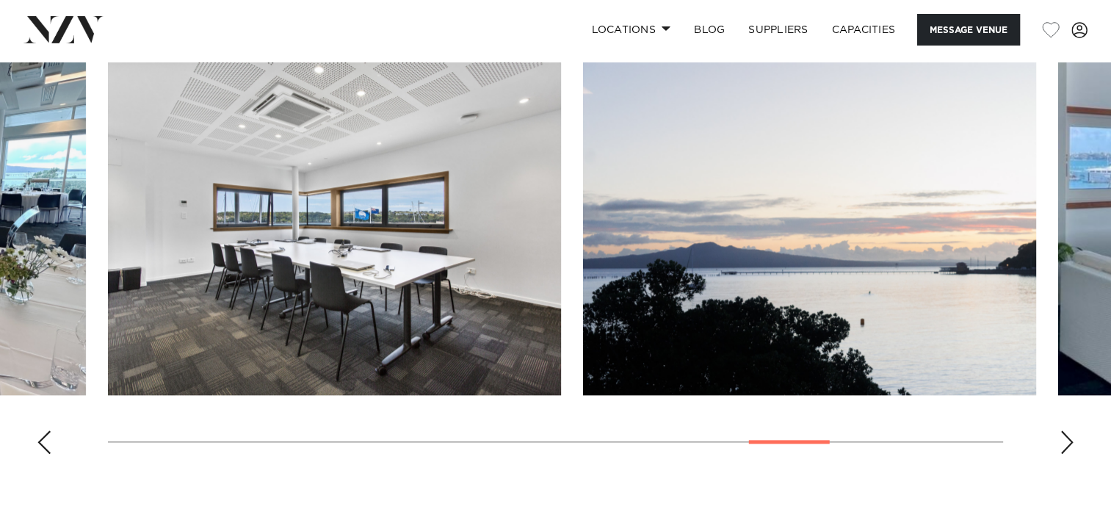
click at [1069, 446] on div "Next slide" at bounding box center [1066, 441] width 15 height 23
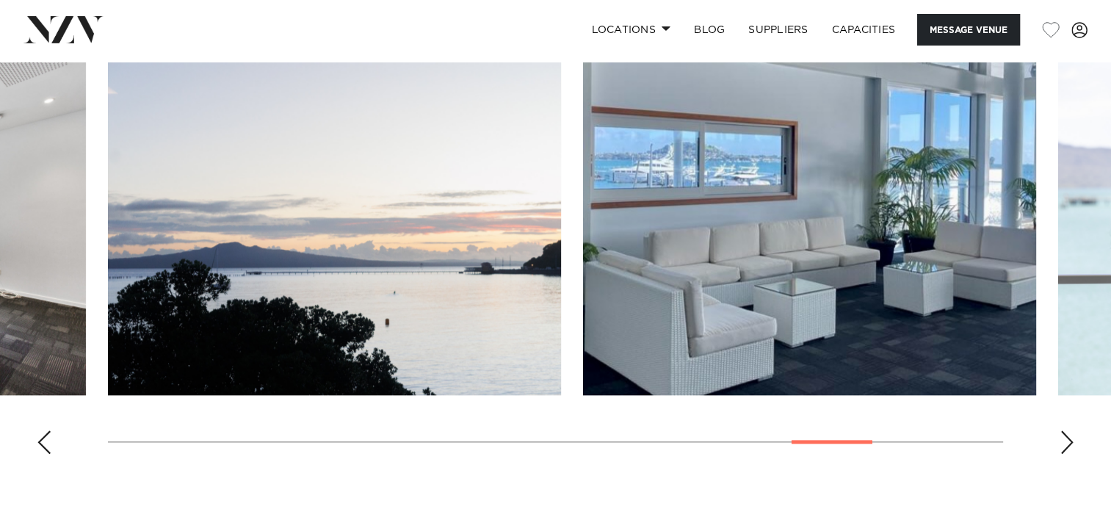
click at [1069, 446] on div "Next slide" at bounding box center [1066, 441] width 15 height 23
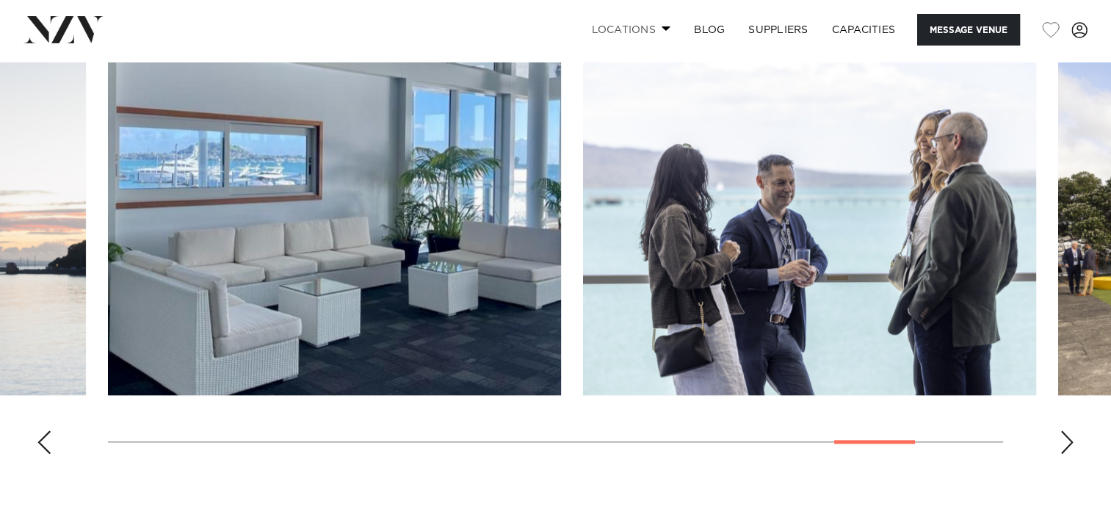
click at [658, 29] on link "Locations" at bounding box center [630, 30] width 103 height 32
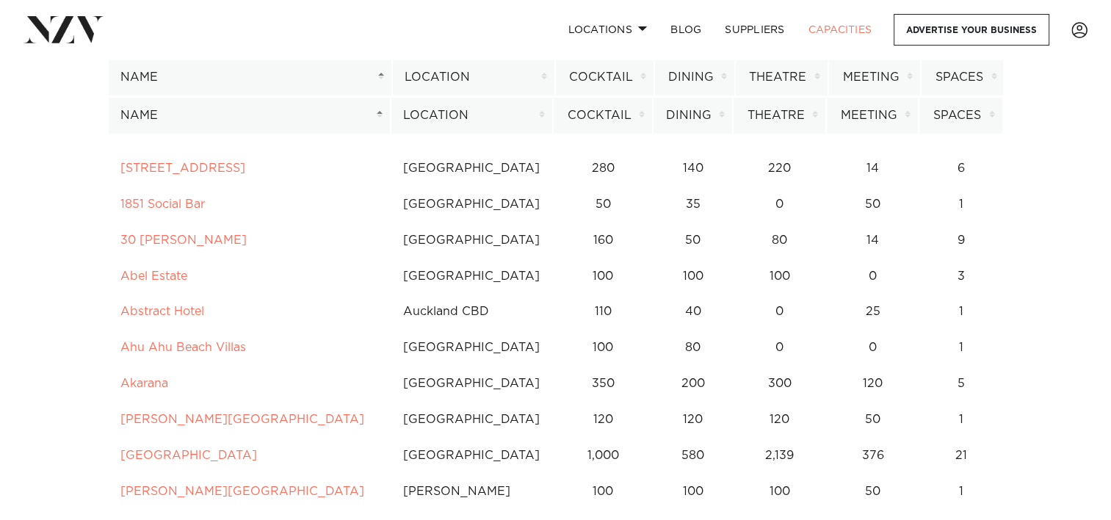
scroll to position [147, 0]
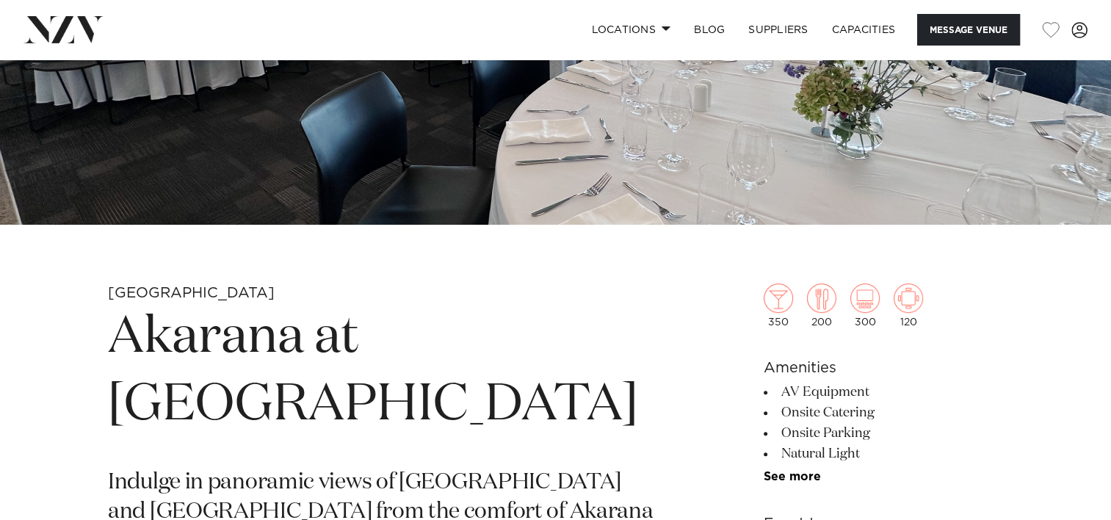
scroll to position [367, 0]
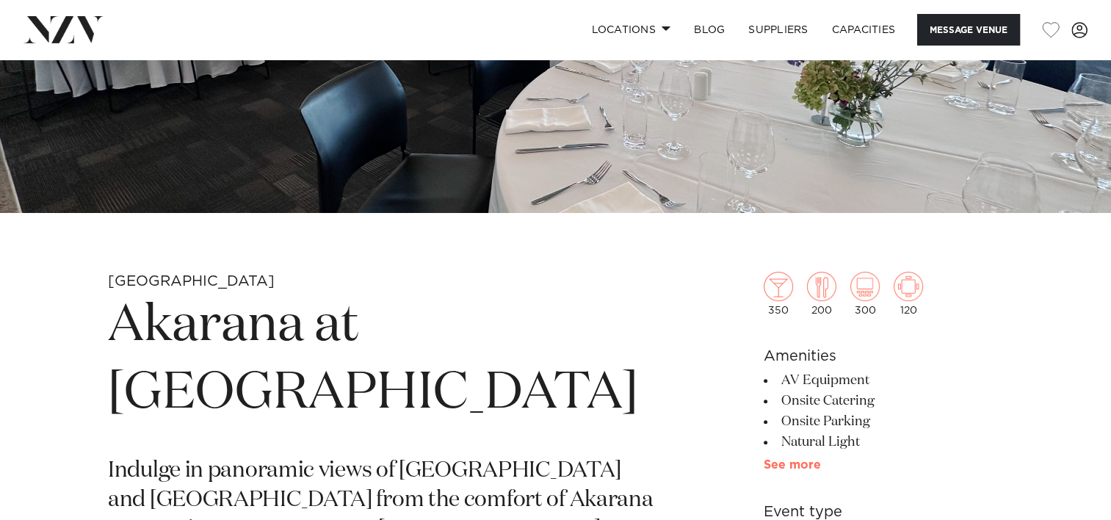
click at [796, 461] on link "See more" at bounding box center [820, 465] width 115 height 12
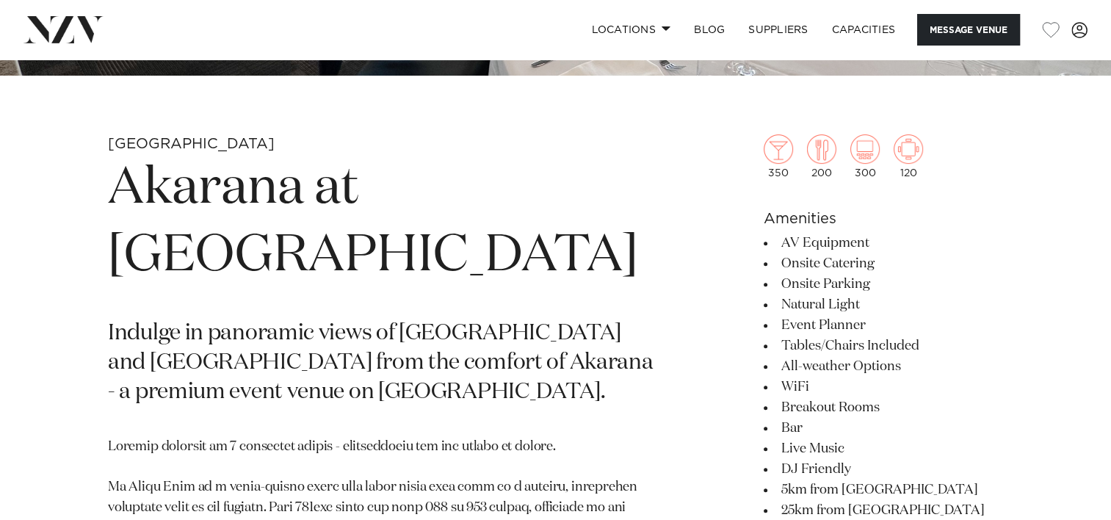
scroll to position [440, 0]
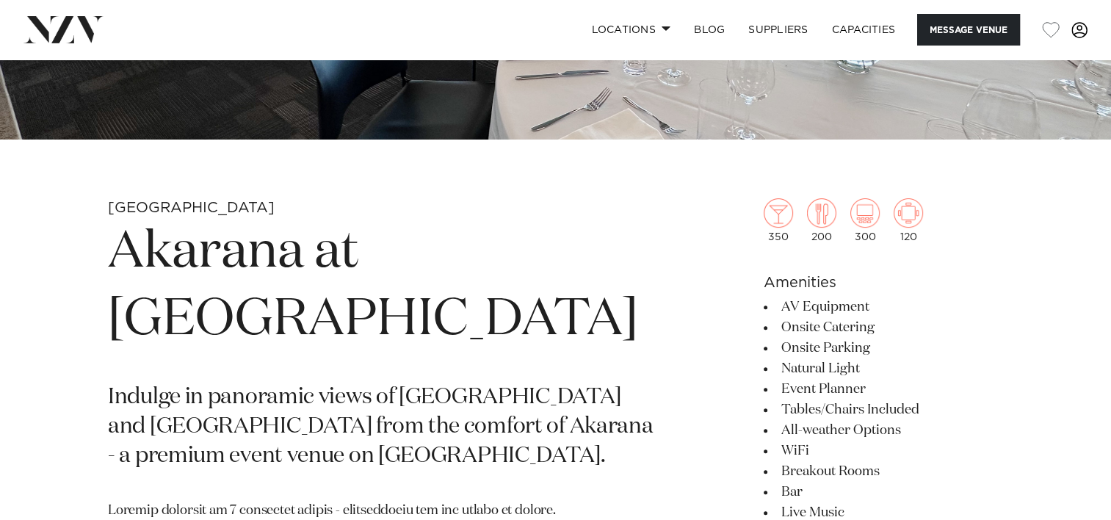
click at [1080, 29] on span at bounding box center [1079, 30] width 16 height 16
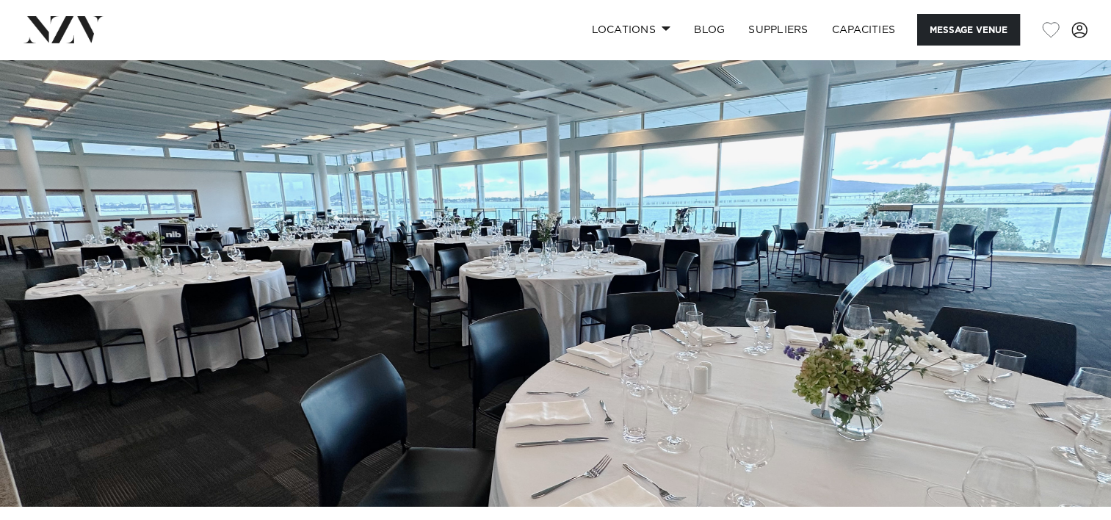
scroll to position [0, 0]
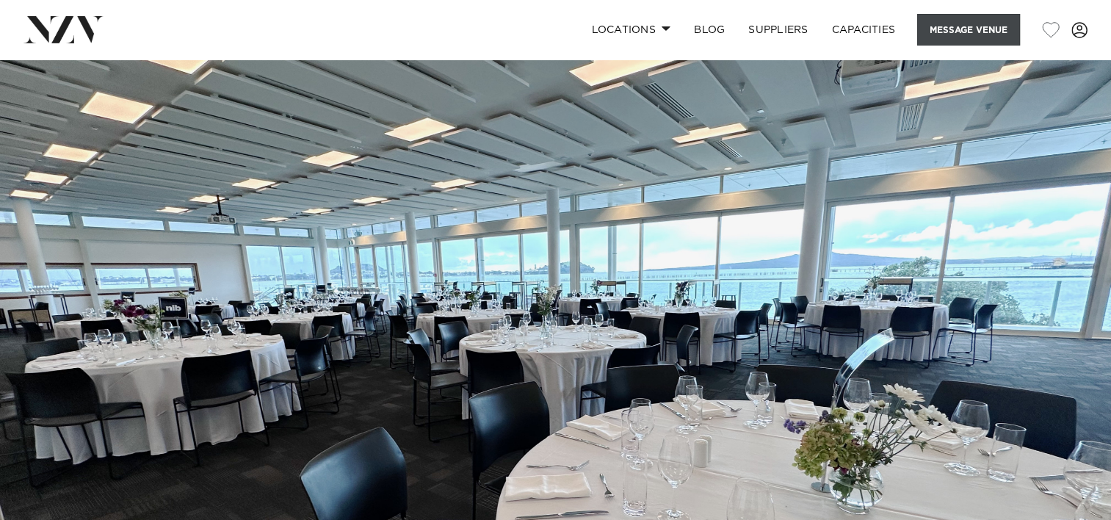
click at [951, 32] on button "Message Venue" at bounding box center [968, 30] width 103 height 32
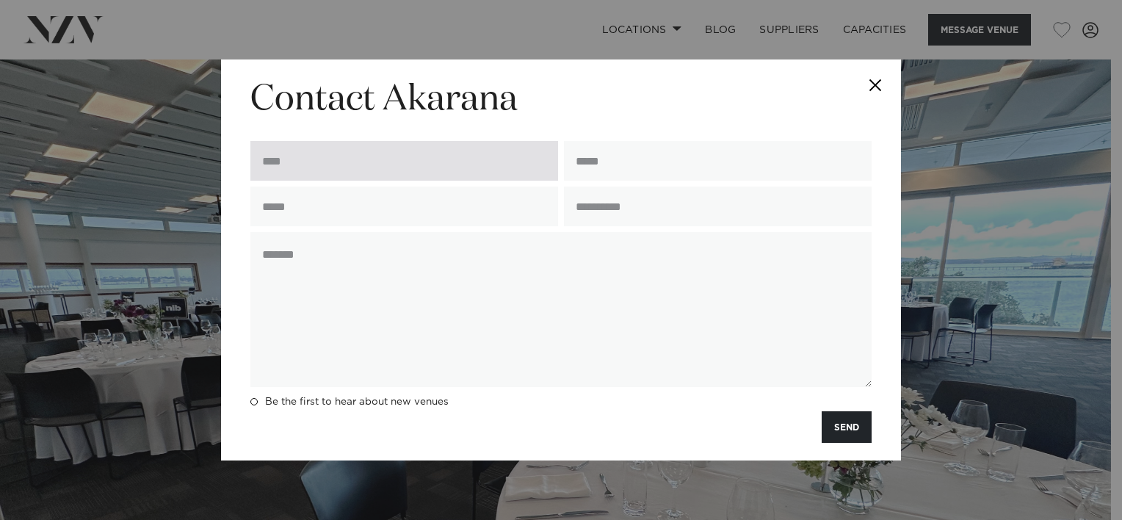
click at [400, 156] on input "text" at bounding box center [404, 161] width 308 height 40
type input "**********"
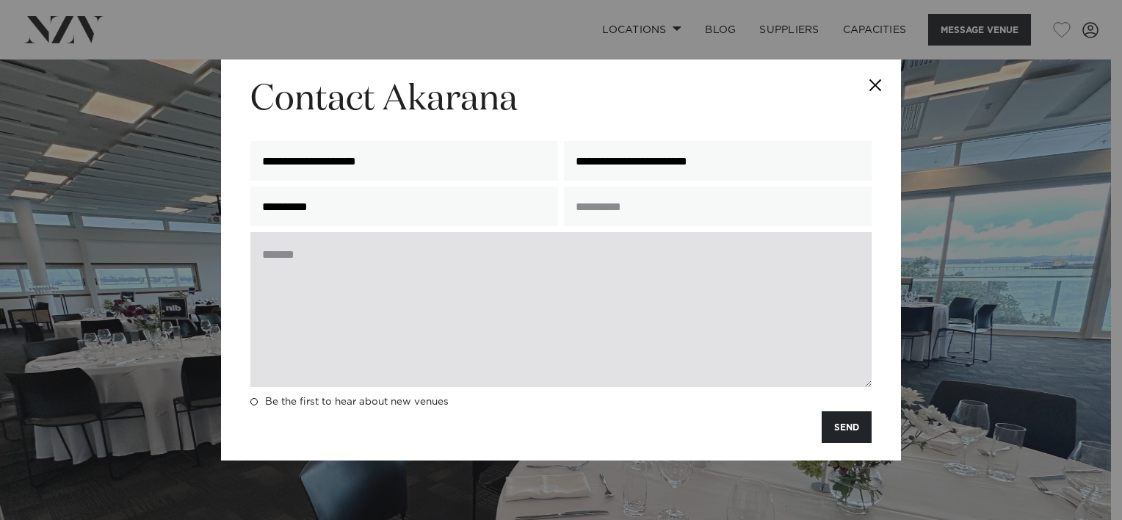
click at [262, 255] on textarea at bounding box center [560, 309] width 621 height 155
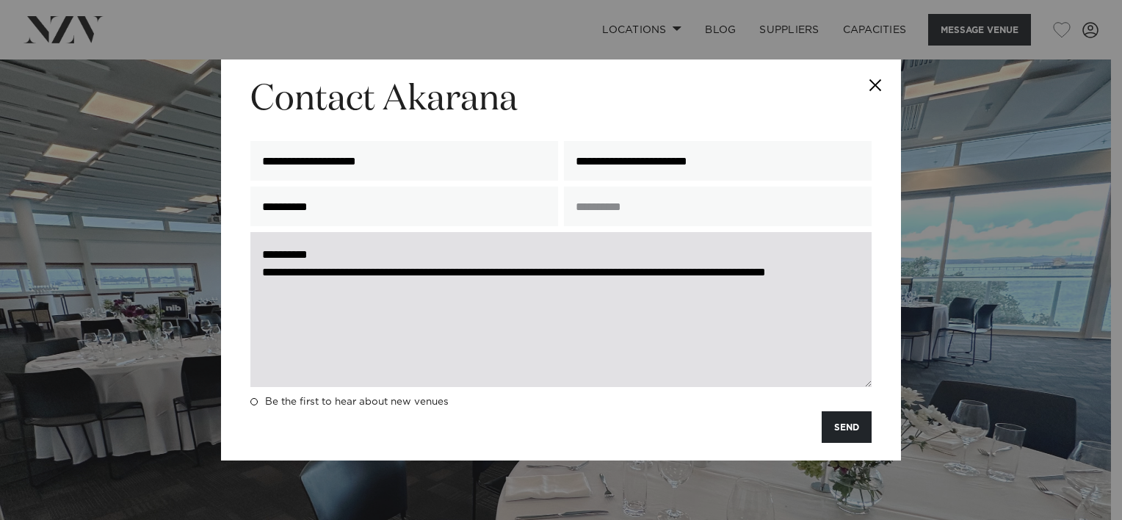
click at [342, 288] on textarea "**********" at bounding box center [560, 309] width 621 height 155
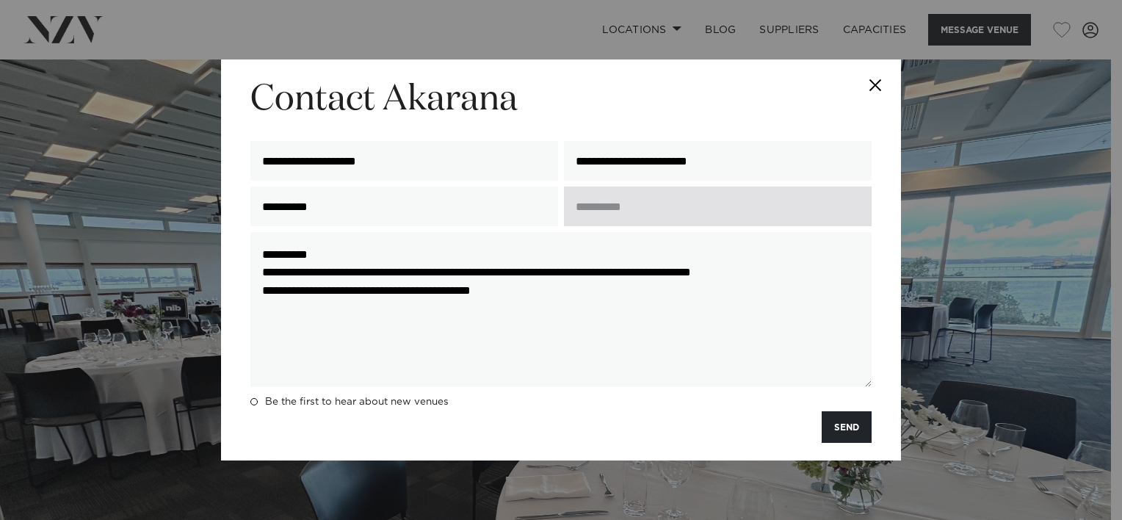
type textarea "**********"
click at [580, 209] on input "text" at bounding box center [718, 206] width 308 height 40
type input "*"
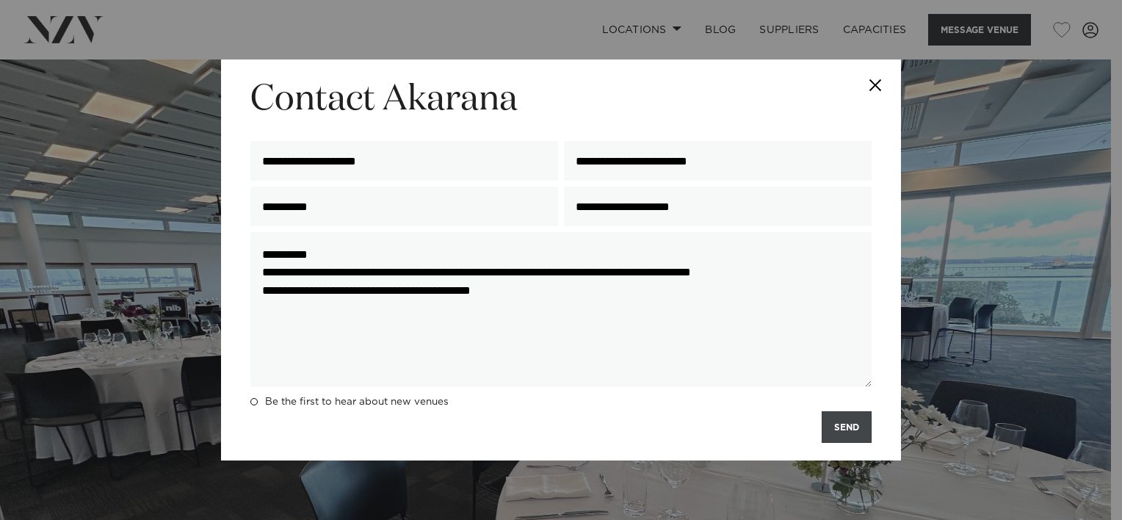
type input "**********"
click at [834, 427] on button "SEND" at bounding box center [846, 427] width 50 height 32
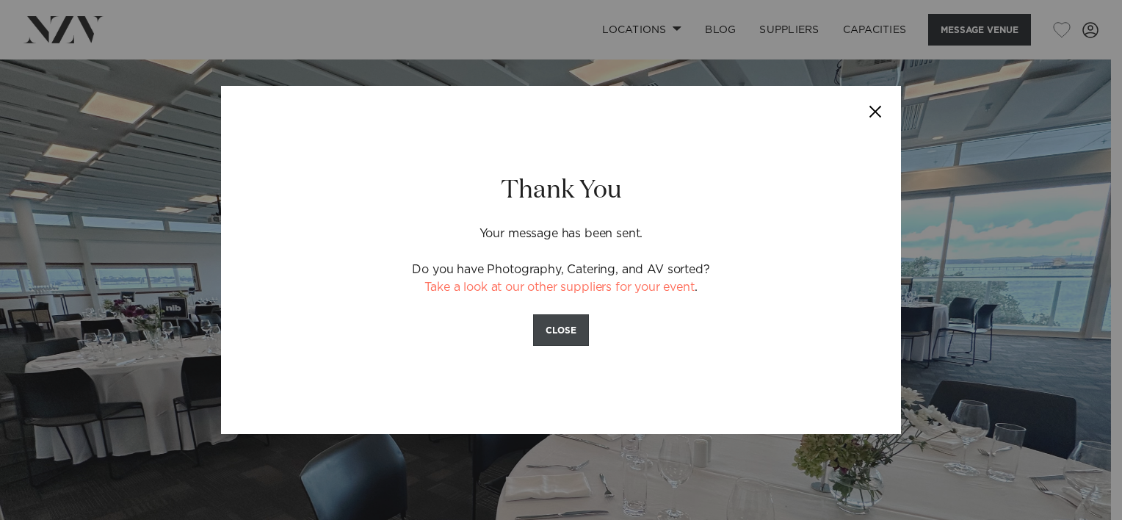
click at [573, 333] on button "CLOSE" at bounding box center [561, 330] width 56 height 32
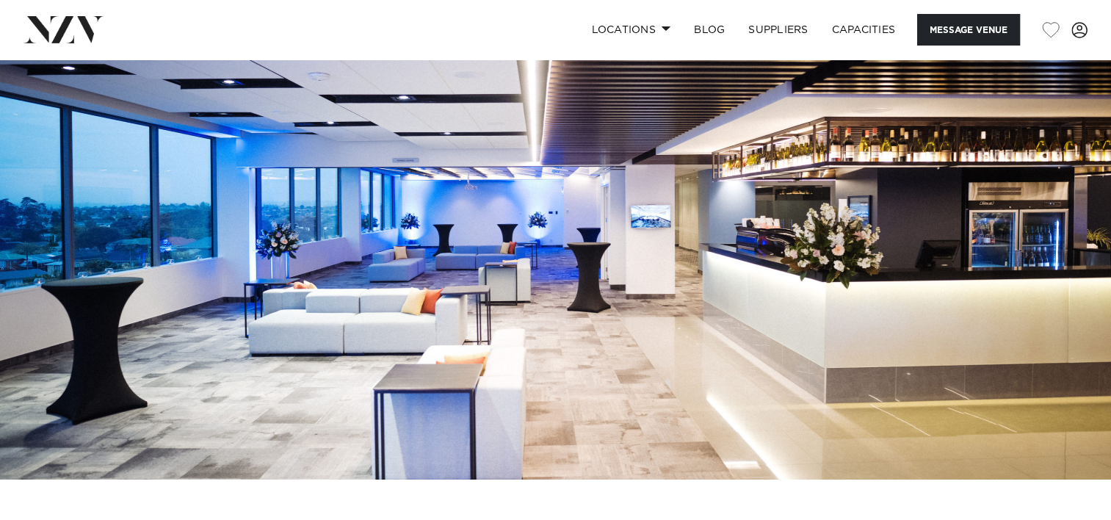
scroll to position [73, 0]
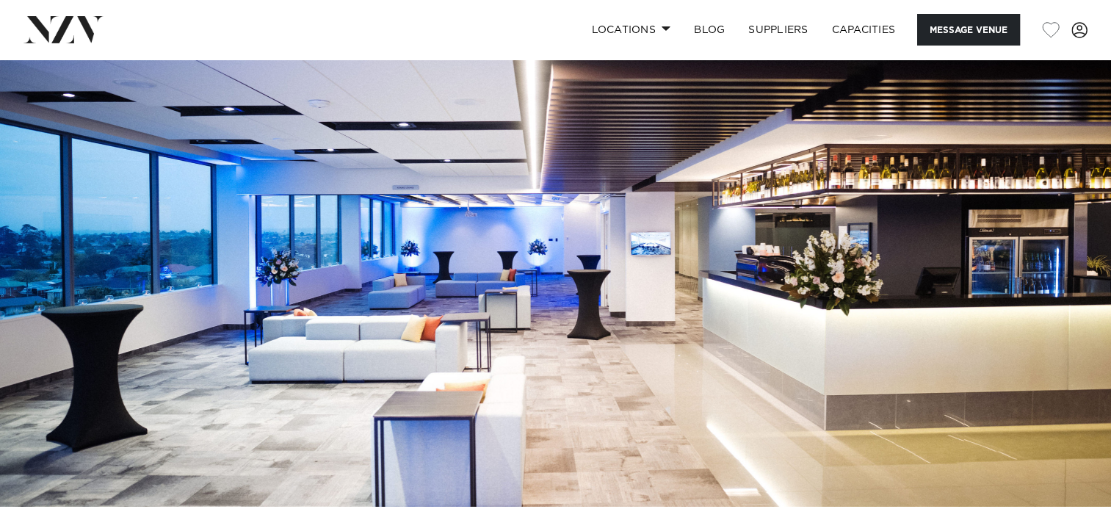
click at [743, 345] on img at bounding box center [555, 246] width 1111 height 520
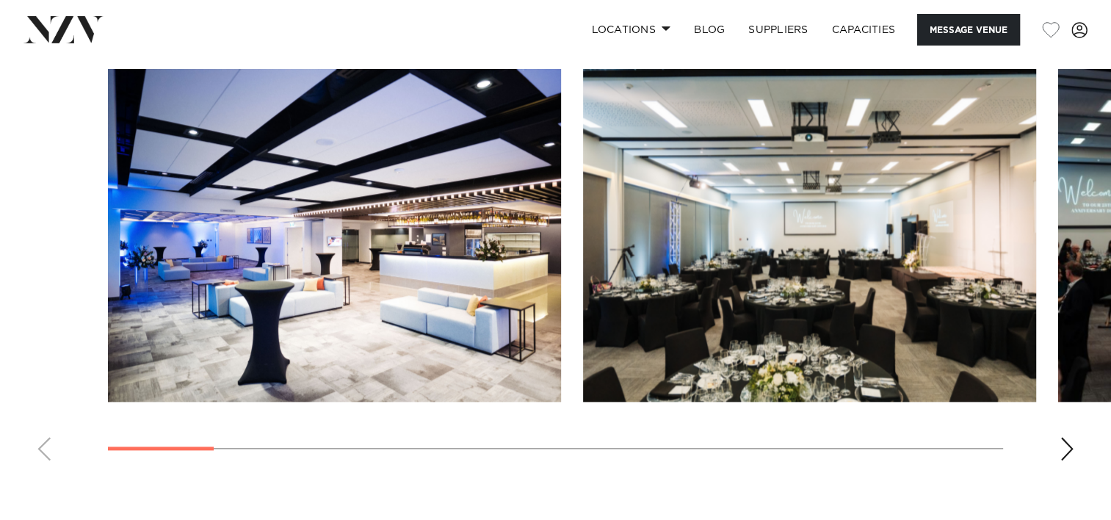
scroll to position [1541, 0]
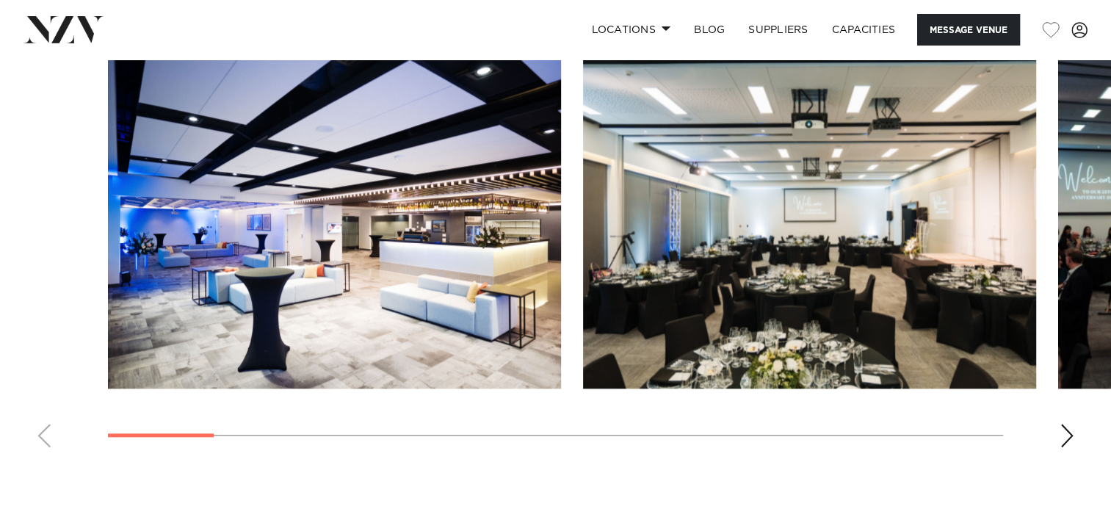
click at [1068, 430] on div "Next slide" at bounding box center [1066, 435] width 15 height 23
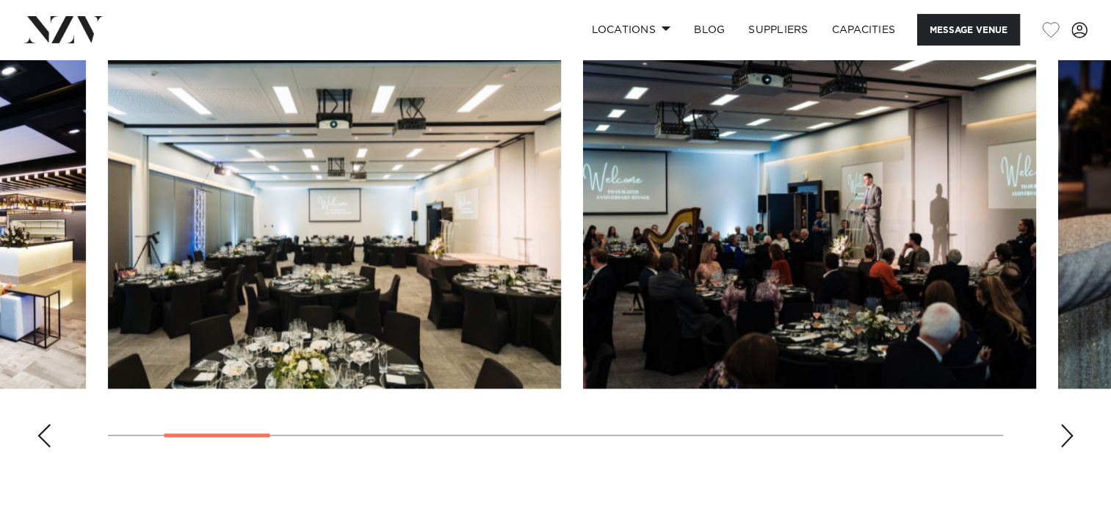
click at [1066, 432] on div "Next slide" at bounding box center [1066, 435] width 15 height 23
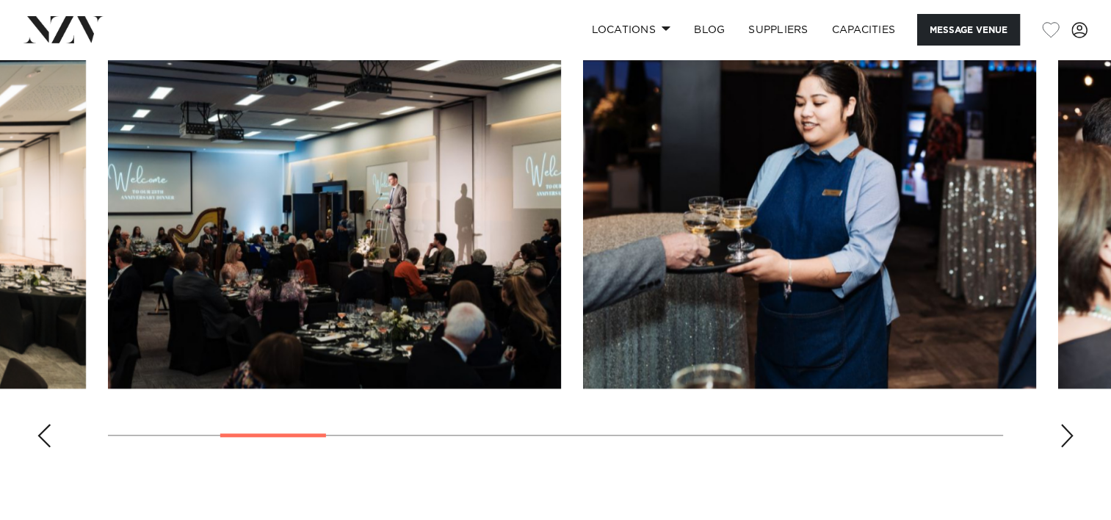
click at [1066, 432] on div "Next slide" at bounding box center [1066, 435] width 15 height 23
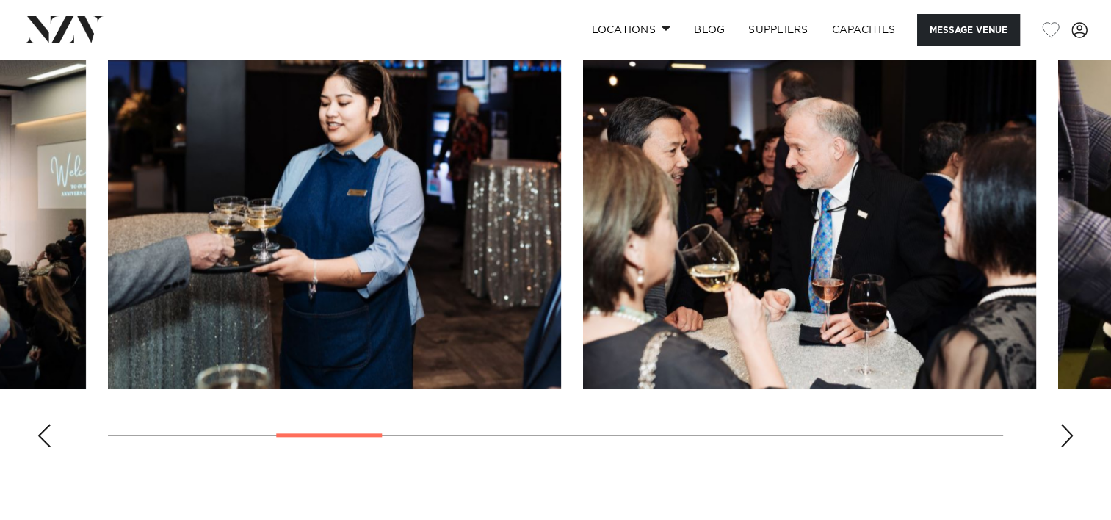
click at [1066, 432] on div "Next slide" at bounding box center [1066, 435] width 15 height 23
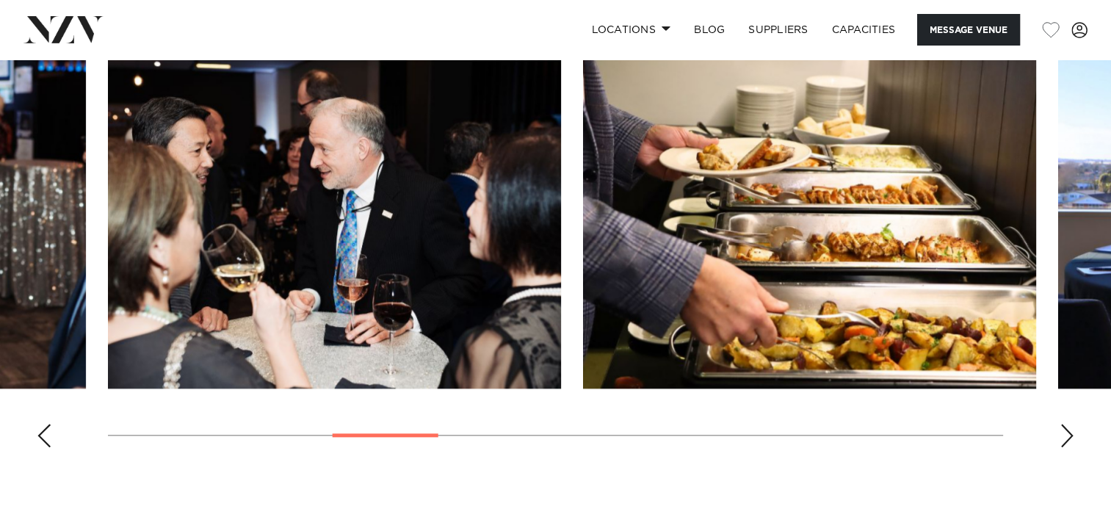
click at [1066, 432] on div "Next slide" at bounding box center [1066, 435] width 15 height 23
